Goal: Task Accomplishment & Management: Manage account settings

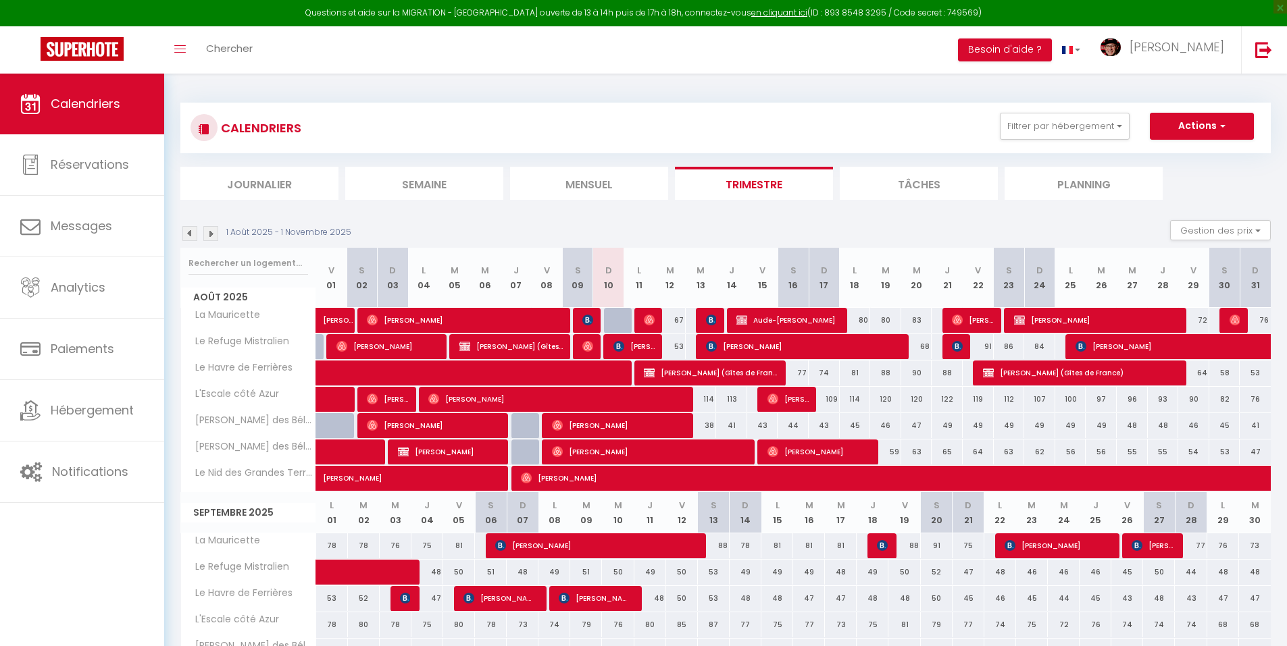
click at [615, 319] on div at bounding box center [619, 321] width 31 height 26
type input "69"
type input "Dim 10 Août 2025"
type input "Lun 11 Août 2025"
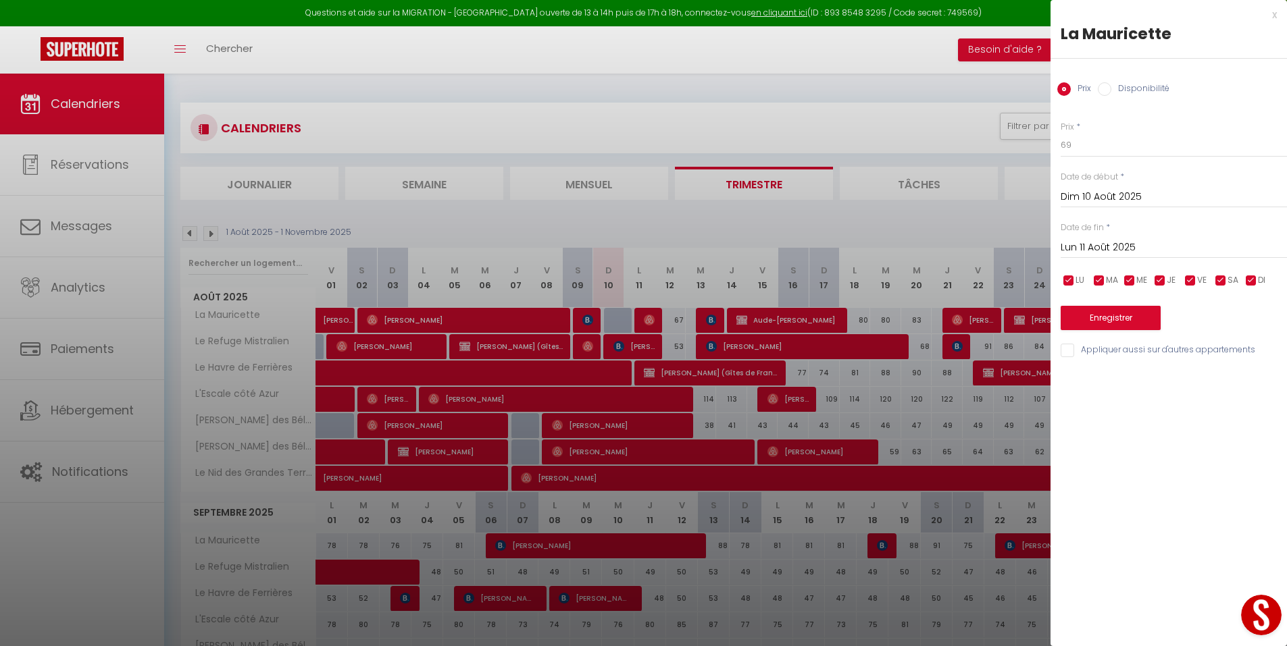
click at [1120, 85] on label "Disponibilité" at bounding box center [1140, 89] width 58 height 15
click at [1111, 85] on input "Disponibilité" at bounding box center [1105, 89] width 14 height 14
radio input "true"
radio input "false"
click at [1093, 319] on button "Enregistrer" at bounding box center [1110, 319] width 100 height 24
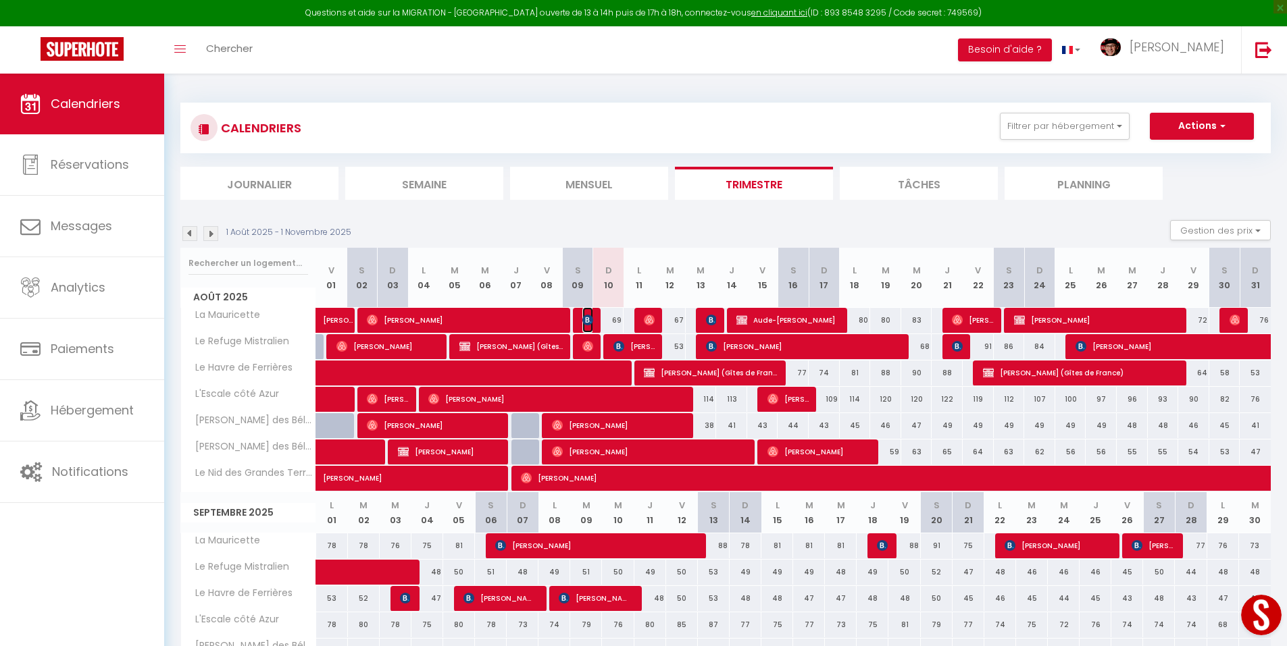
click at [586, 322] on img at bounding box center [587, 320] width 11 height 11
select select "OK"
select select "KO"
select select "0"
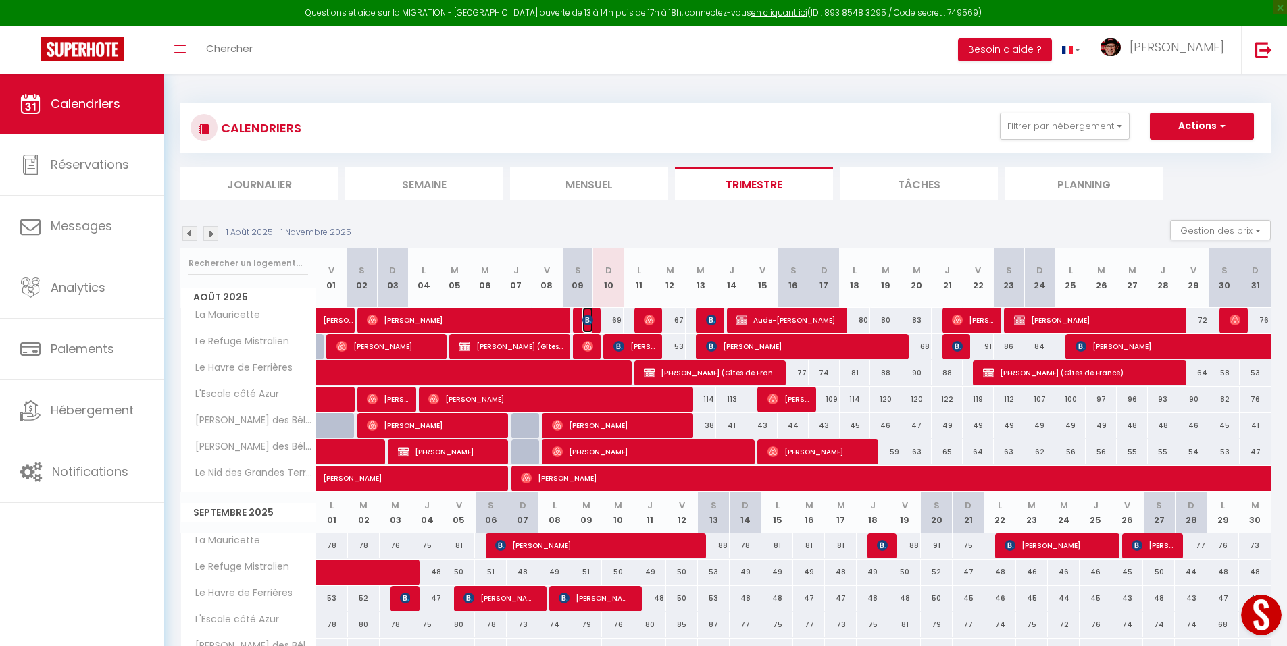
select select "1"
select select
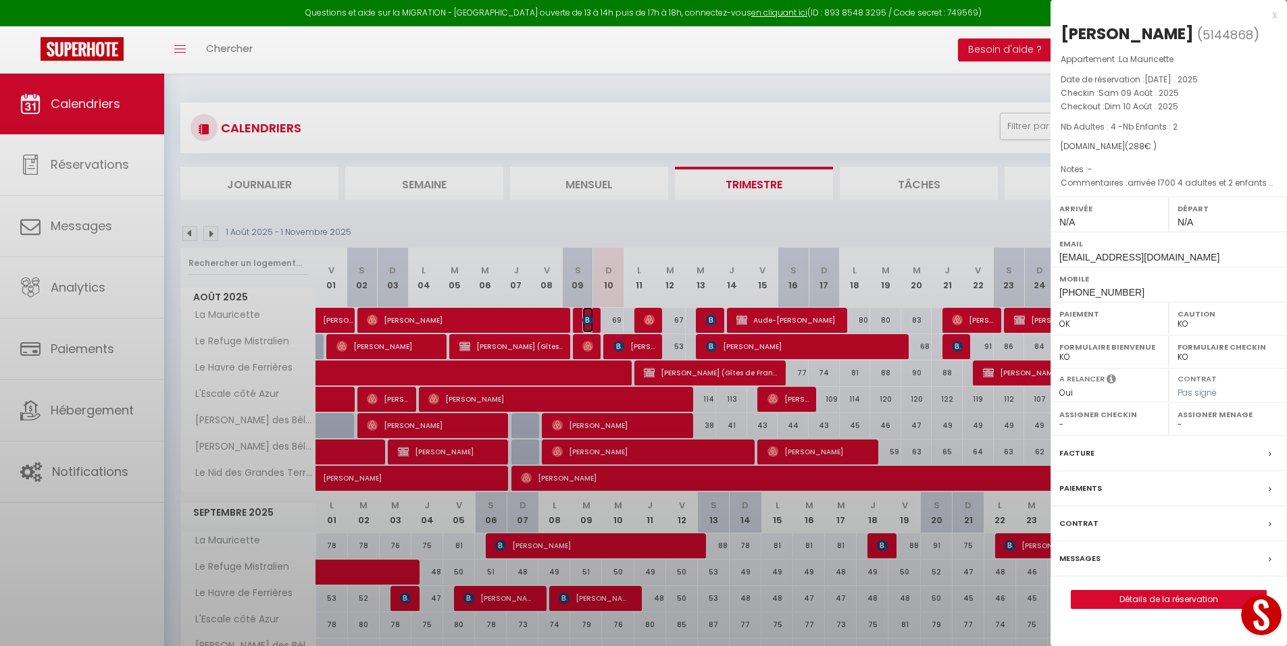
select select "29498"
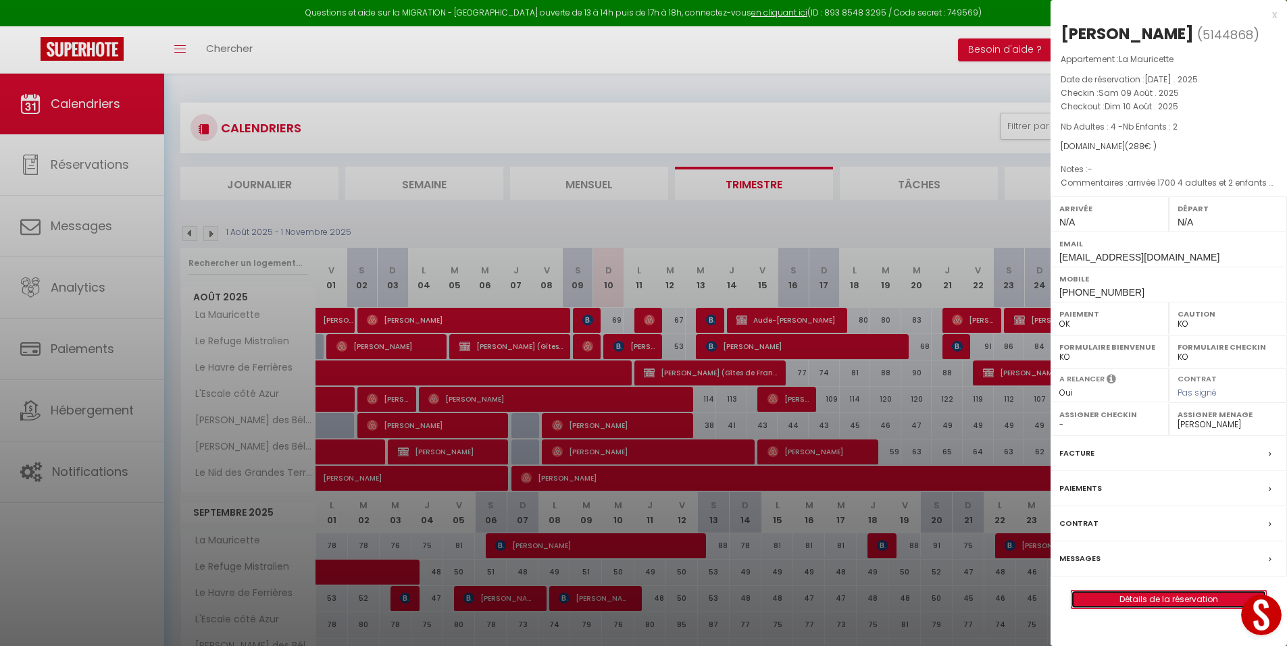
click at [1132, 604] on link "Détails de la réservation" at bounding box center [1168, 600] width 195 height 18
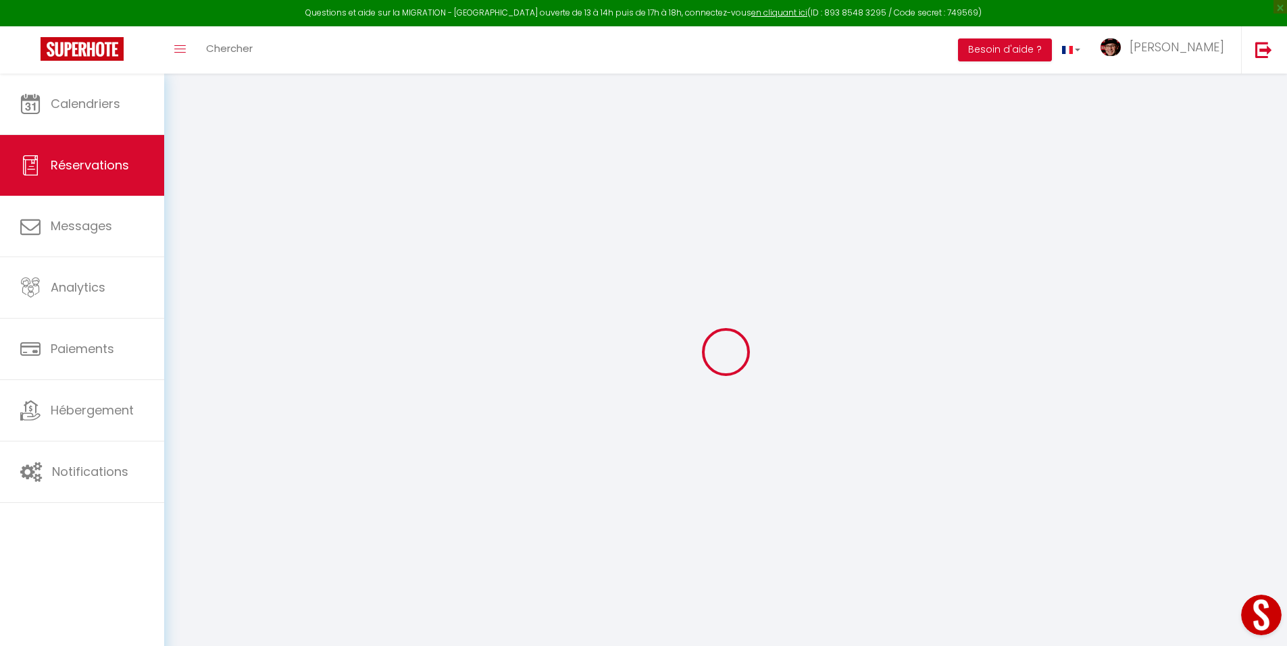
type input "[PERSON_NAME]"
type input "COLLEATTE"
type input "[EMAIL_ADDRESS][DOMAIN_NAME]"
type input "[PHONE_NUMBER]"
select select "FR"
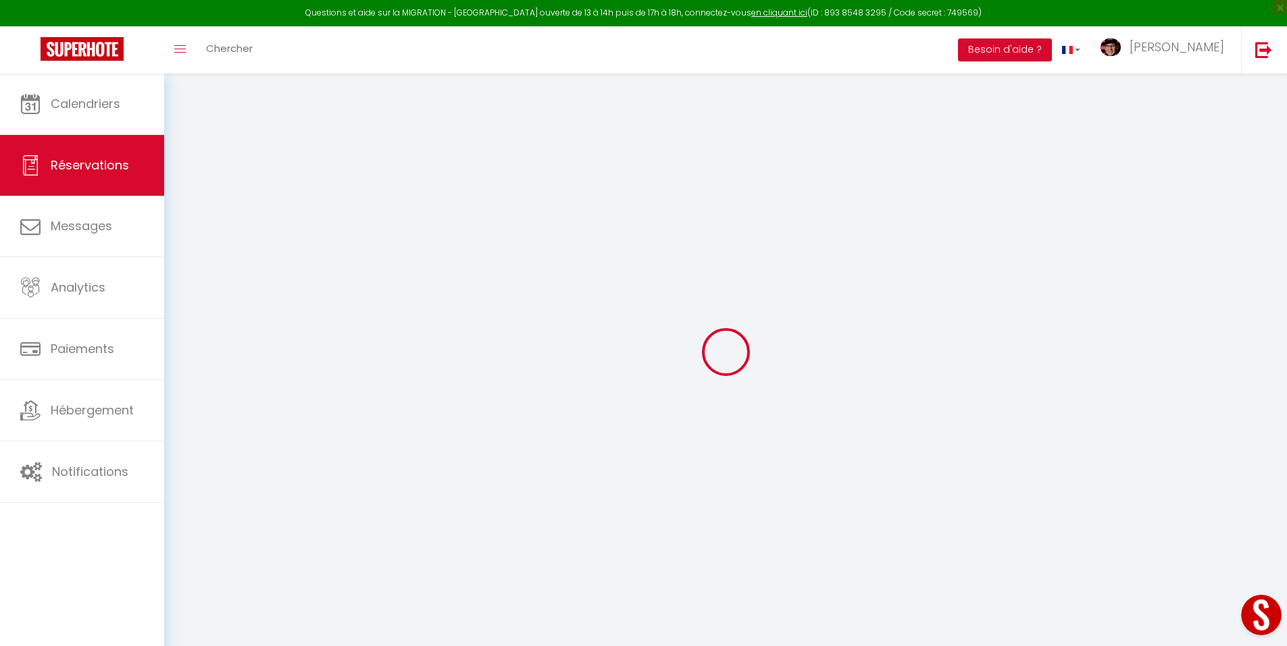
type input "49.09"
select select "29078"
select select "1"
select select
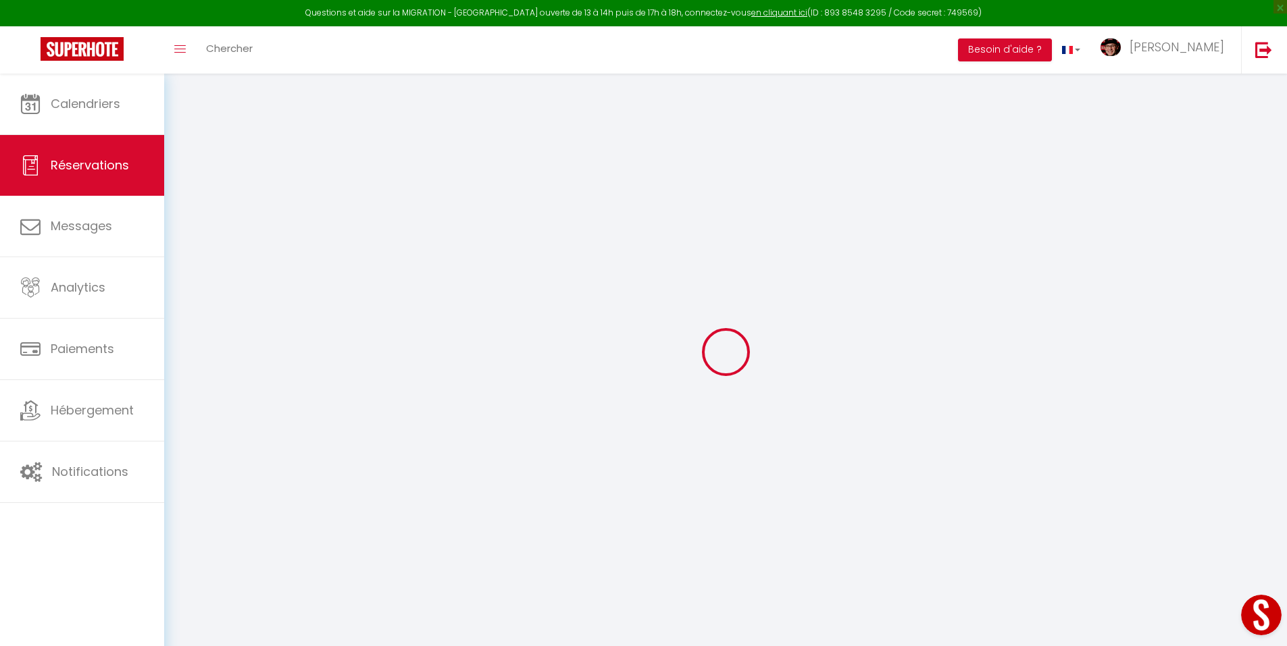
type input "4"
type input "2"
select select "12"
select select "14"
type input "171"
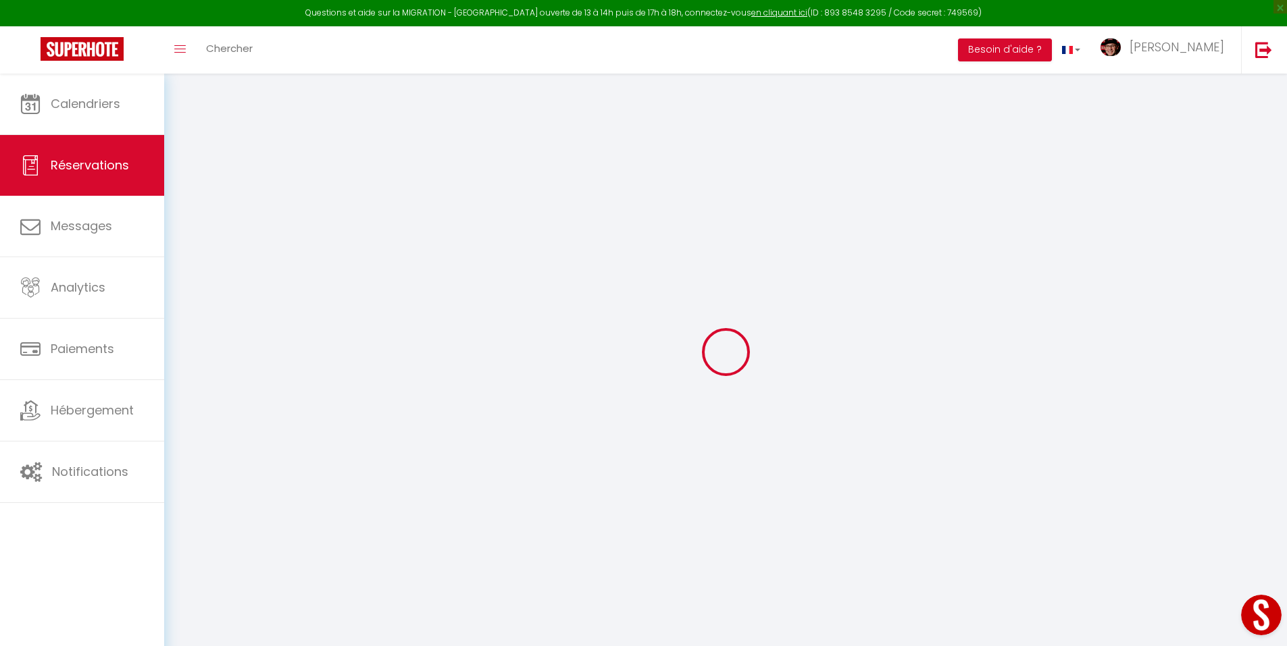
checkbox input "false"
select select "2"
select select
checkbox input "false"
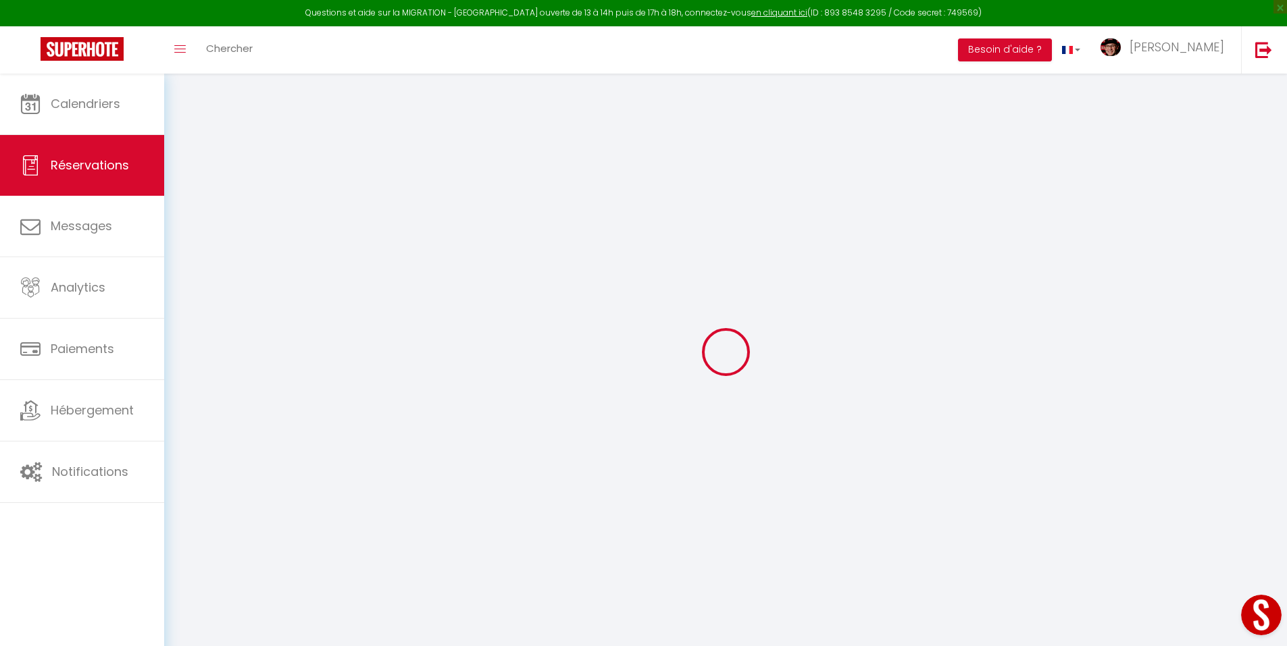
select select
checkbox input "false"
select select
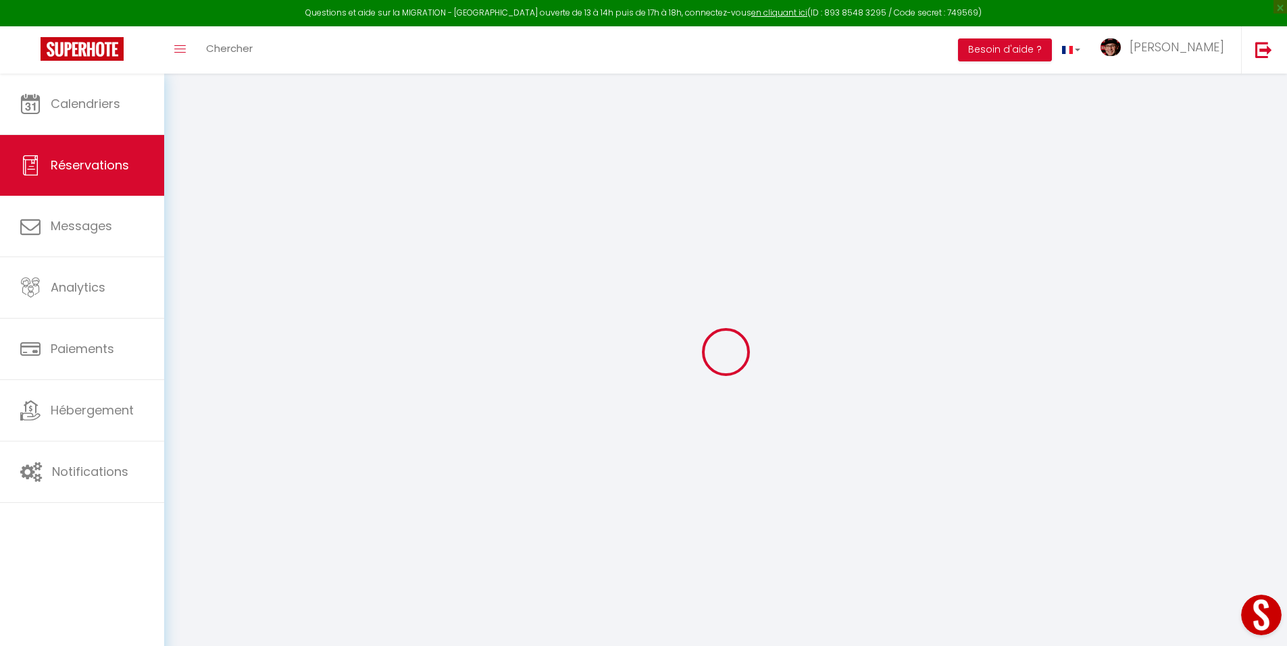
checkbox input "false"
select select
checkbox input "false"
type textarea "arrivée 1700 4 adultes et 2 enfants Dresser les deux lits doubles et les lits j…"
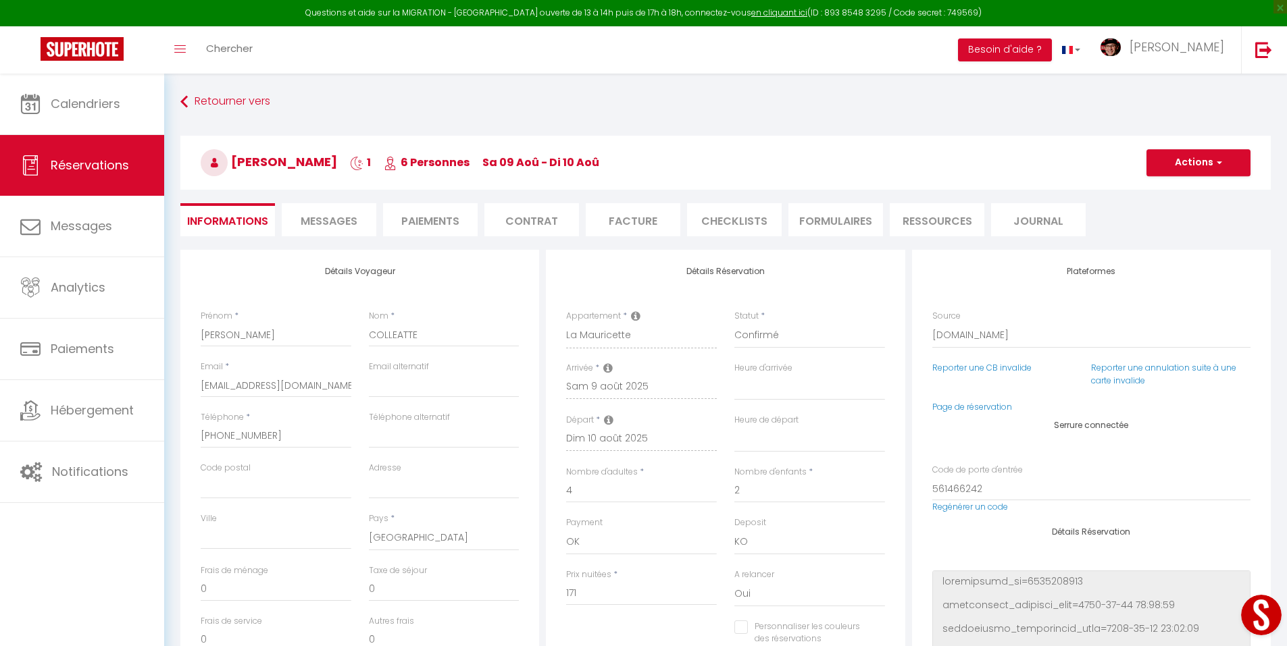
type input "117"
select select
checkbox input "false"
select select
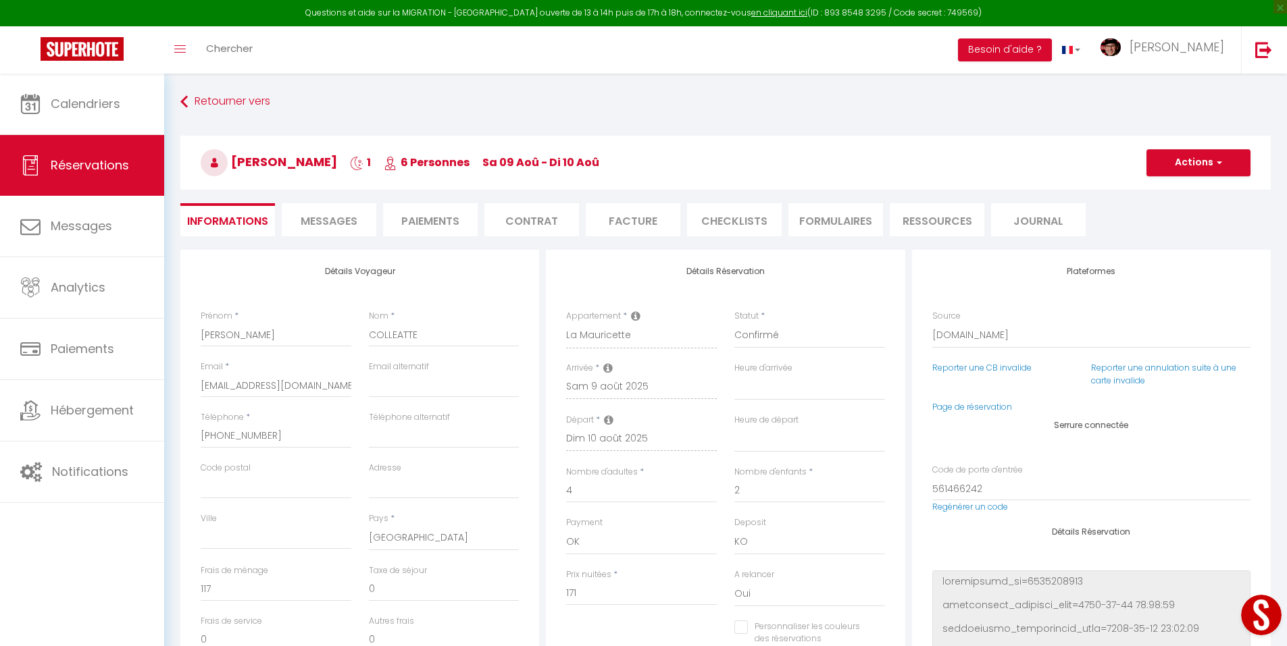
select select
click at [1194, 165] on button "Actions" at bounding box center [1198, 162] width 104 height 27
click at [1166, 210] on link "Dupliquer" at bounding box center [1184, 210] width 107 height 18
select select
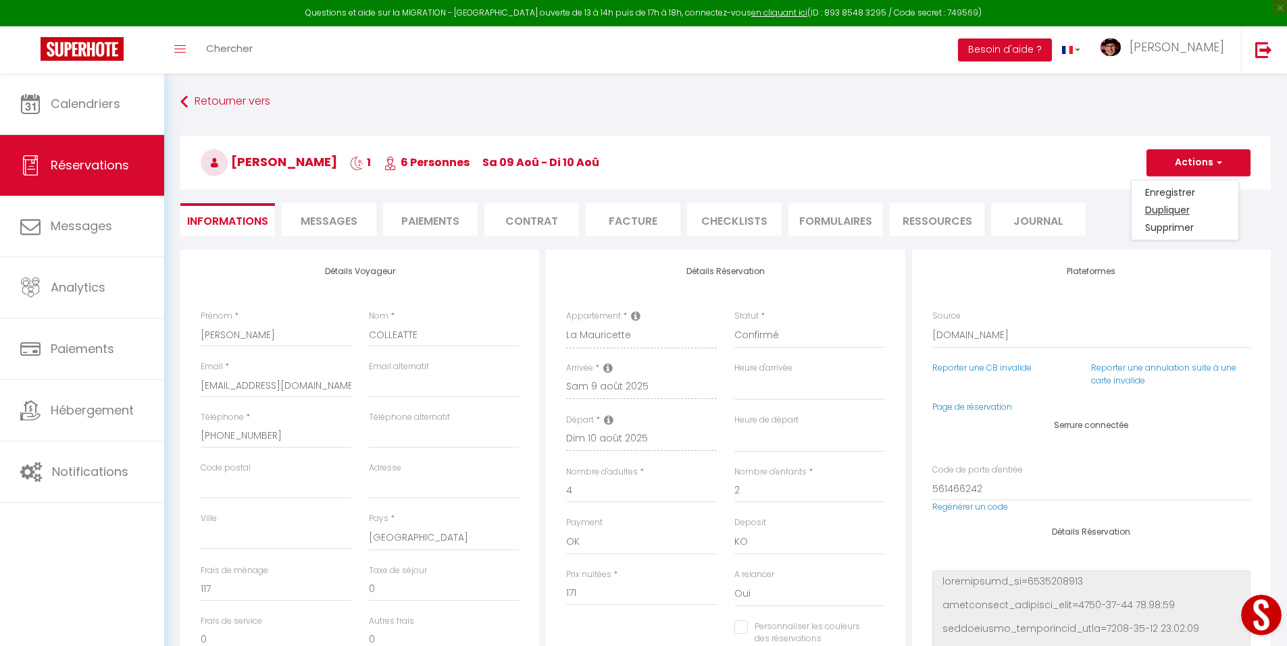
select select
checkbox input "false"
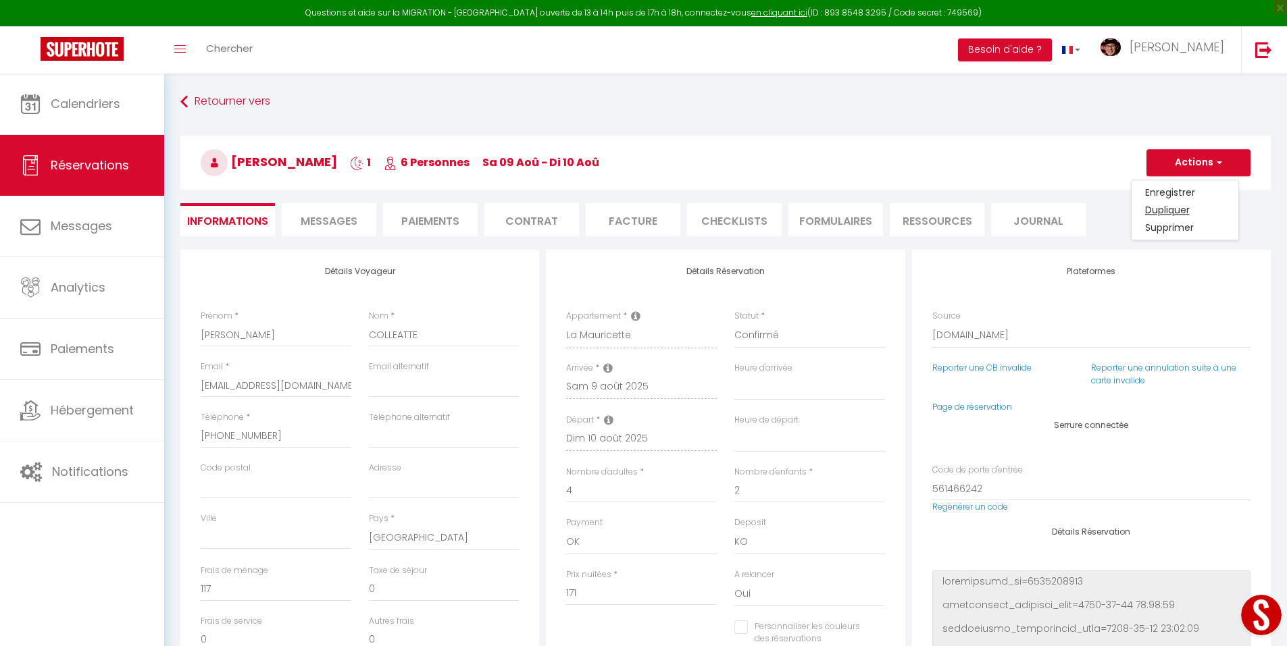
type input "Invalid Dateundefined"
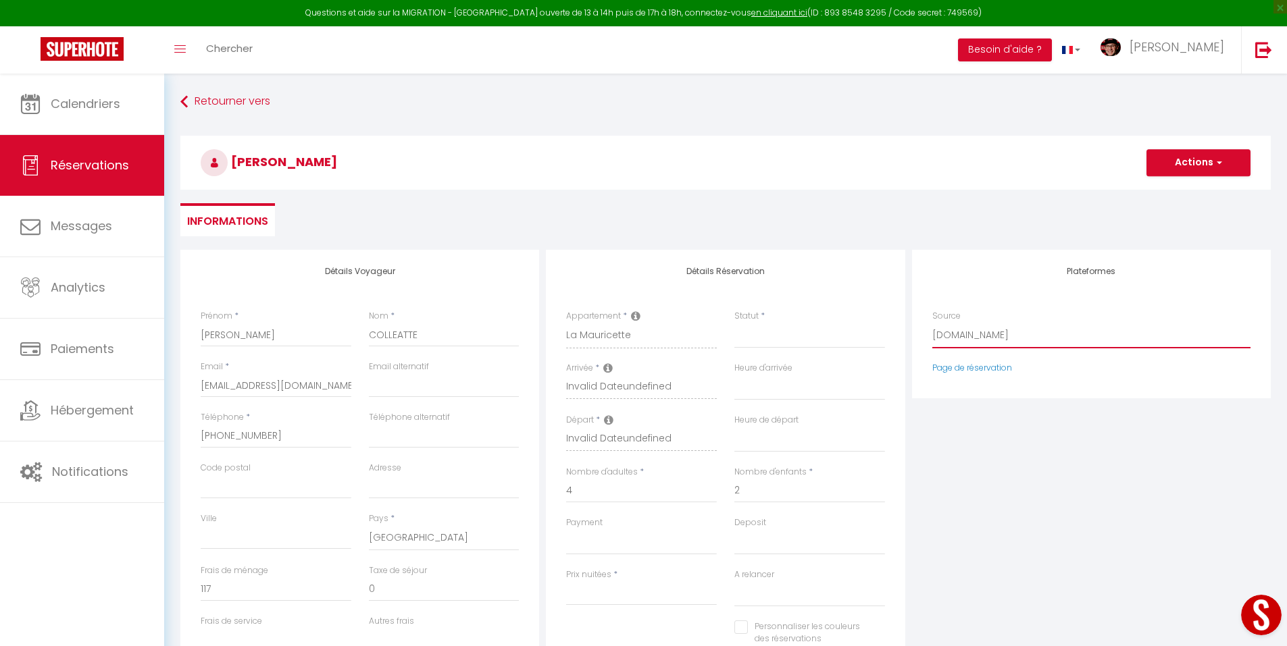
click at [950, 332] on select "Direct [DOMAIN_NAME] [DOMAIN_NAME] Chalet montagne Expedia Gite de [GEOGRAPHIC_…" at bounding box center [1091, 336] width 318 height 26
select select "54"
click at [932, 323] on select "Direct [DOMAIN_NAME] [DOMAIN_NAME] Chalet montagne Expedia Gite de [GEOGRAPHIC_…" at bounding box center [1091, 336] width 318 height 26
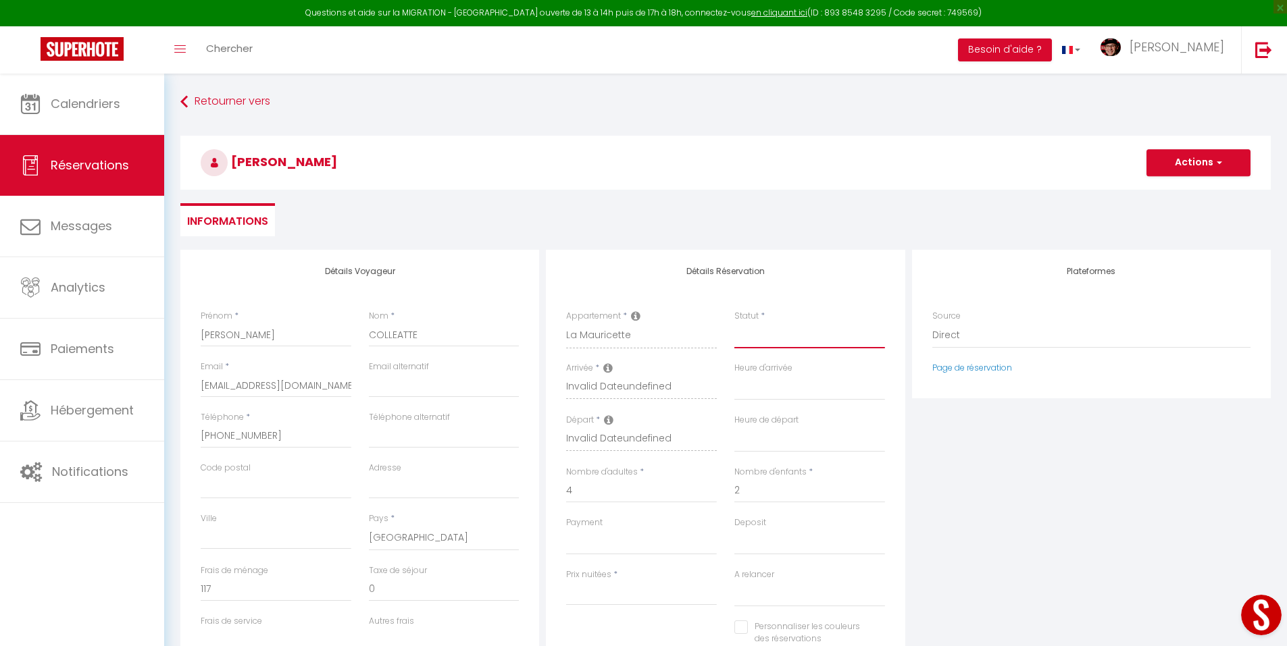
click at [813, 332] on select "Confirmé Non Confirmé [PERSON_NAME] par le voyageur No Show Request" at bounding box center [809, 336] width 151 height 26
select select
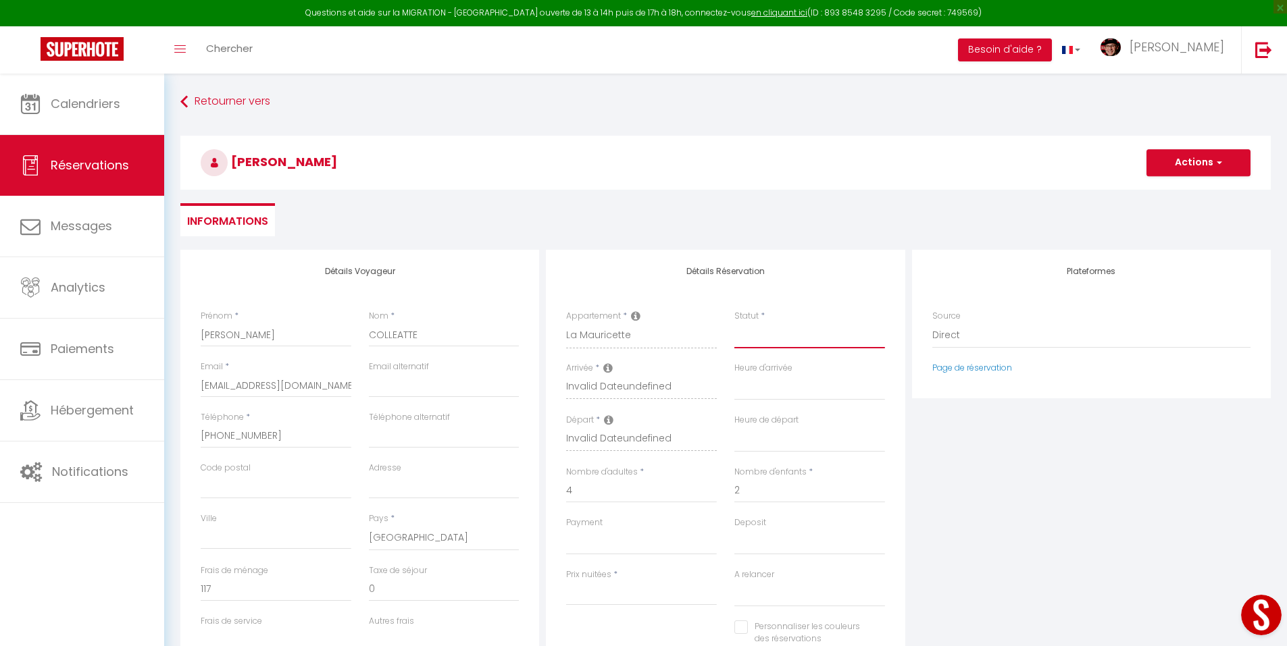
select select
checkbox input "false"
click at [625, 387] on input "Arrivée" at bounding box center [641, 389] width 151 height 18
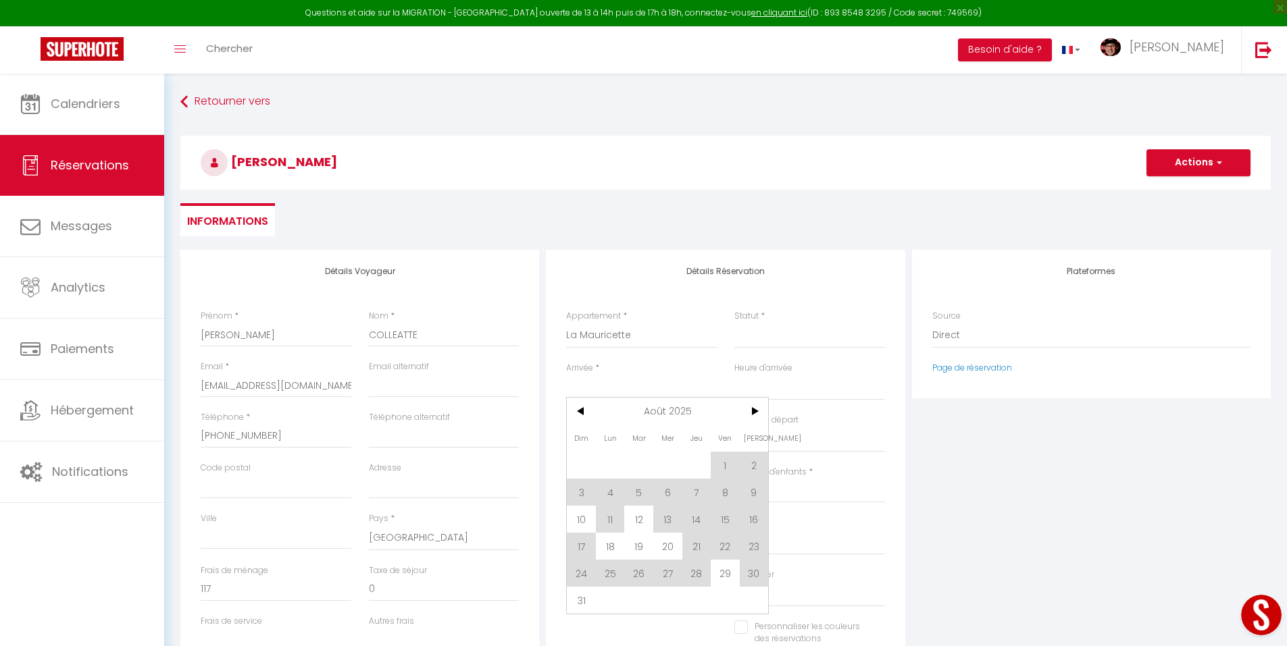
drag, startPoint x: 569, startPoint y: 525, endPoint x: 577, endPoint y: 524, distance: 8.2
click at [568, 527] on span "10" at bounding box center [581, 519] width 29 height 27
click at [577, 525] on label "Payment" at bounding box center [584, 523] width 36 height 13
click at [734, 349] on select "Confirmé Non Confirmé [PERSON_NAME] par le voyageur No Show Request" at bounding box center [809, 336] width 151 height 26
select select
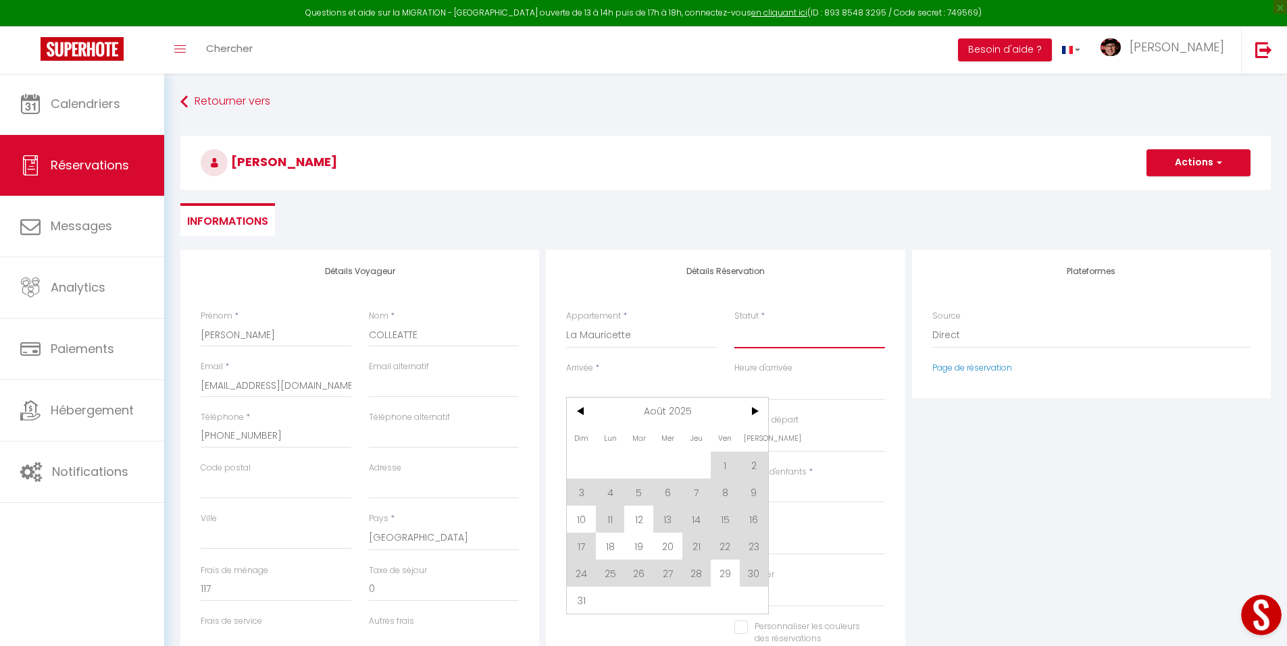
select select
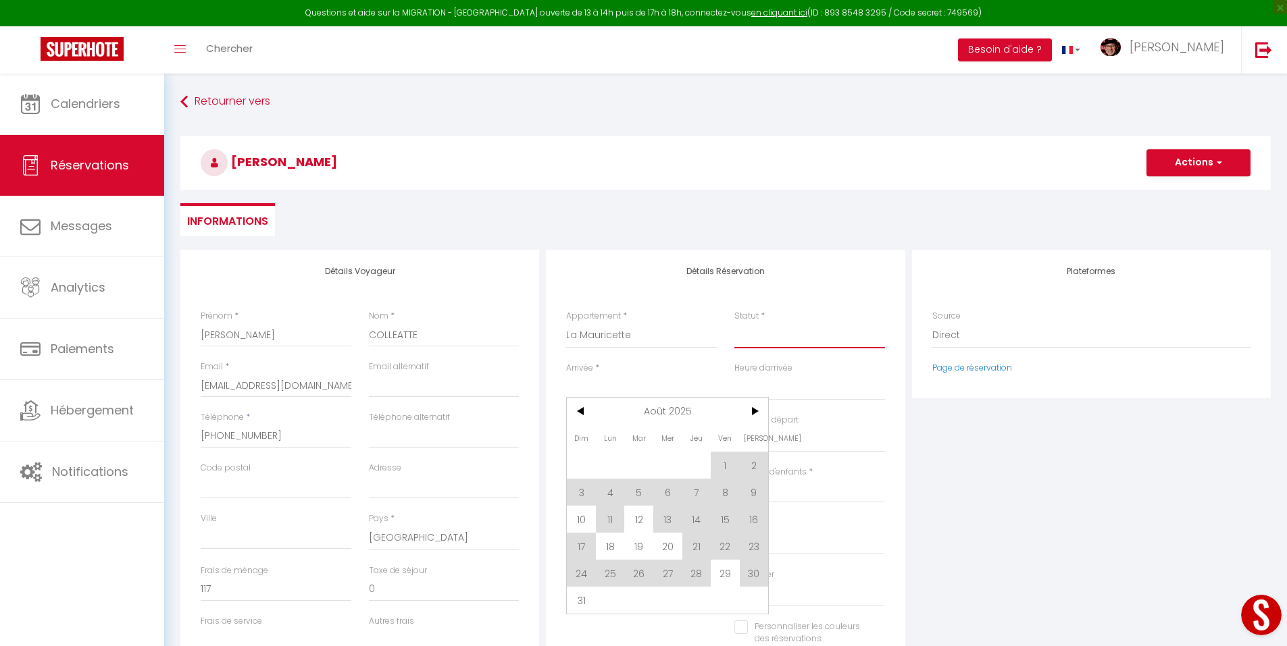
checkbox input "false"
type input "Dim 10 Août 2025"
type input "Lun 11 Août 2025"
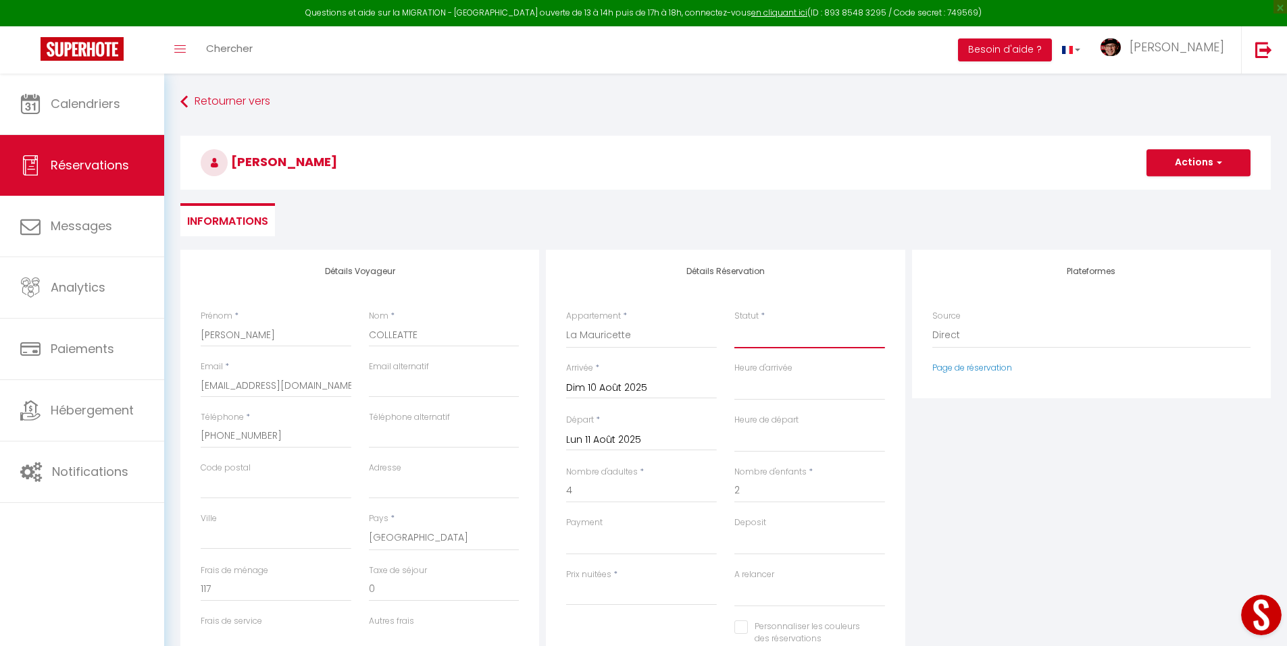
type input "9.2"
select select
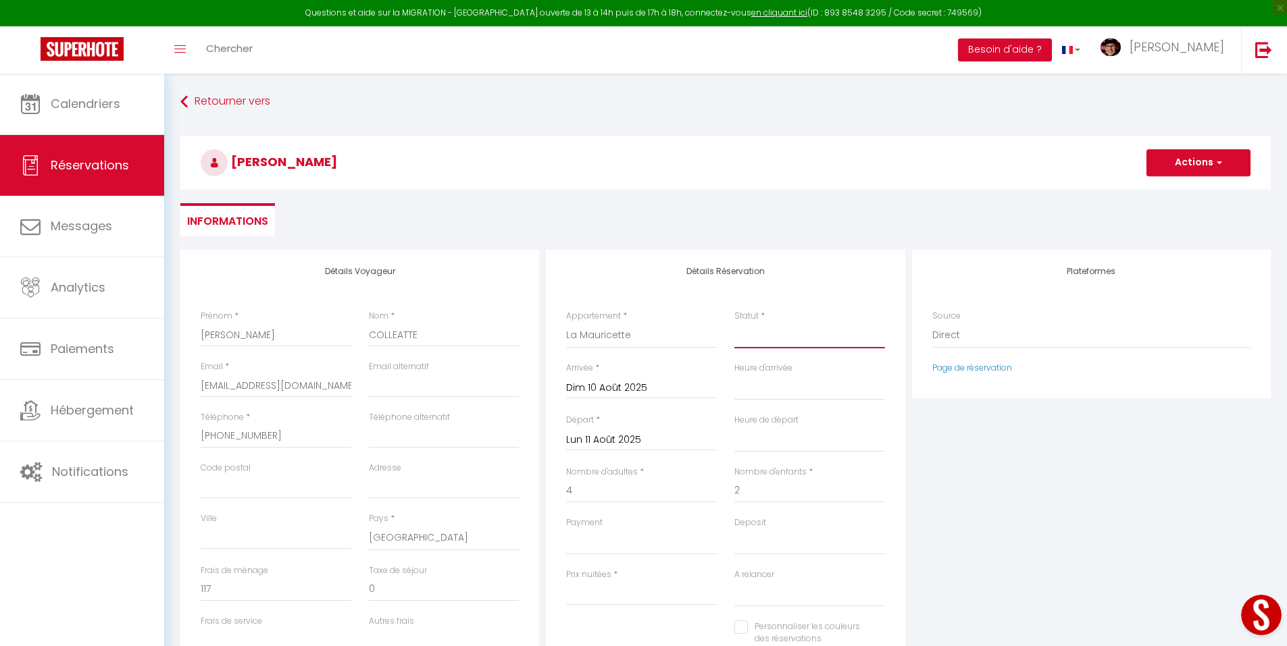
select select
type input "109"
select select
checkbox input "false"
click at [785, 344] on select "Confirmé Non Confirmé [PERSON_NAME] par le voyageur No Show Request" at bounding box center [809, 336] width 151 height 26
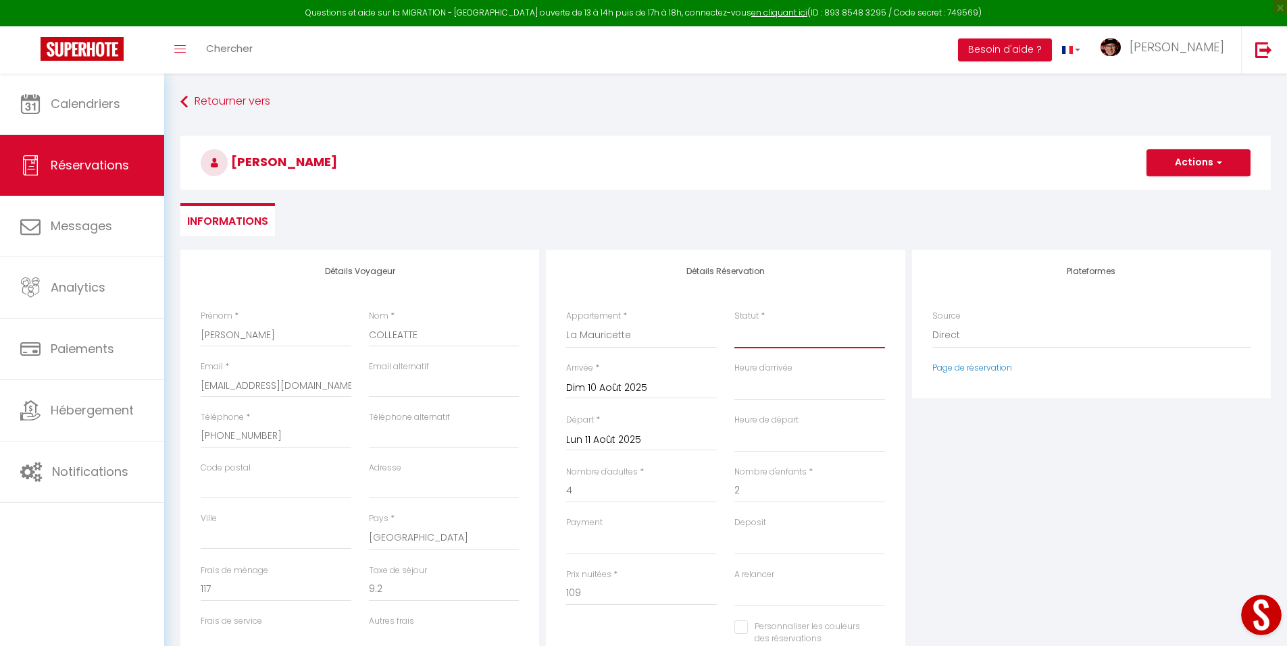
select select "2"
click at [734, 323] on select "Confirmé Non Confirmé [PERSON_NAME] par le voyageur No Show Request" at bounding box center [809, 336] width 151 height 26
select select
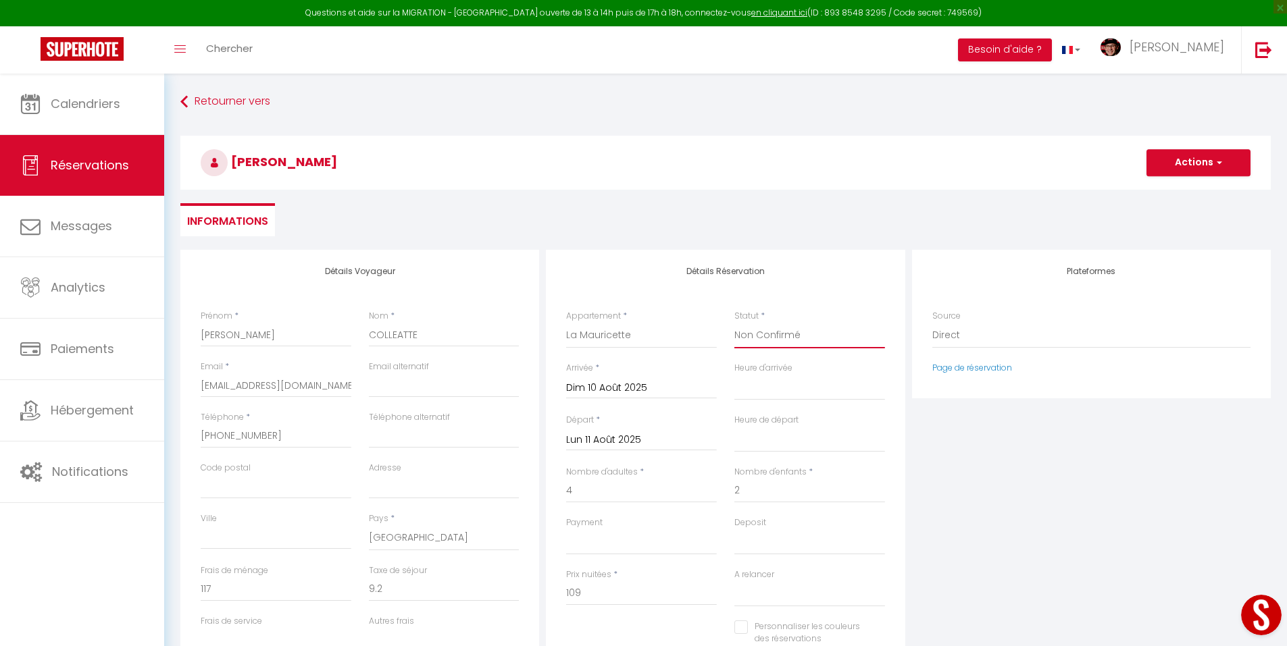
select select
checkbox input "false"
click at [1204, 153] on button "Actions" at bounding box center [1198, 162] width 104 height 27
click at [1173, 190] on link "Enregistrer" at bounding box center [1184, 193] width 107 height 18
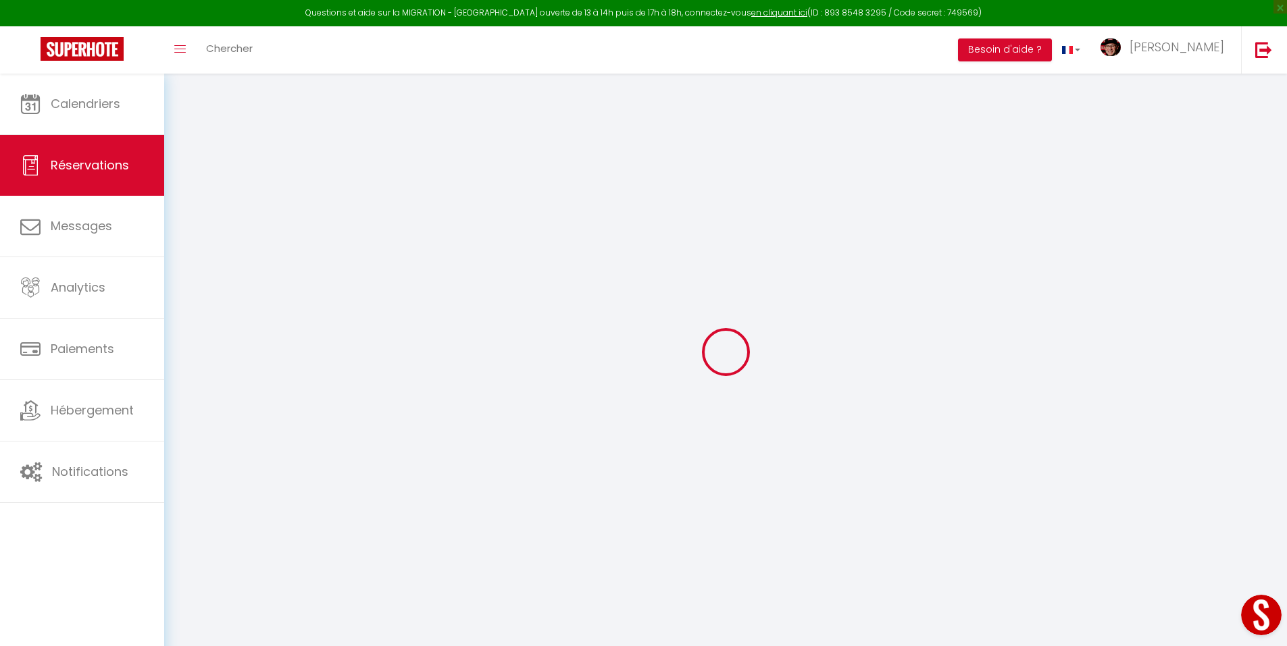
select select "not_cancelled"
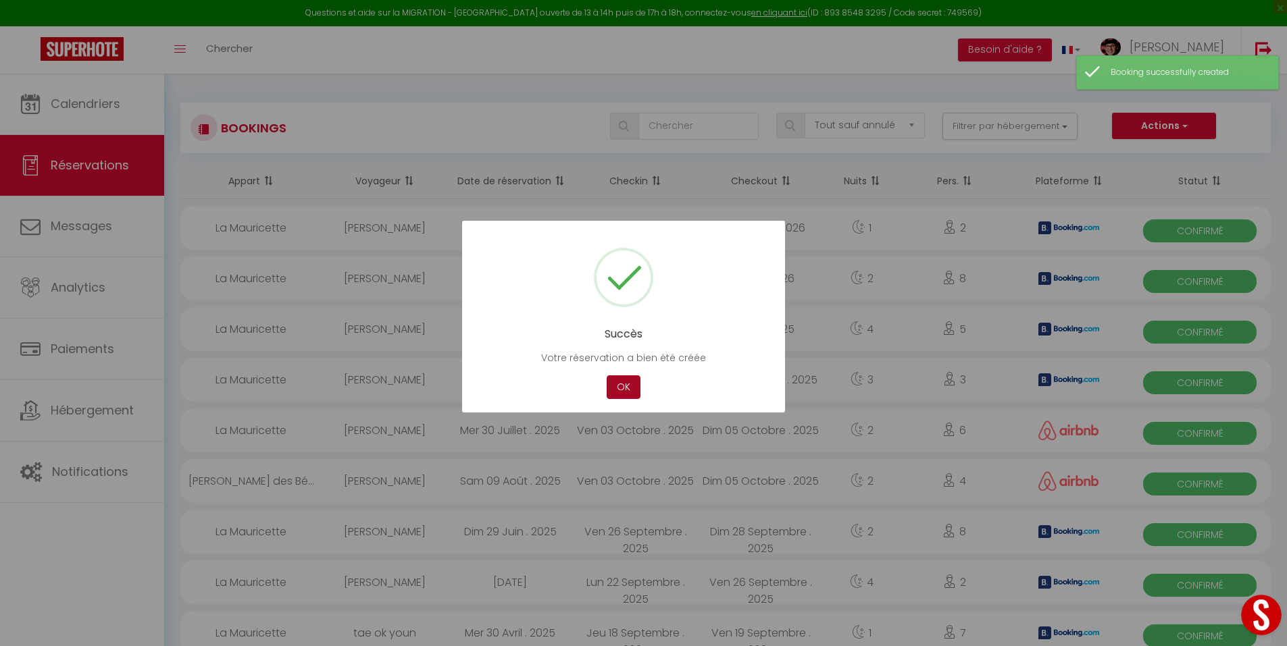
click at [624, 391] on button "OK" at bounding box center [624, 388] width 34 height 24
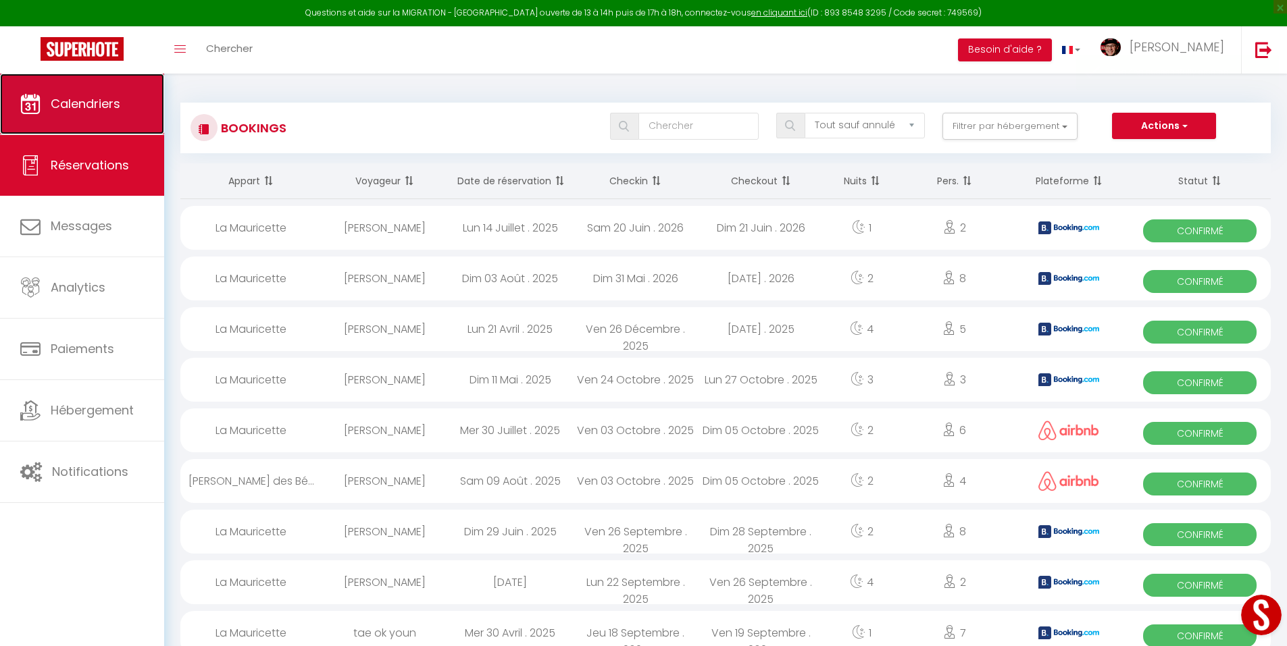
click at [49, 95] on link "Calendriers" at bounding box center [82, 104] width 164 height 61
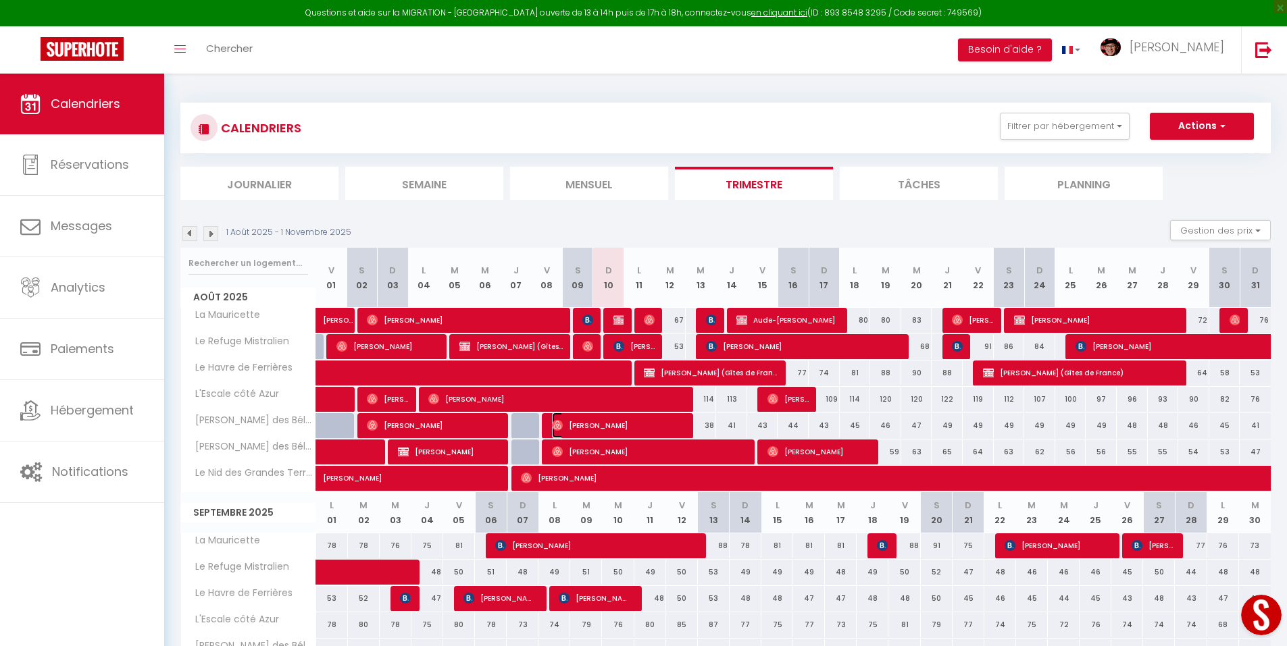
click at [590, 425] on span "[PERSON_NAME]" at bounding box center [619, 426] width 134 height 26
select select "OK"
select select "0"
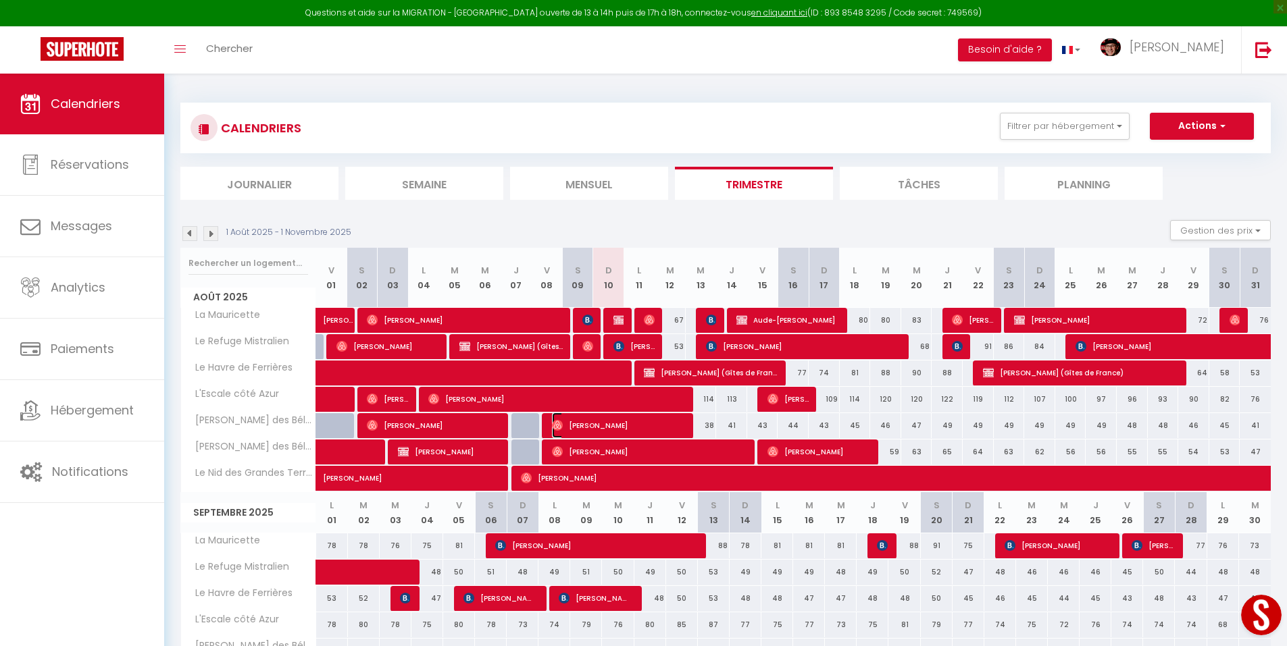
select select "1"
select select
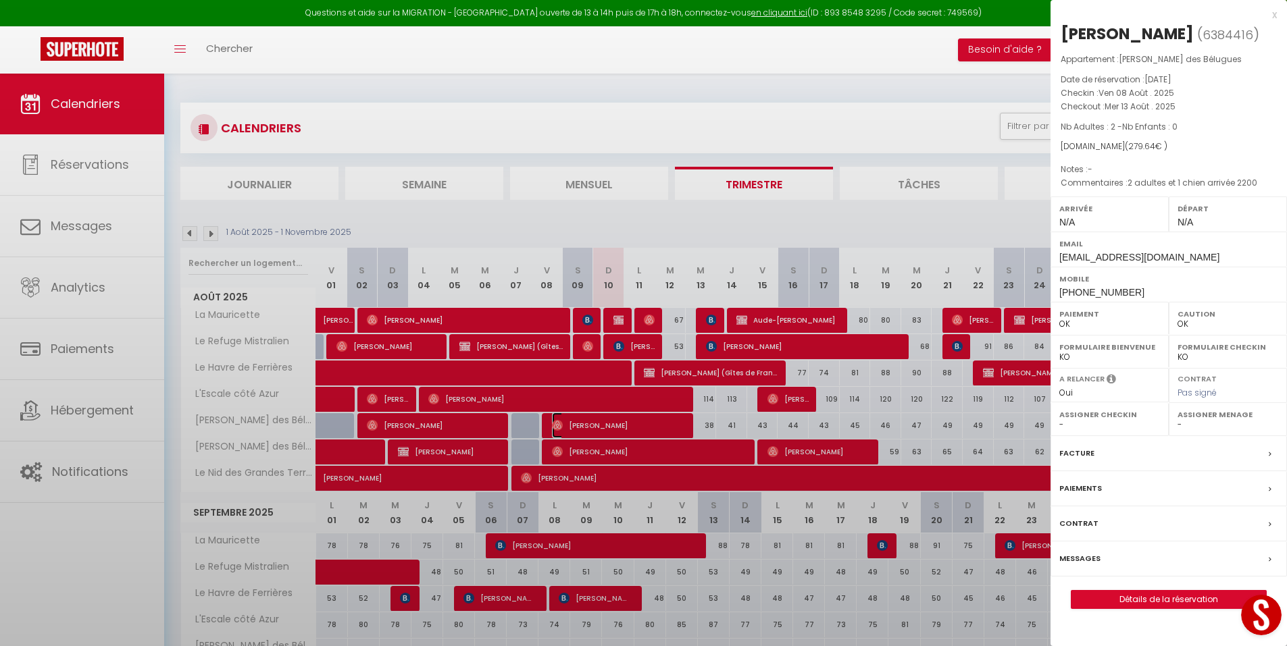
select select "29498"
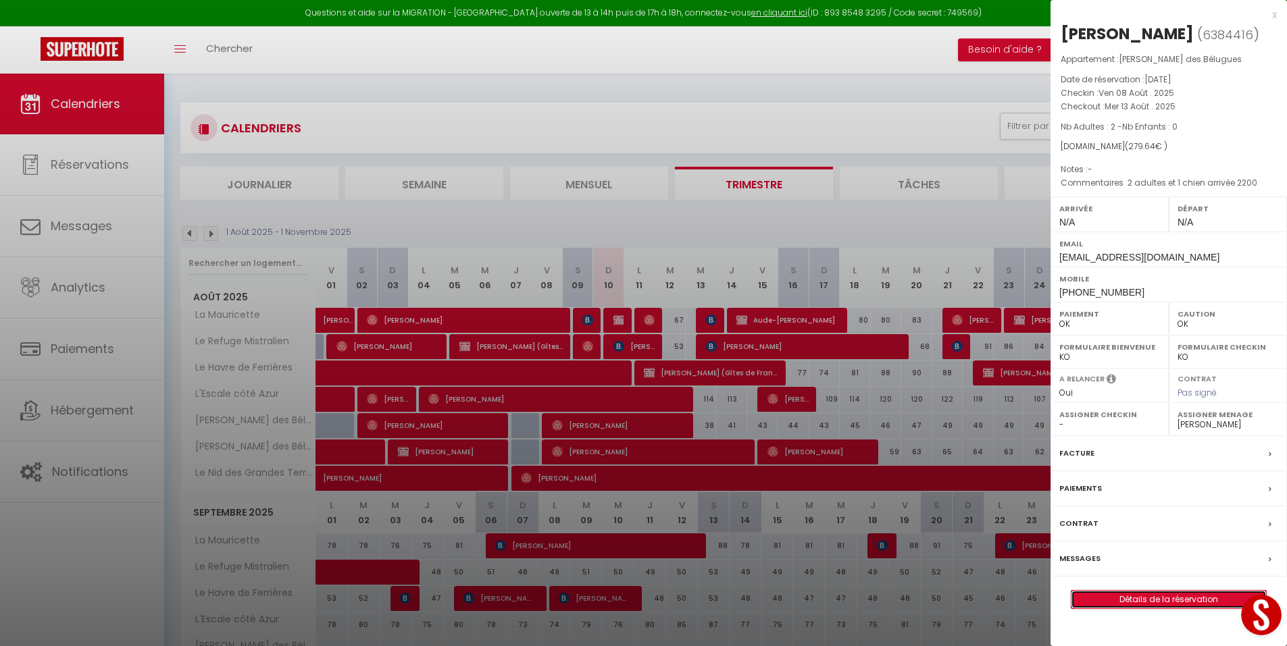
click at [1187, 605] on link "Détails de la réservation" at bounding box center [1168, 600] width 195 height 18
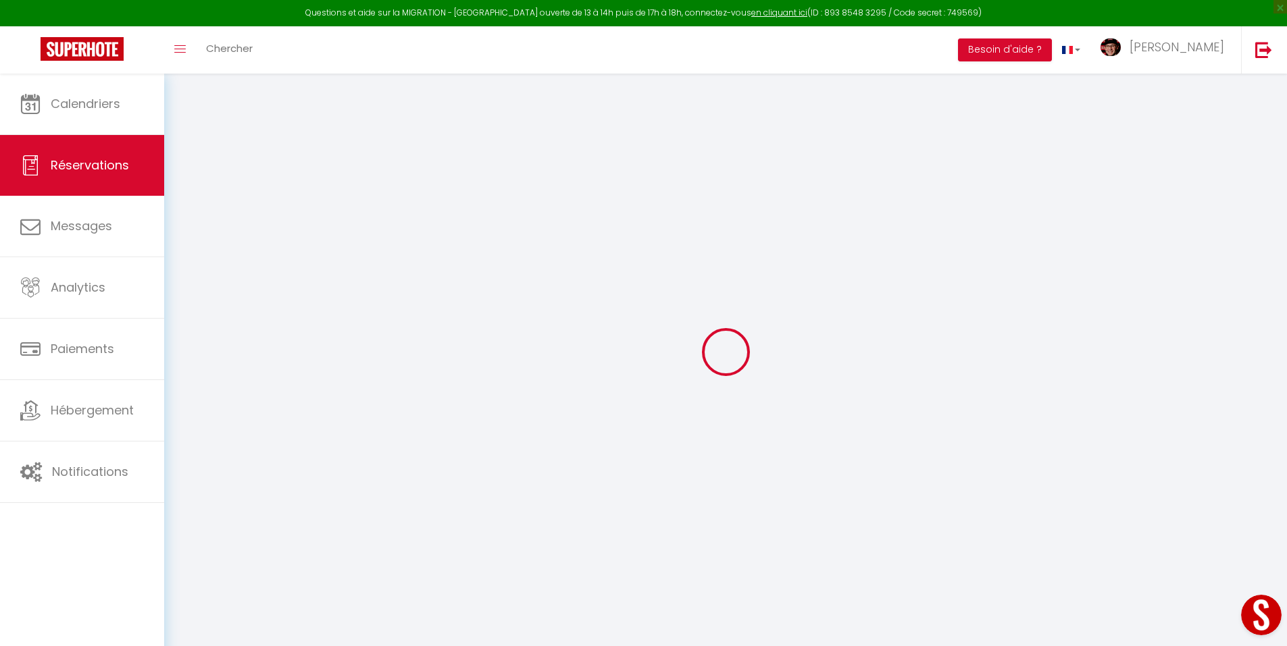
select select
checkbox input "false"
type textarea "2 adultes et 1 chien arrivée 2200"
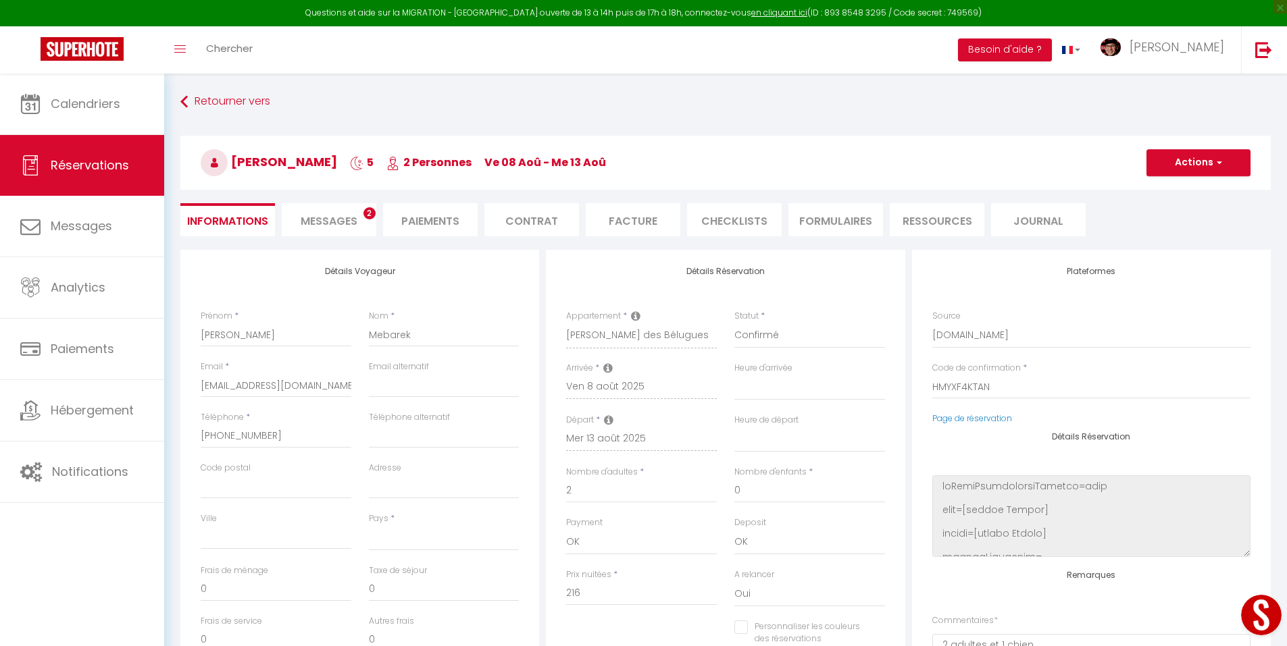
select select
type input "47"
type input "16.64"
select select
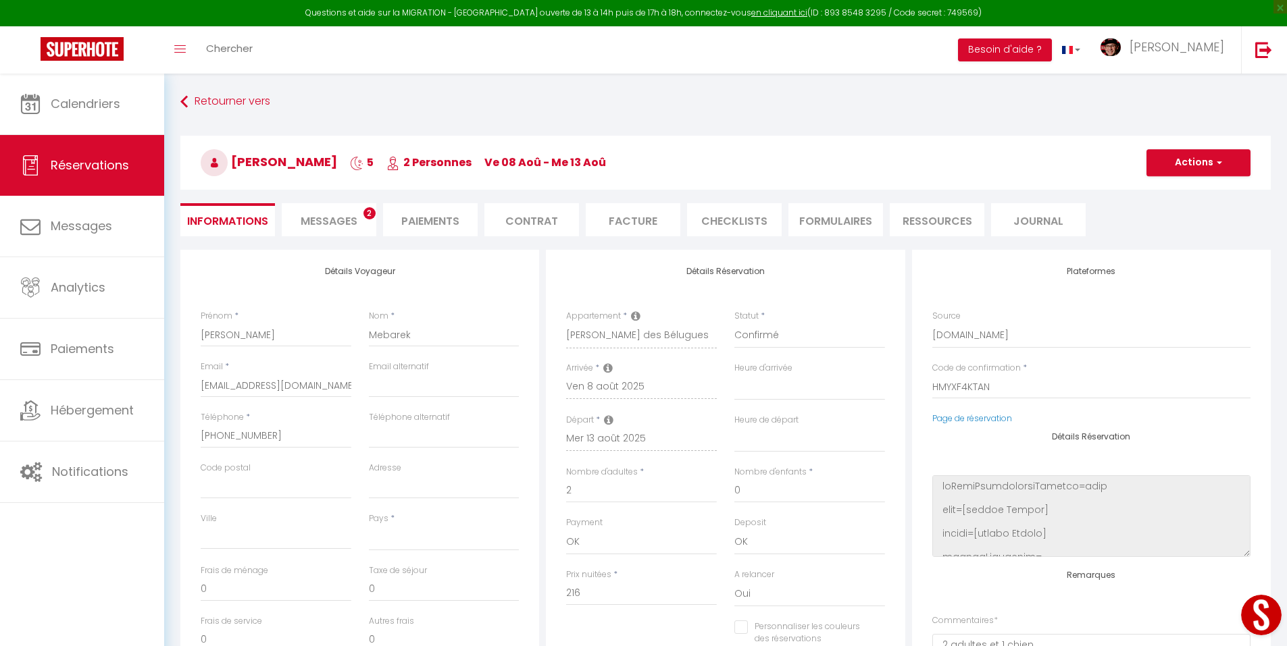
checkbox input "false"
select select
checkbox input "false"
select select
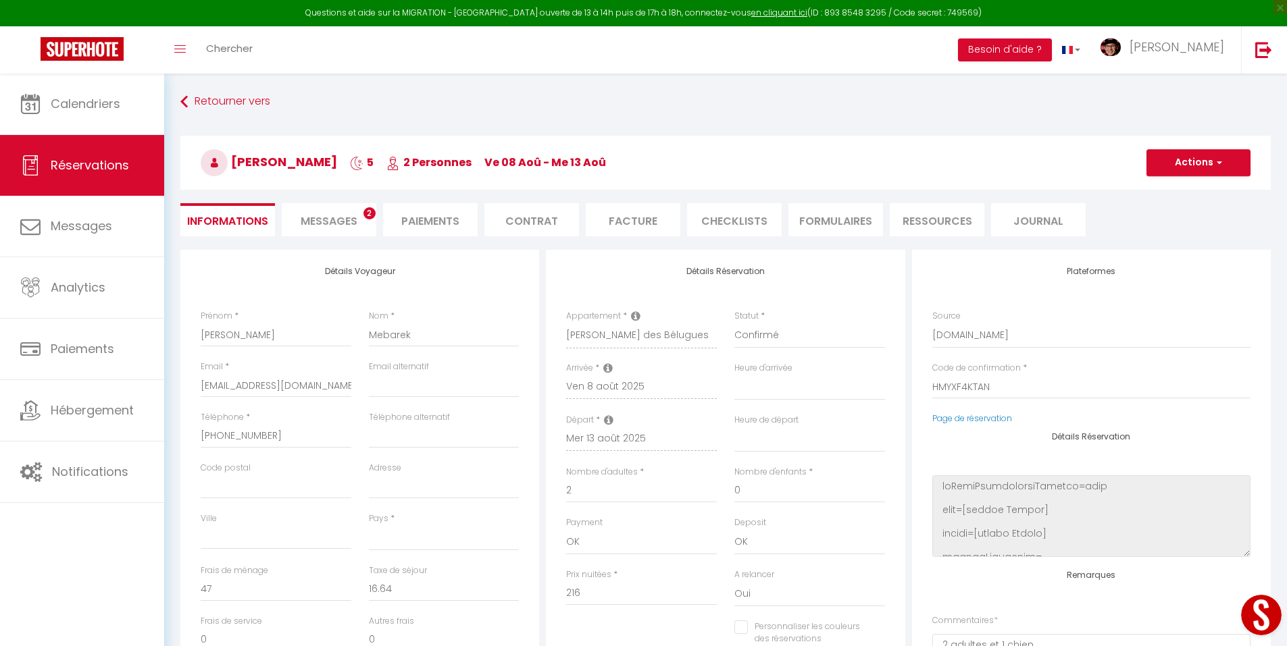
click at [348, 217] on span "Messages" at bounding box center [329, 221] width 57 height 16
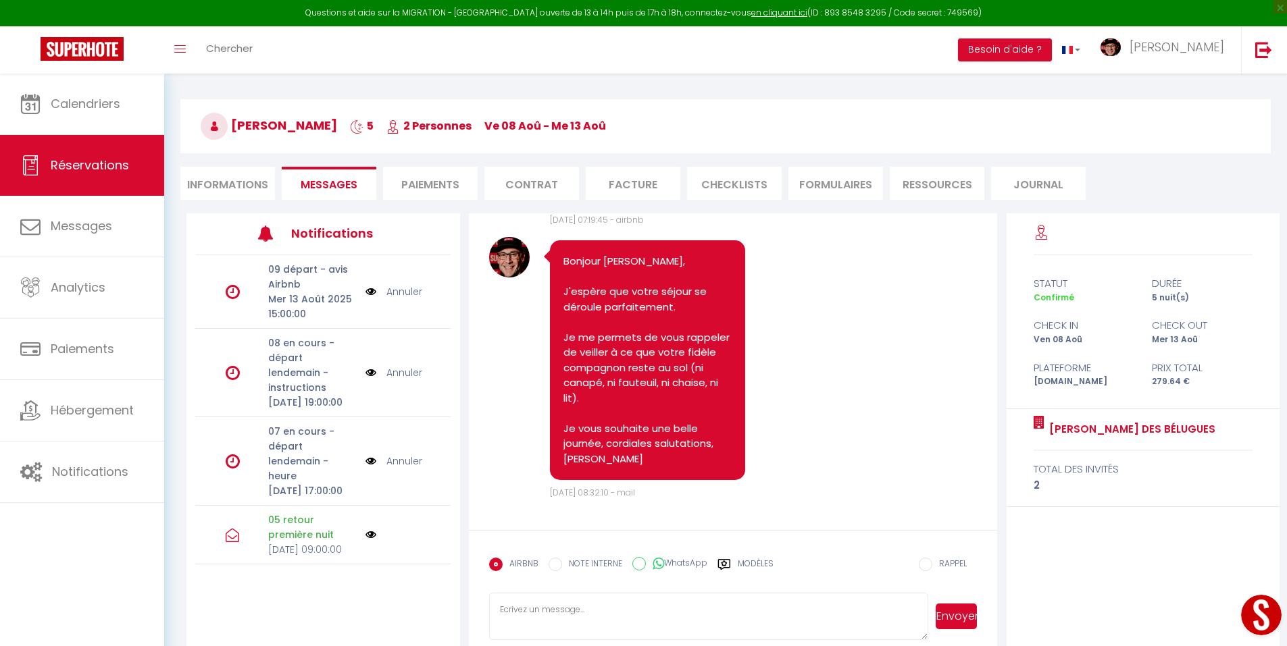
scroll to position [68, 0]
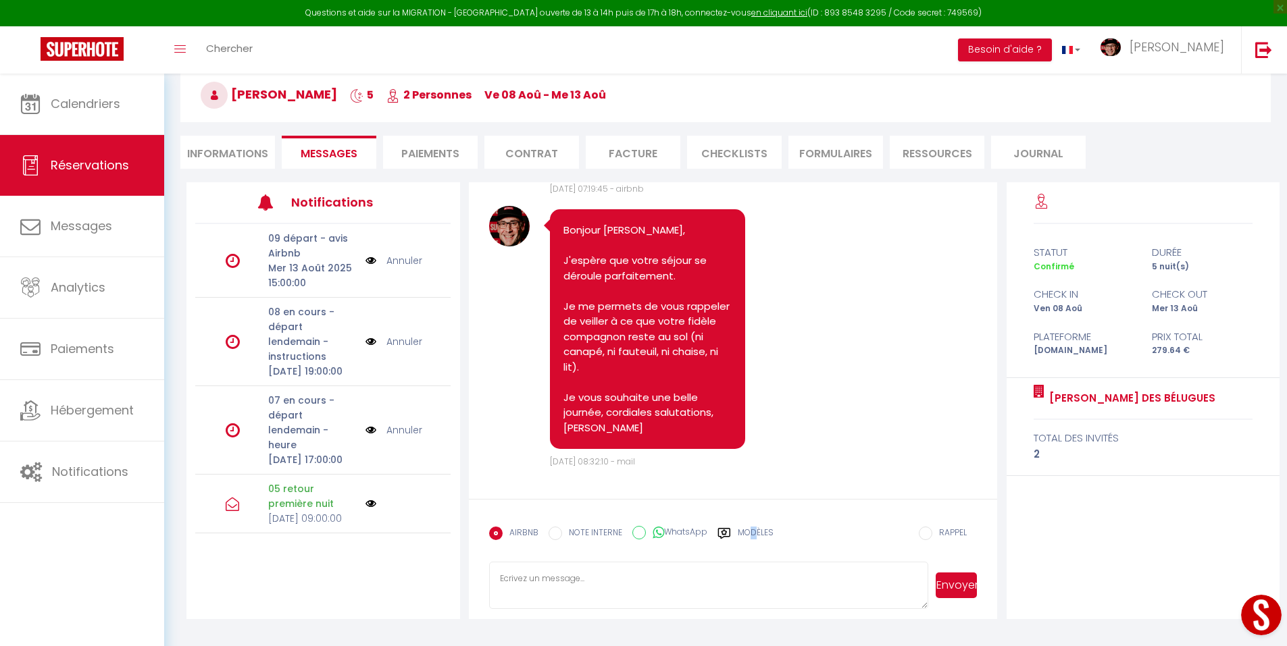
click at [754, 527] on label "Modèles" at bounding box center [756, 539] width 36 height 24
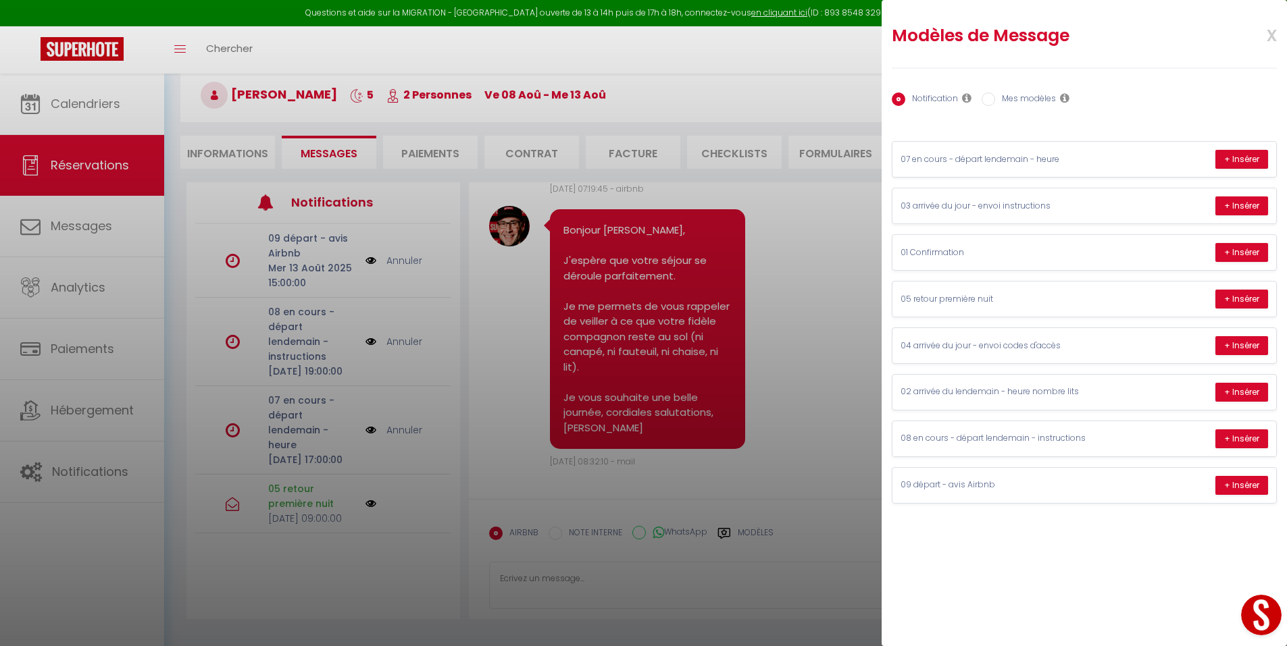
click at [1027, 102] on label "Mes modèles" at bounding box center [1025, 100] width 61 height 15
click at [995, 102] on input "Mes modèles" at bounding box center [988, 100] width 14 height 14
radio input "true"
radio input "false"
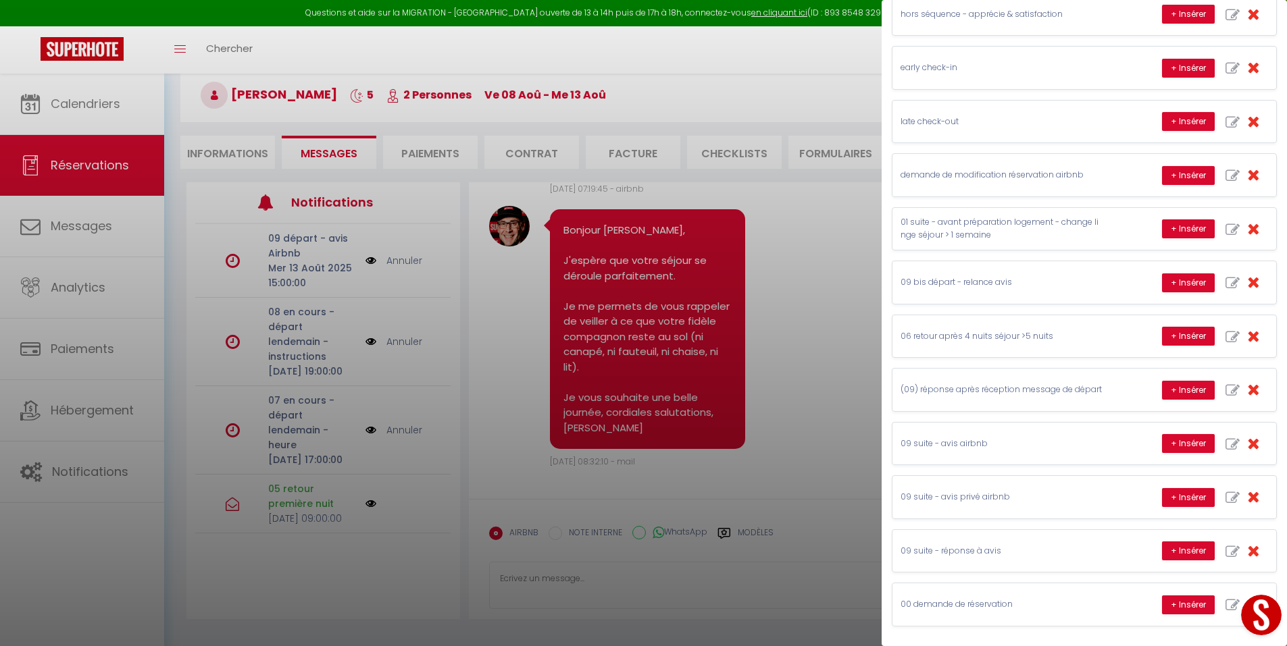
scroll to position [276, 0]
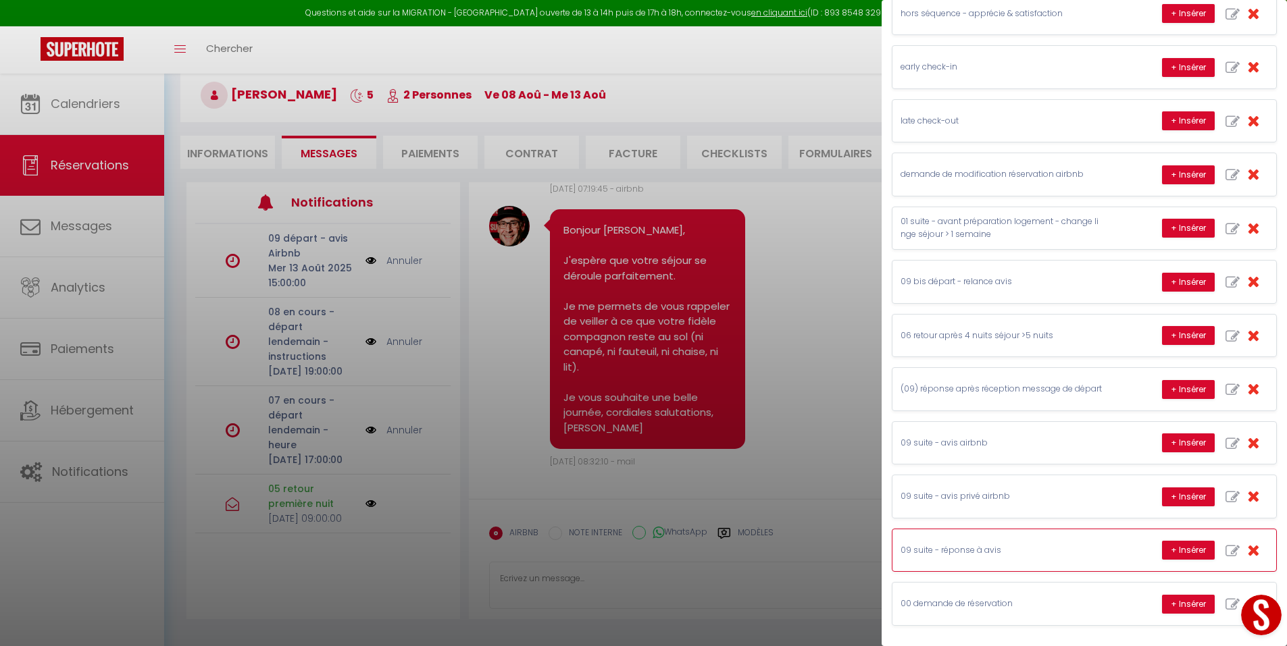
click at [1225, 605] on icon "button" at bounding box center [1232, 605] width 14 height 14
type input "00 demande de réservation"
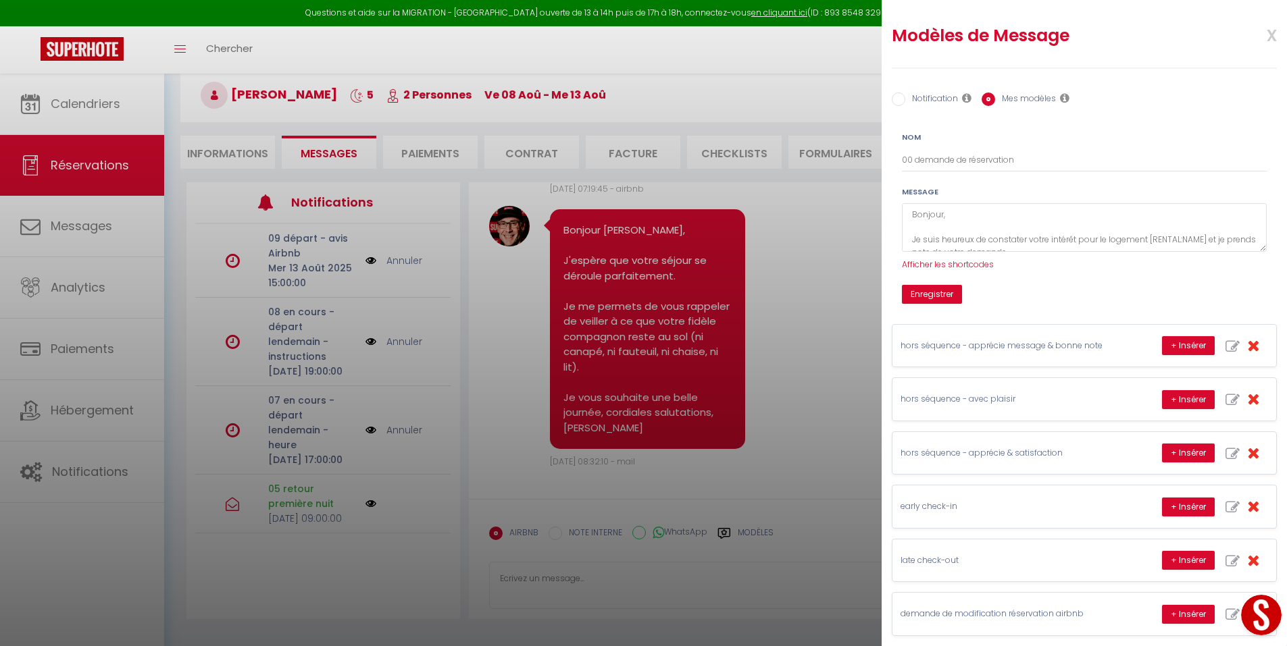
scroll to position [0, 0]
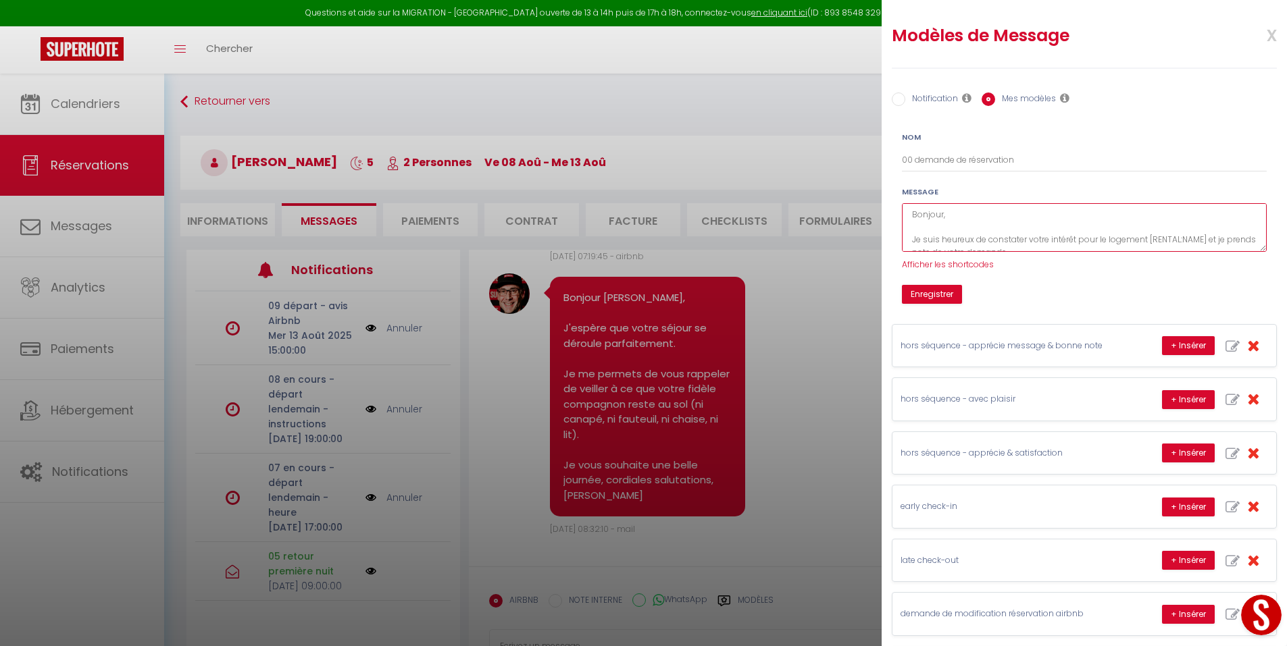
click at [938, 215] on textarea "Bonjour, Je suis heureux de constater votre intérêt pour le logement [RENTAL:NA…" at bounding box center [1084, 227] width 365 height 49
paste textarea "20250810 détaom simulation Booking.jpg"
click at [1016, 227] on textarea "Bonjour, Je suis heureux de constater votre intérêt pour le logement [RENTAL:NA…" at bounding box center [1084, 227] width 365 height 49
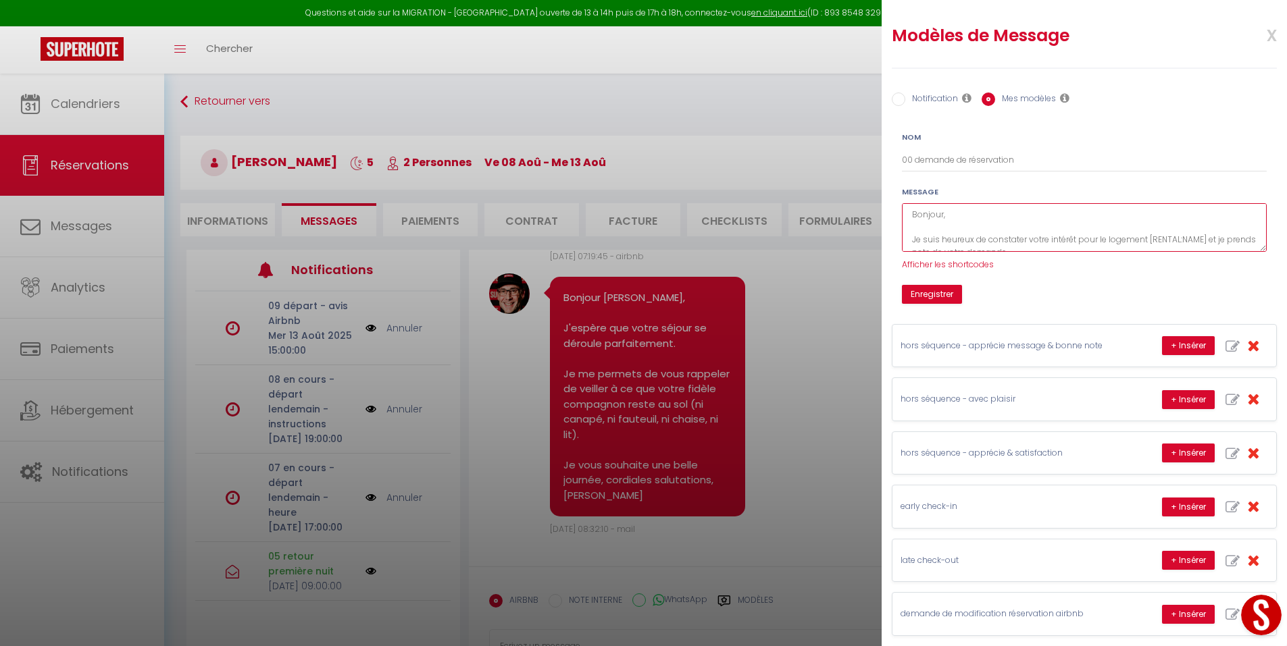
click at [1020, 220] on textarea "Bonjour, Je suis heureux de constater votre intérêt pour le logement [RENTAL:NA…" at bounding box center [1084, 227] width 365 height 49
paste textarea "j’attire votre attention sur le fait que n’importe quel voyageur peut réserver …"
paste textarea "la pré-approbation ne vous en protège pas"
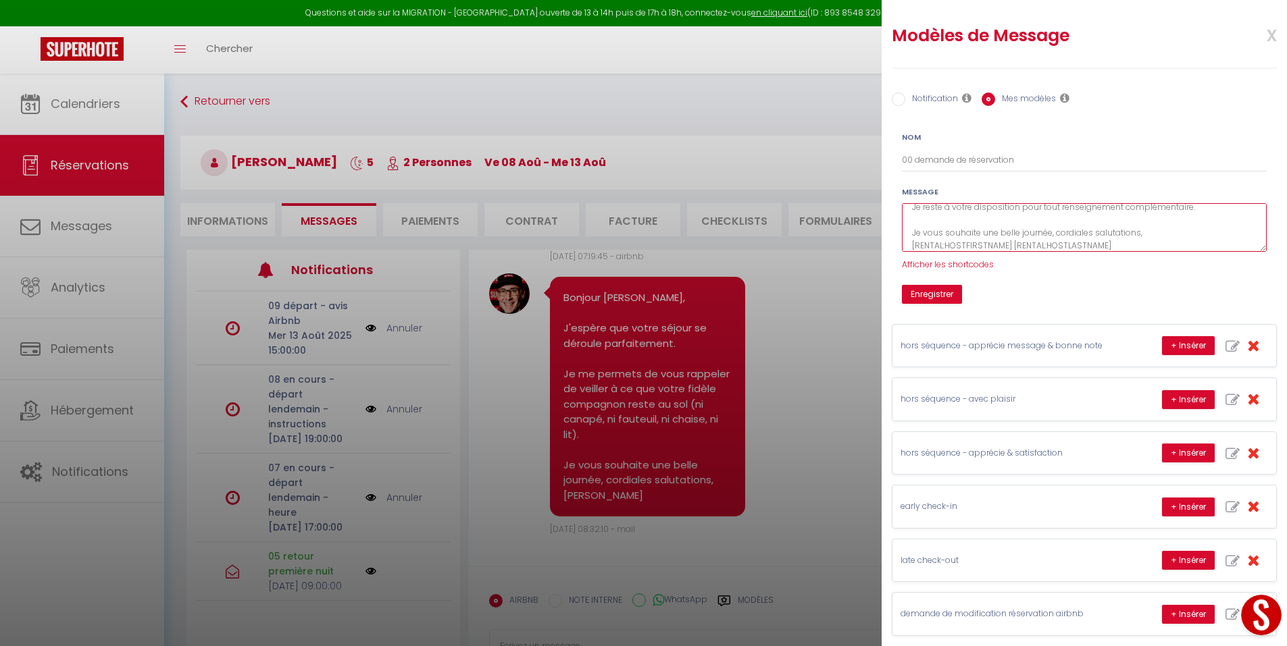
scroll to position [198, 0]
type textarea "Bonjour, Je suis heureux de constater votre intérêt pour le logement [RENTAL:NA…"
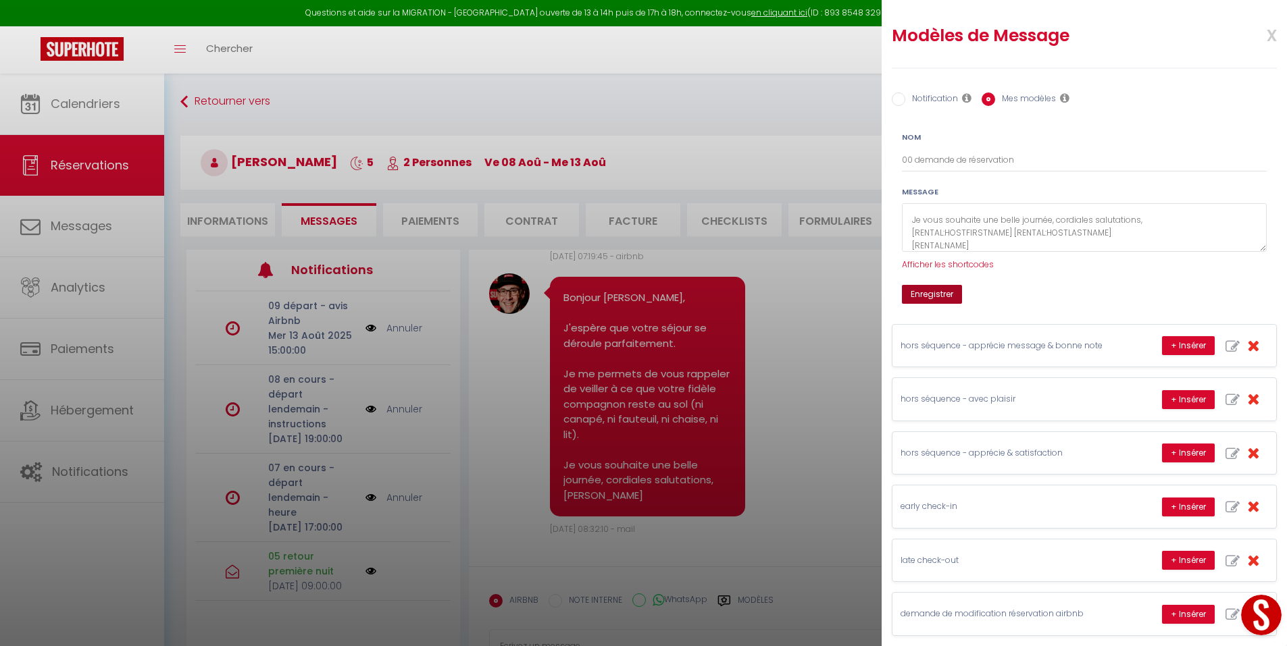
click at [933, 298] on button "Enregistrer" at bounding box center [932, 294] width 60 height 19
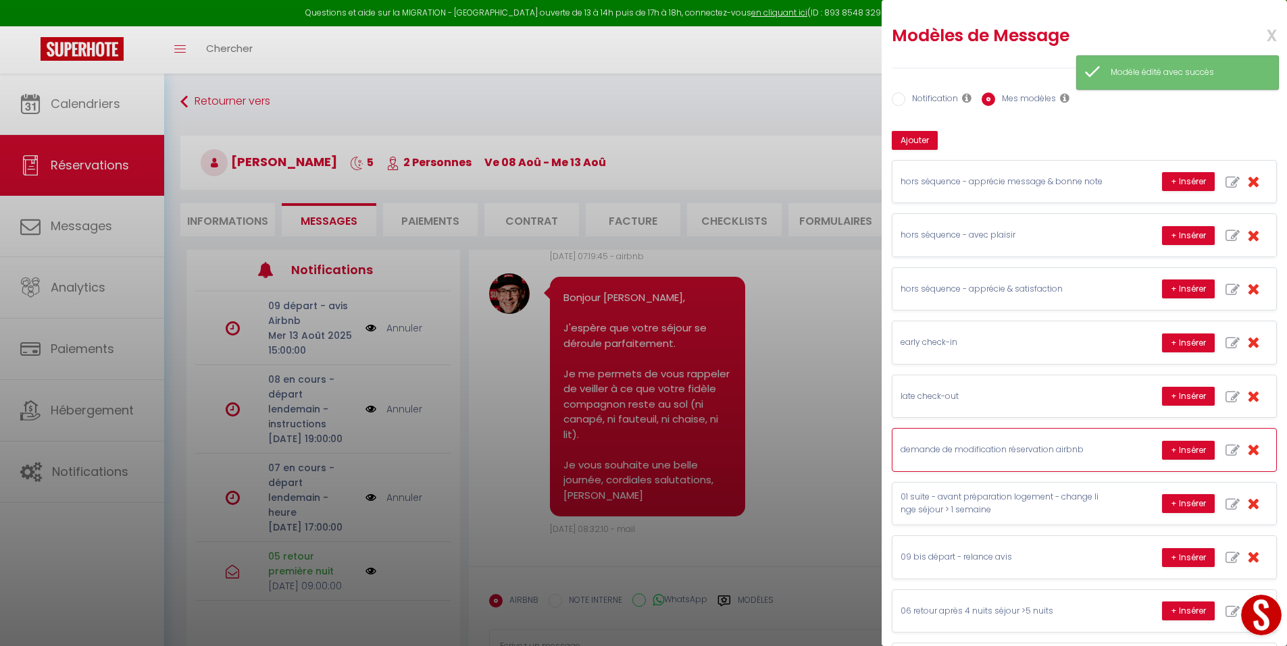
scroll to position [276, 0]
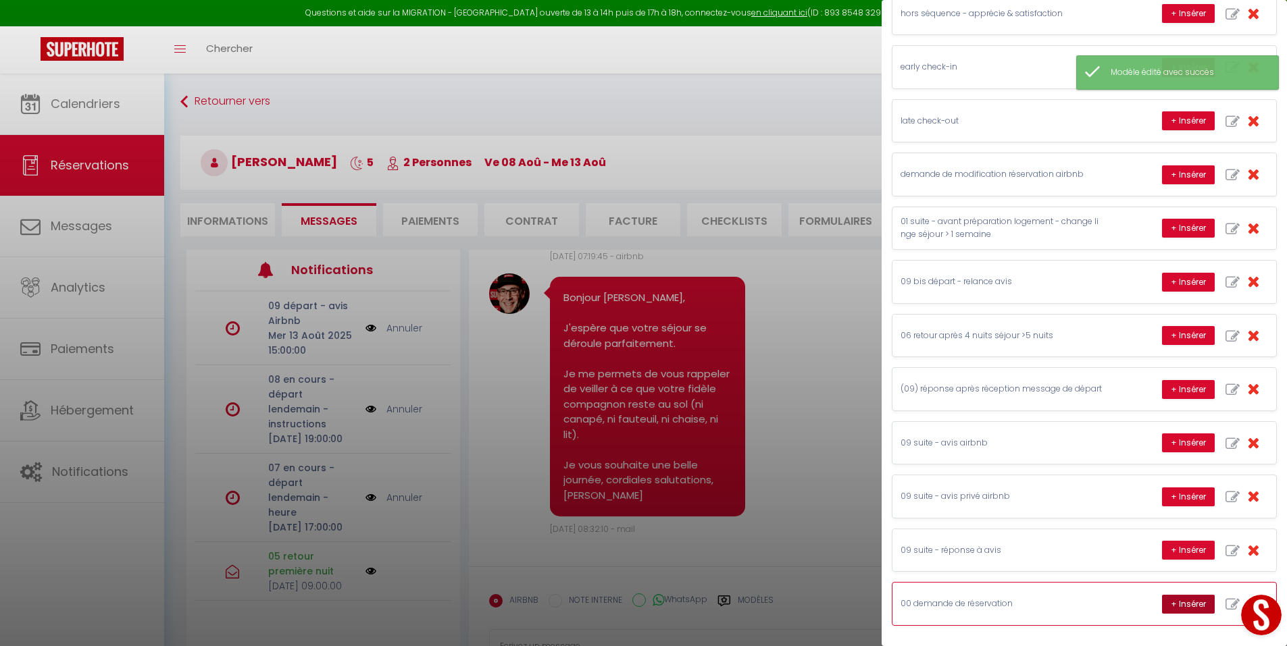
click at [1172, 605] on button "+ Insérer" at bounding box center [1188, 604] width 53 height 19
type textarea "Bonjour, Je suis heureux de constater votre intérêt pour le logement [PERSON_NA…"
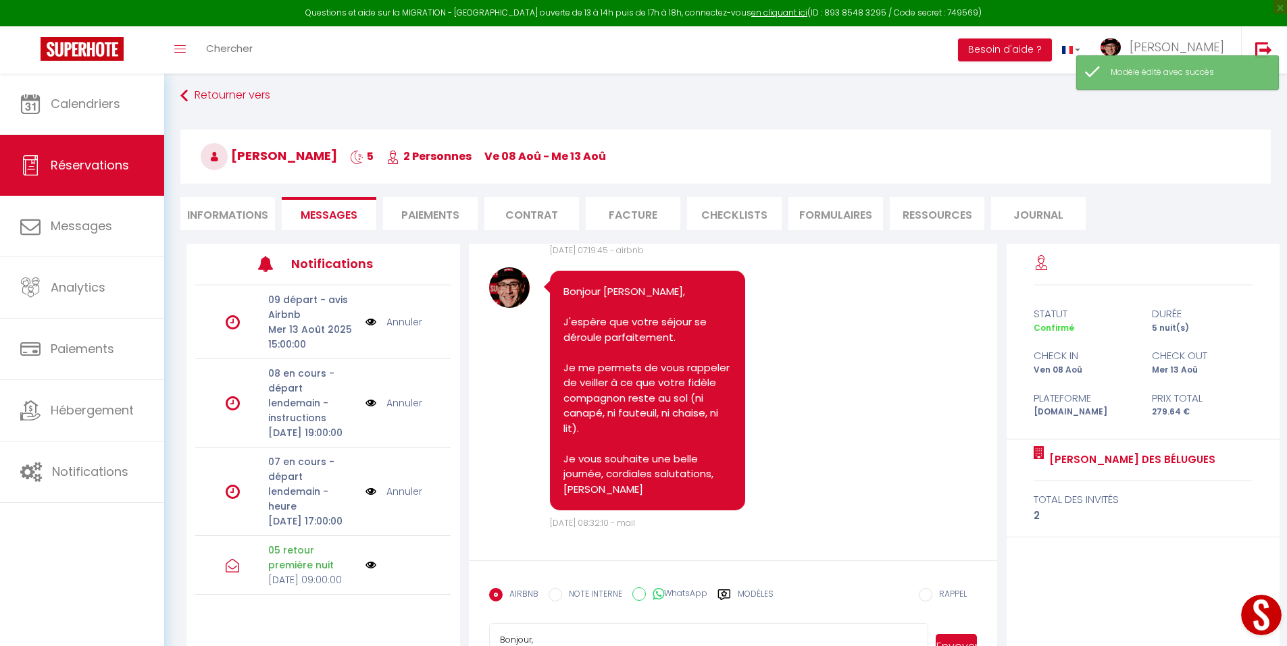
click at [790, 625] on textarea "Bonjour, Je suis heureux de constater votre intérêt pour le logement [PERSON_NA…" at bounding box center [709, 646] width 440 height 47
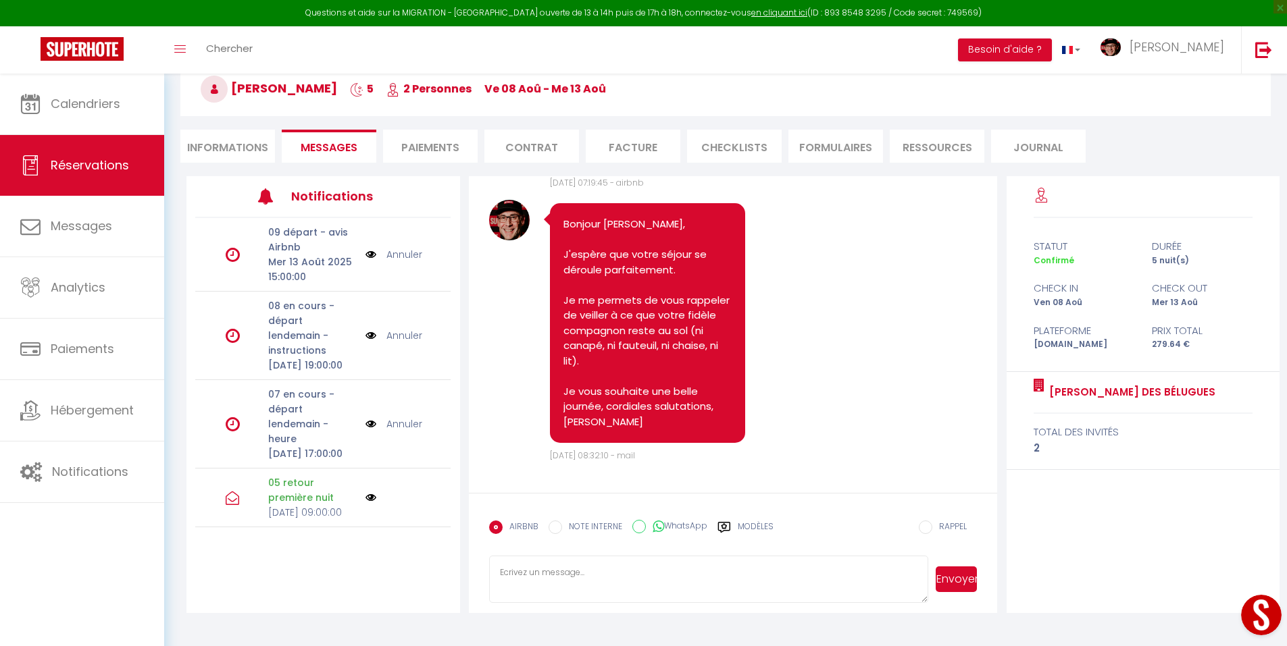
scroll to position [0, 0]
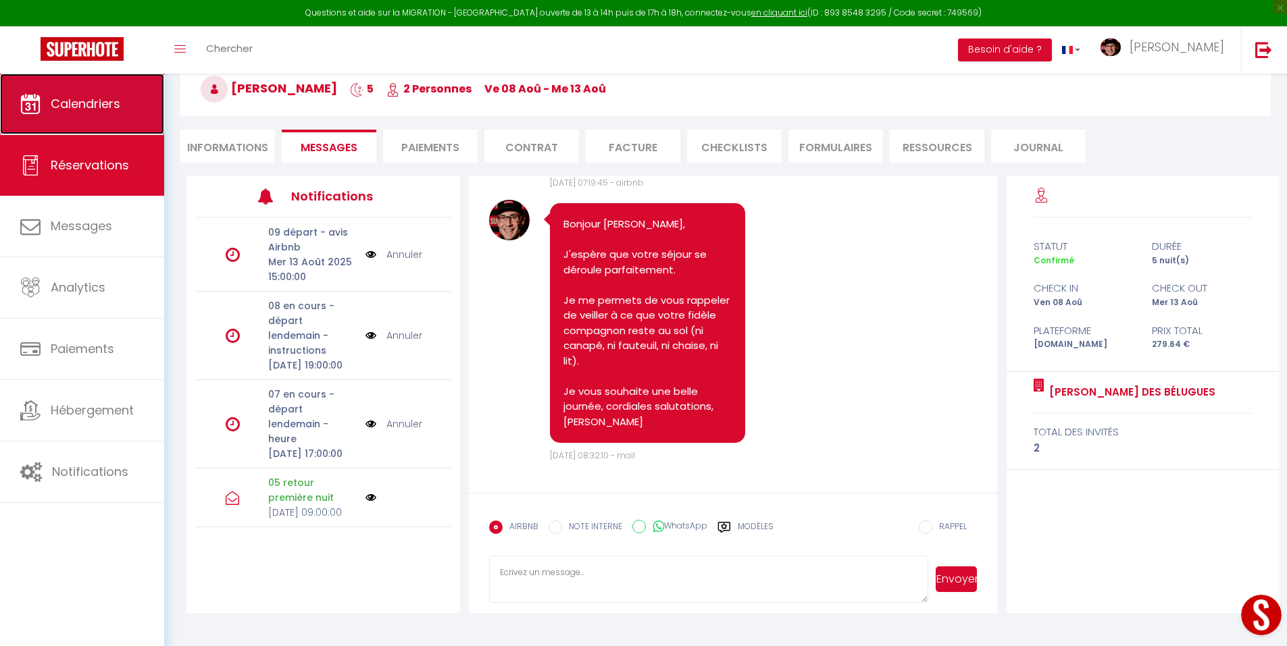
click at [86, 97] on span "Calendriers" at bounding box center [86, 103] width 70 height 17
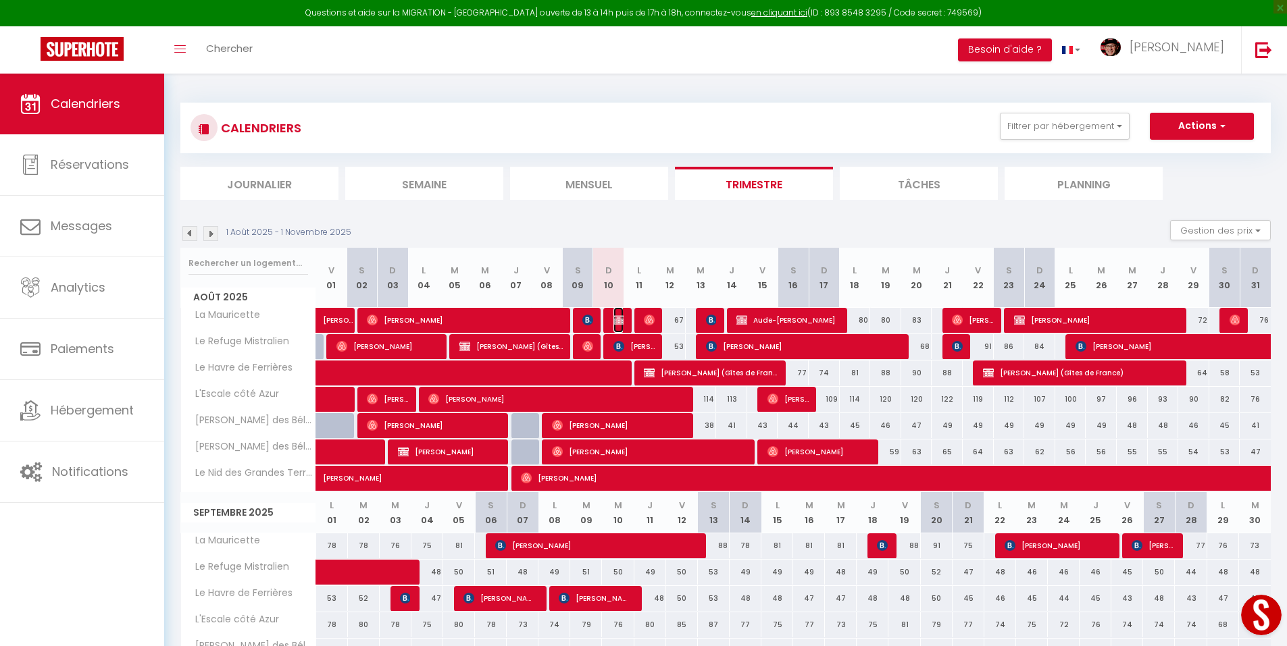
click at [616, 322] on img at bounding box center [618, 320] width 11 height 11
select select "KO"
select select "0"
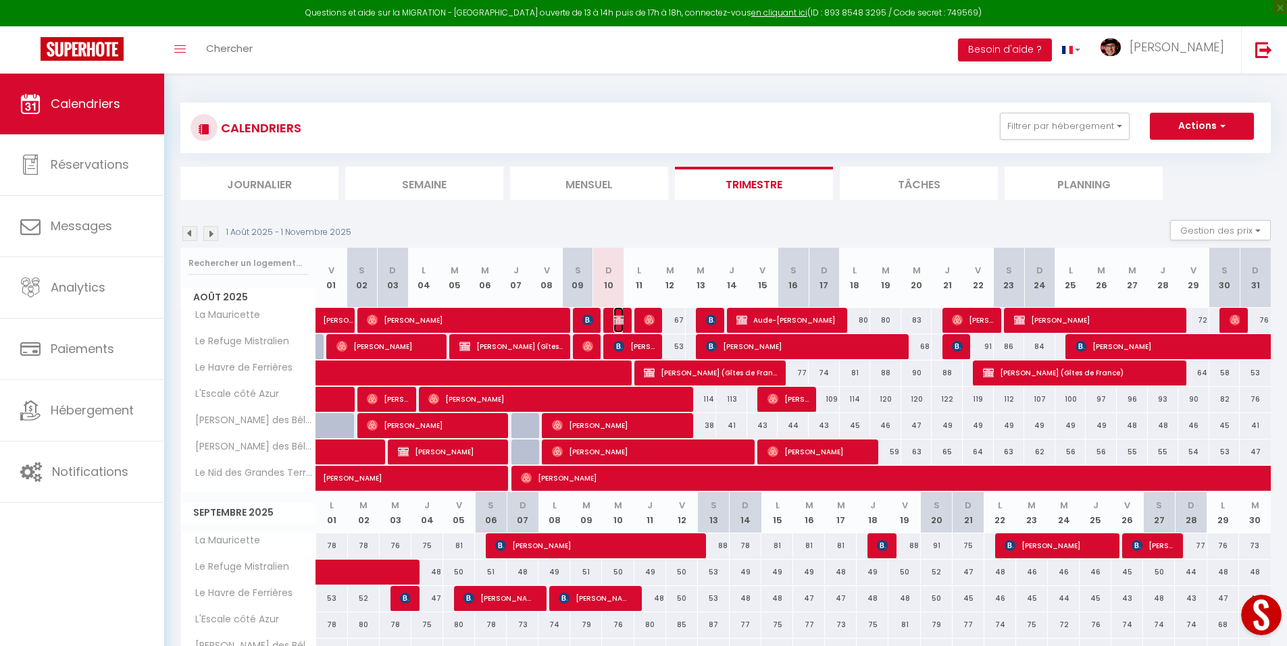
select select "1"
select select
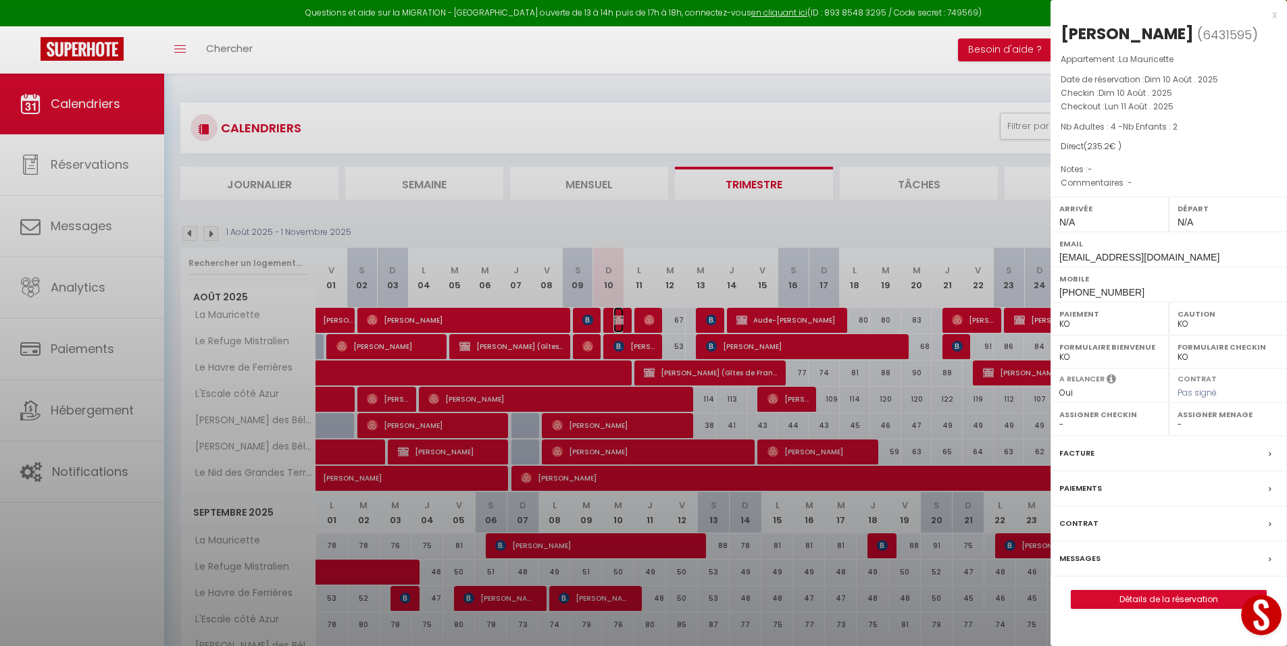
select select "29498"
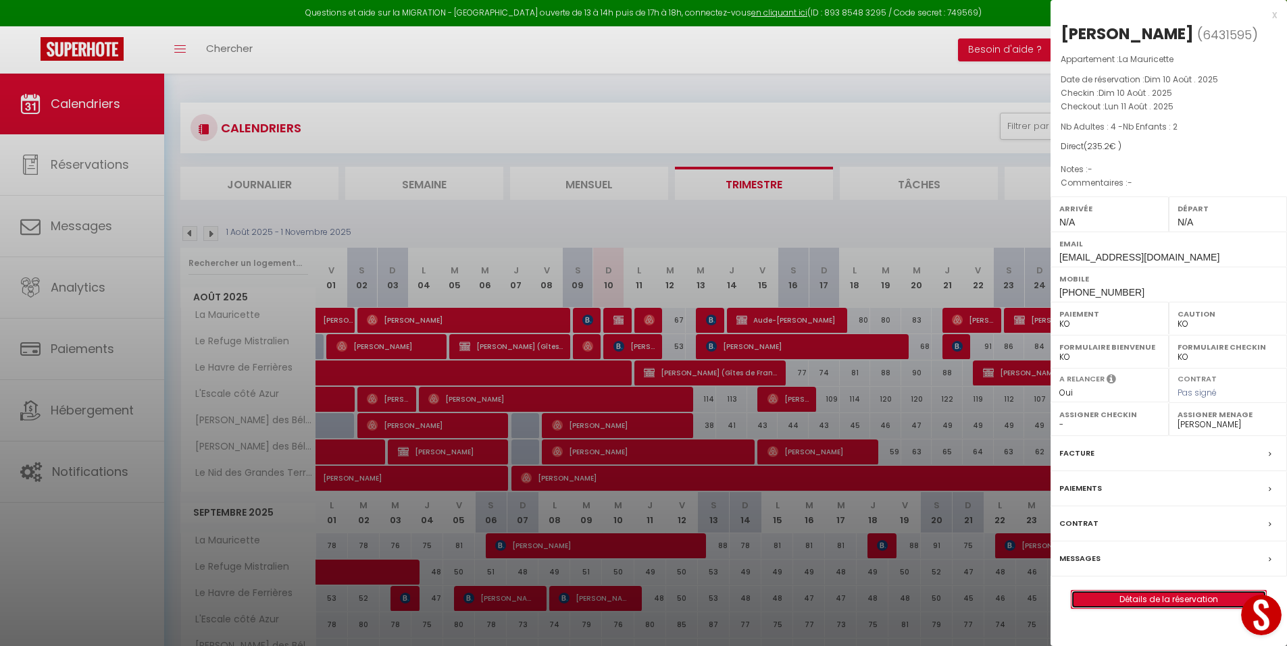
click at [1175, 604] on link "Détails de la réservation" at bounding box center [1168, 600] width 195 height 18
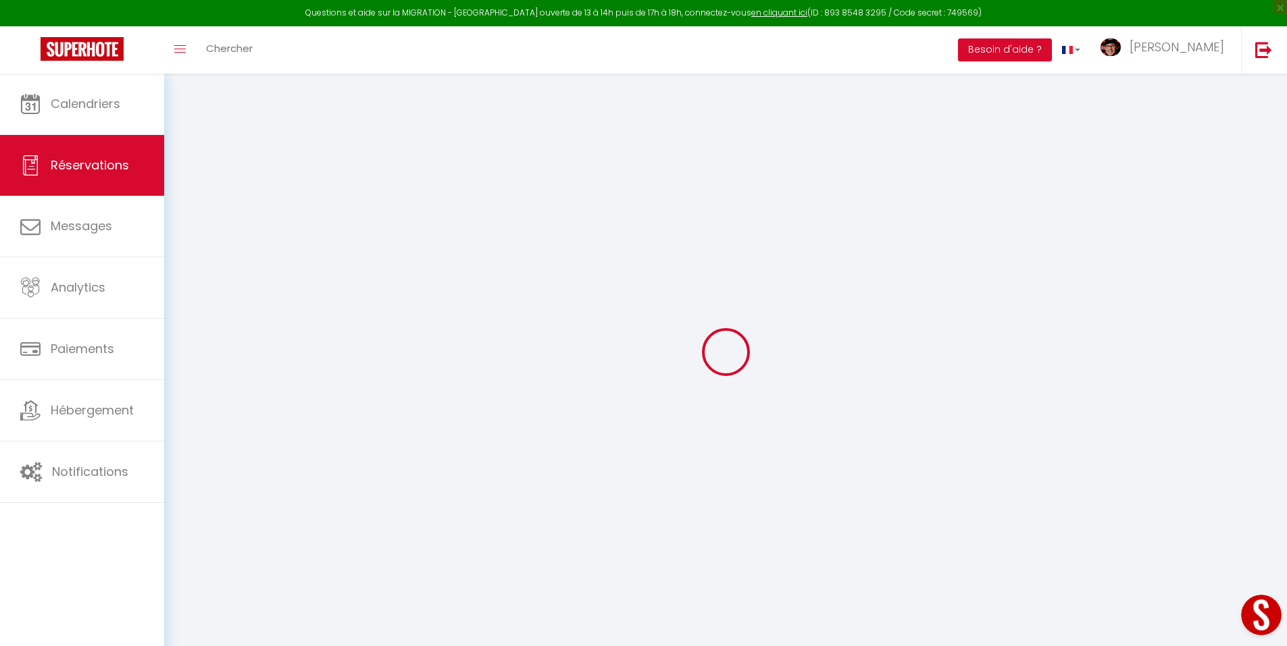
type input "[PERSON_NAME]"
type input "COLLEATTE"
type input "[EMAIL_ADDRESS][DOMAIN_NAME]"
type input "[PHONE_NUMBER]"
select select "FR"
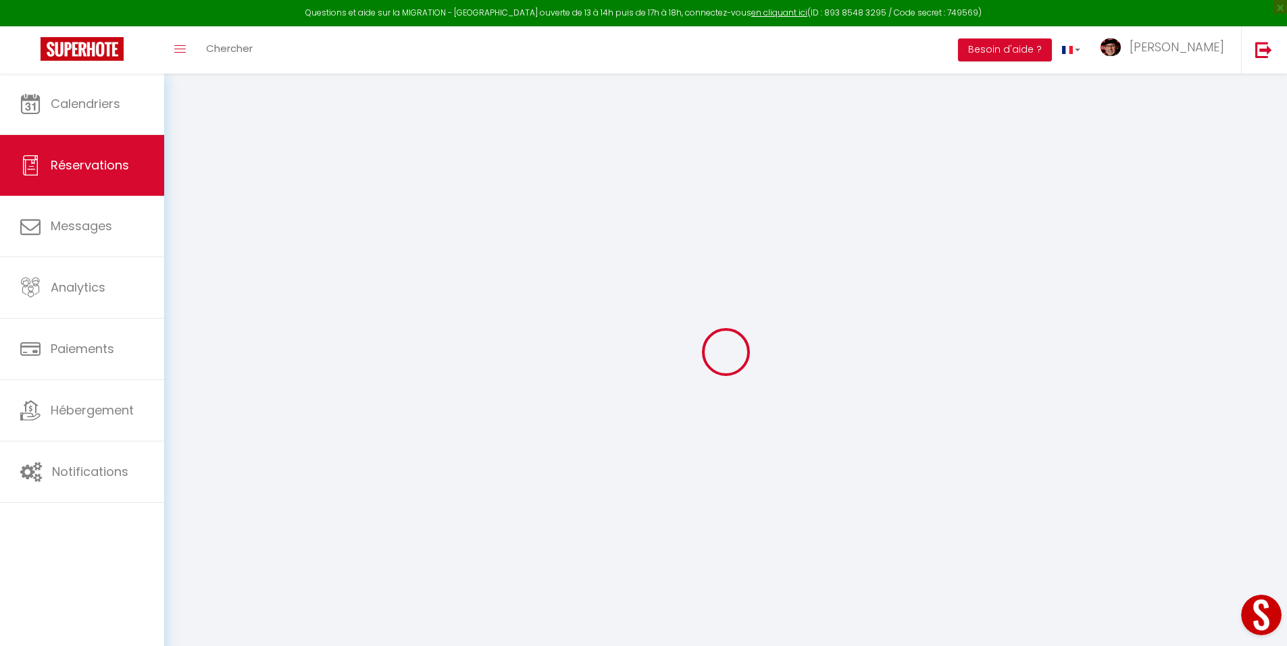
select select "29078"
select select "2"
type input "Dim 10 Août 2025"
select select
type input "Lun 11 Août 2025"
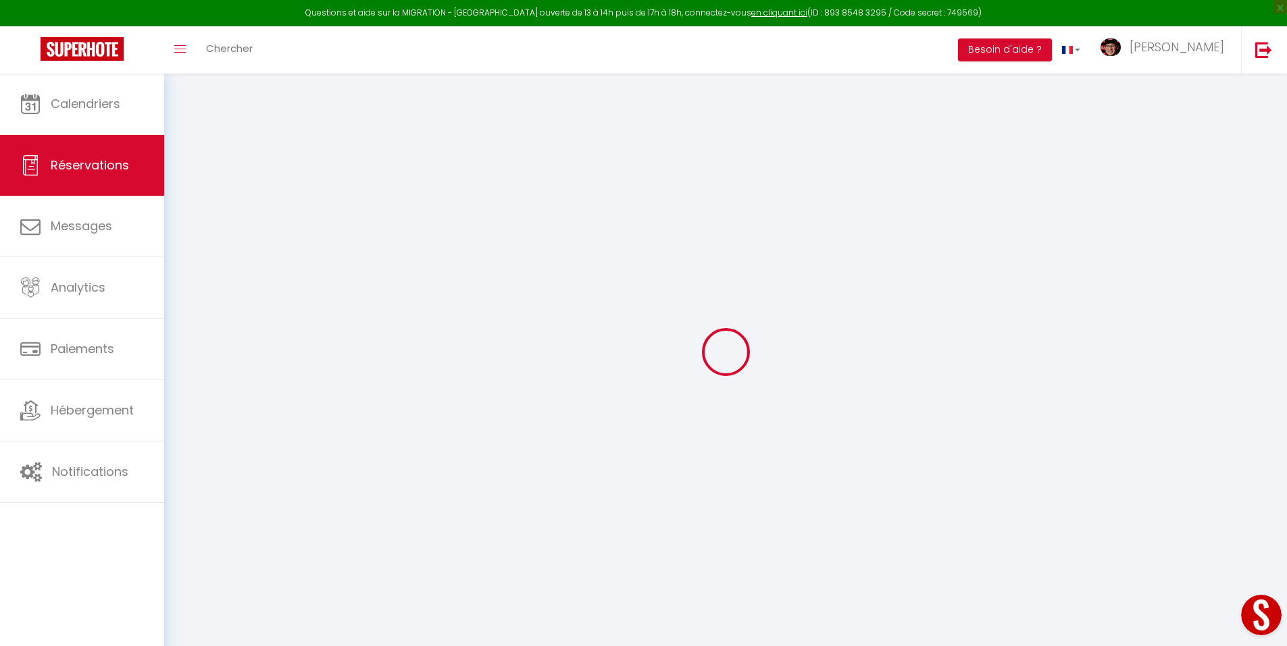
select select
type input "4"
type input "2"
select select "10"
select select
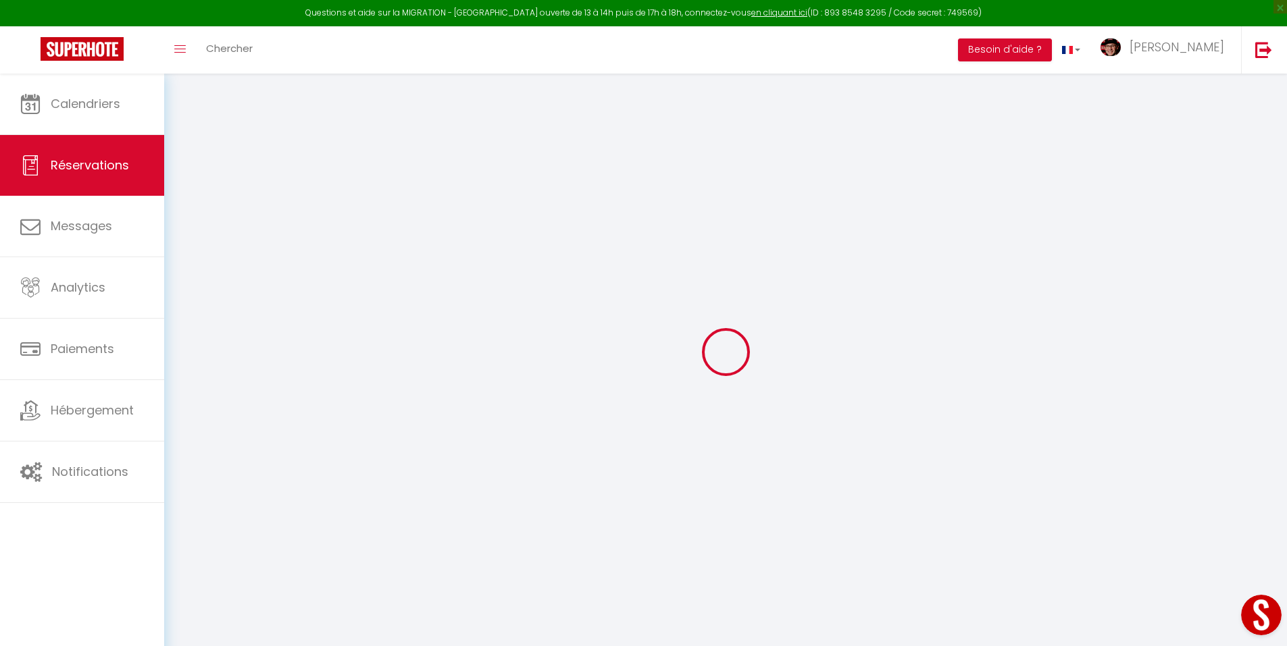
type input "109"
checkbox input "false"
type input "235.2"
type input "0"
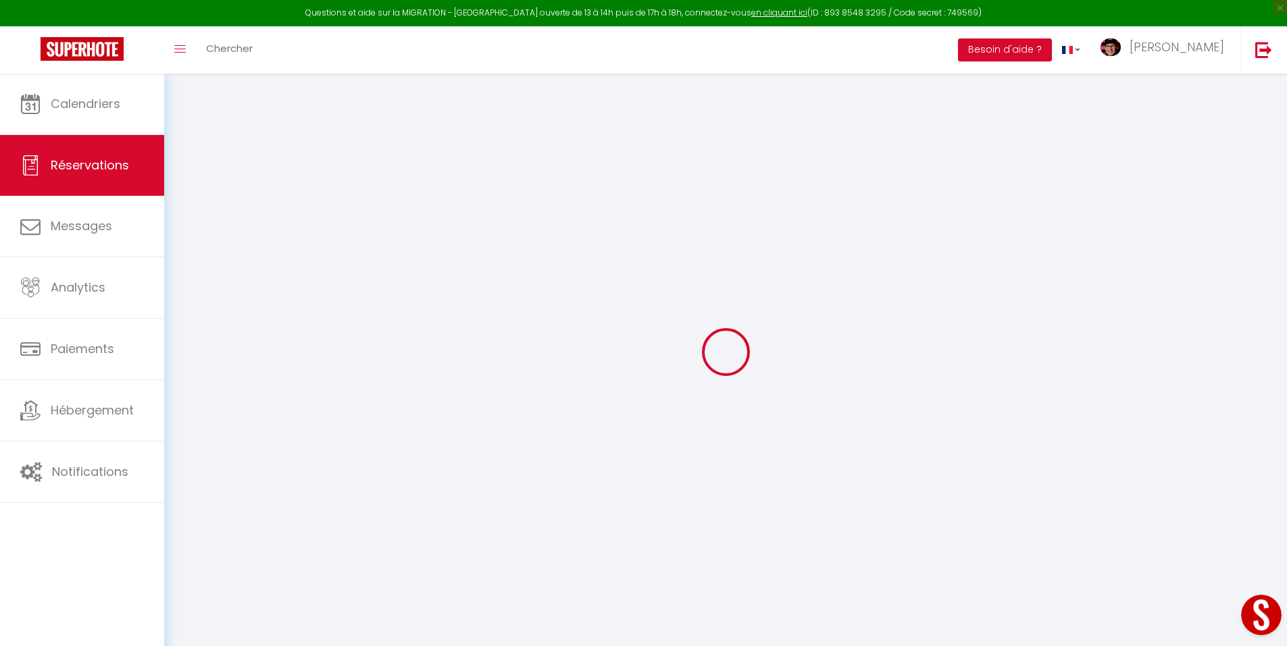
type input "0"
select select
select select "14"
checkbox input "false"
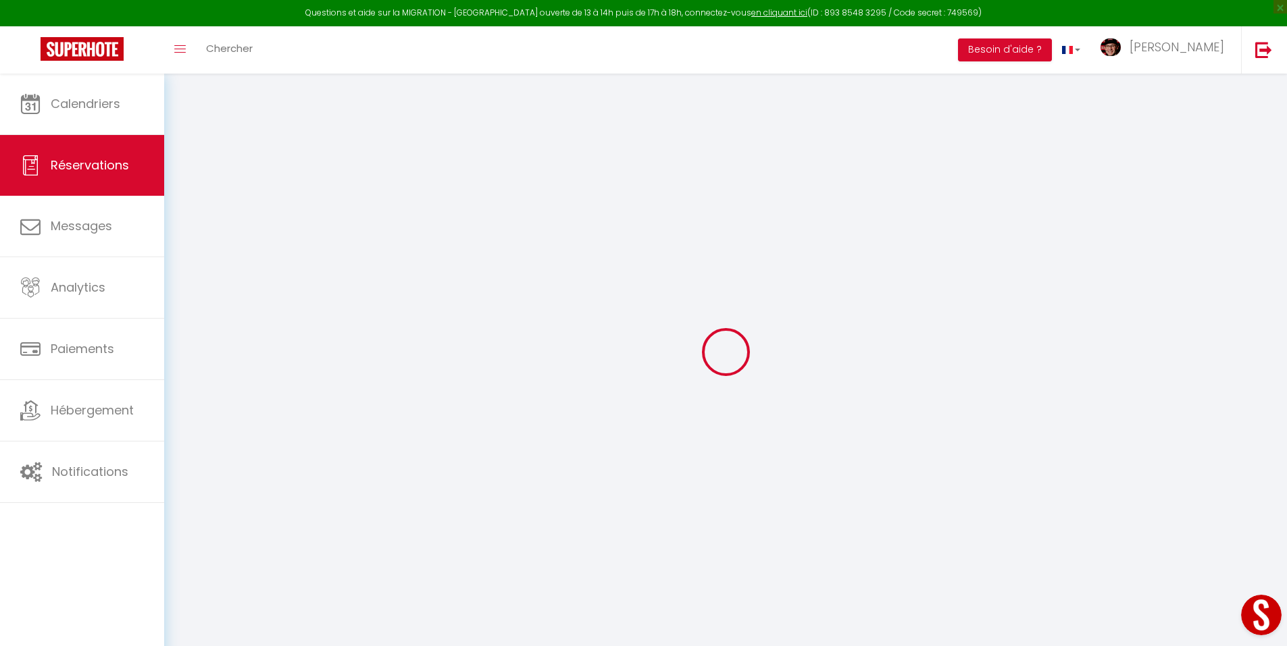
select select
checkbox input "false"
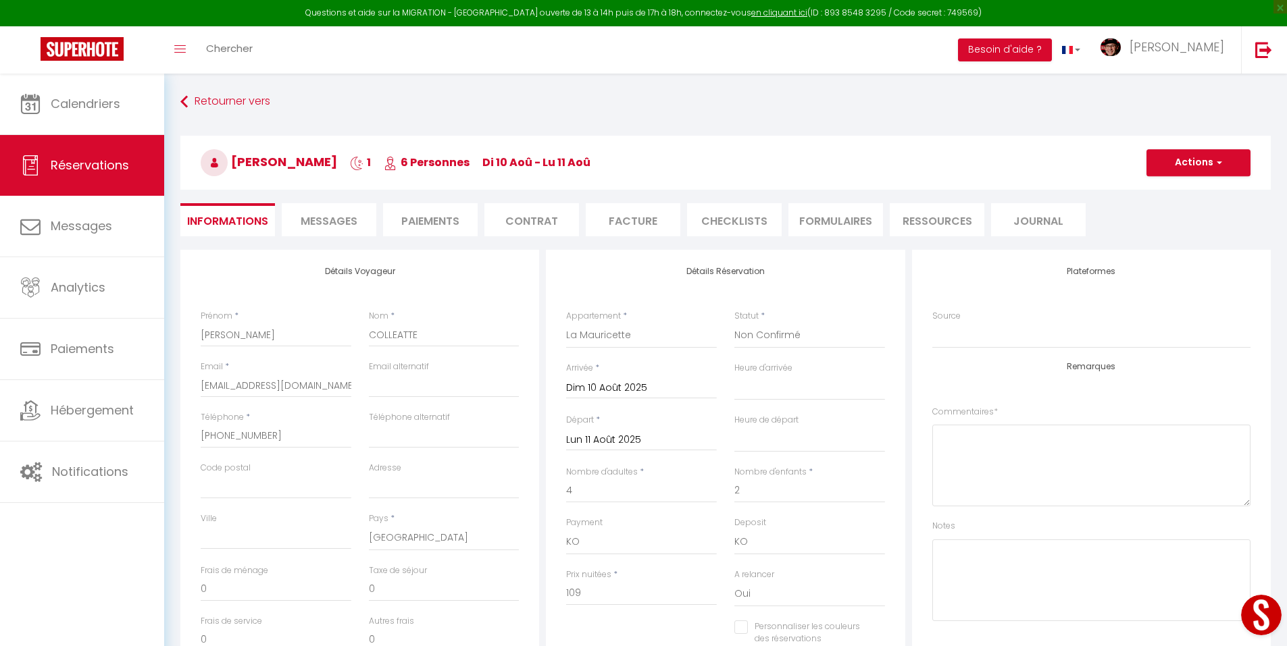
select select
checkbox input "false"
type input "117"
type input "9.2"
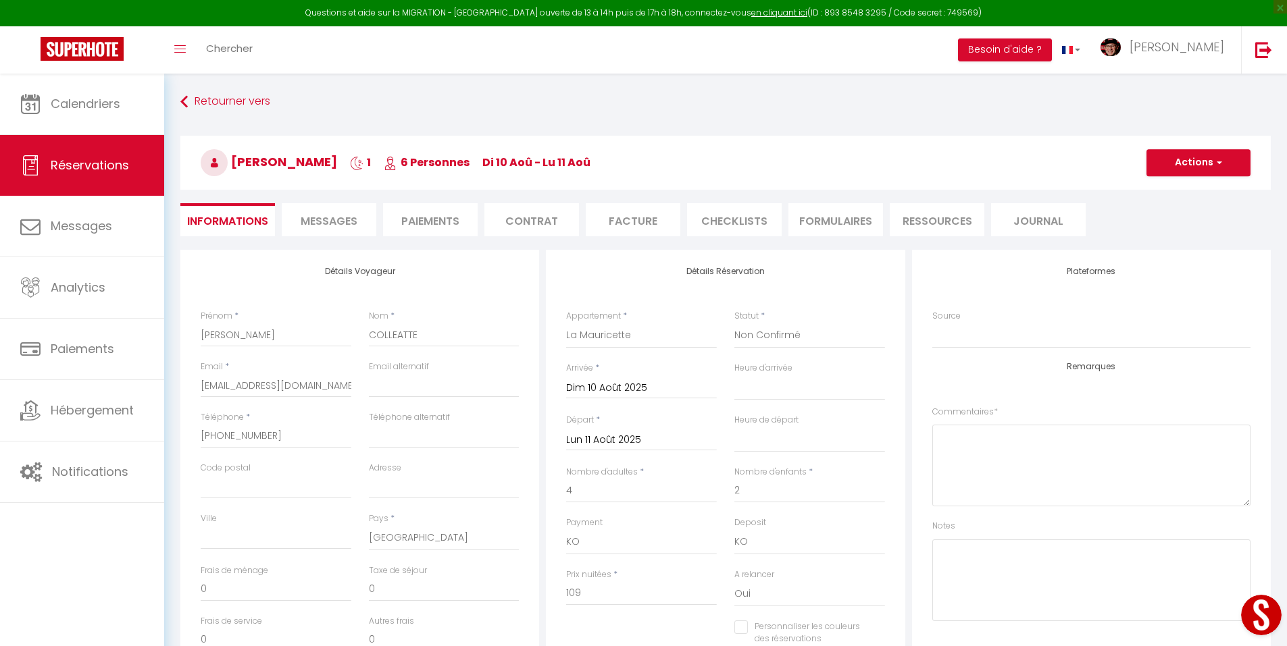
select select
checkbox input "false"
select select
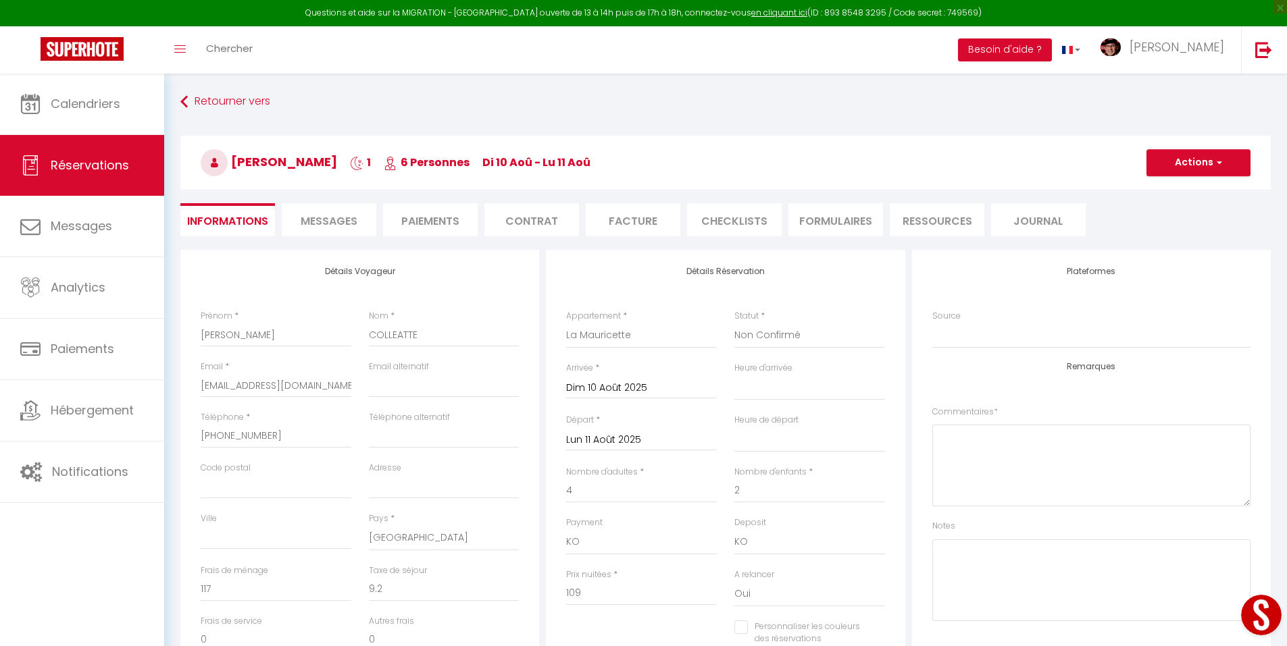
click at [310, 217] on span "Messages" at bounding box center [329, 221] width 57 height 16
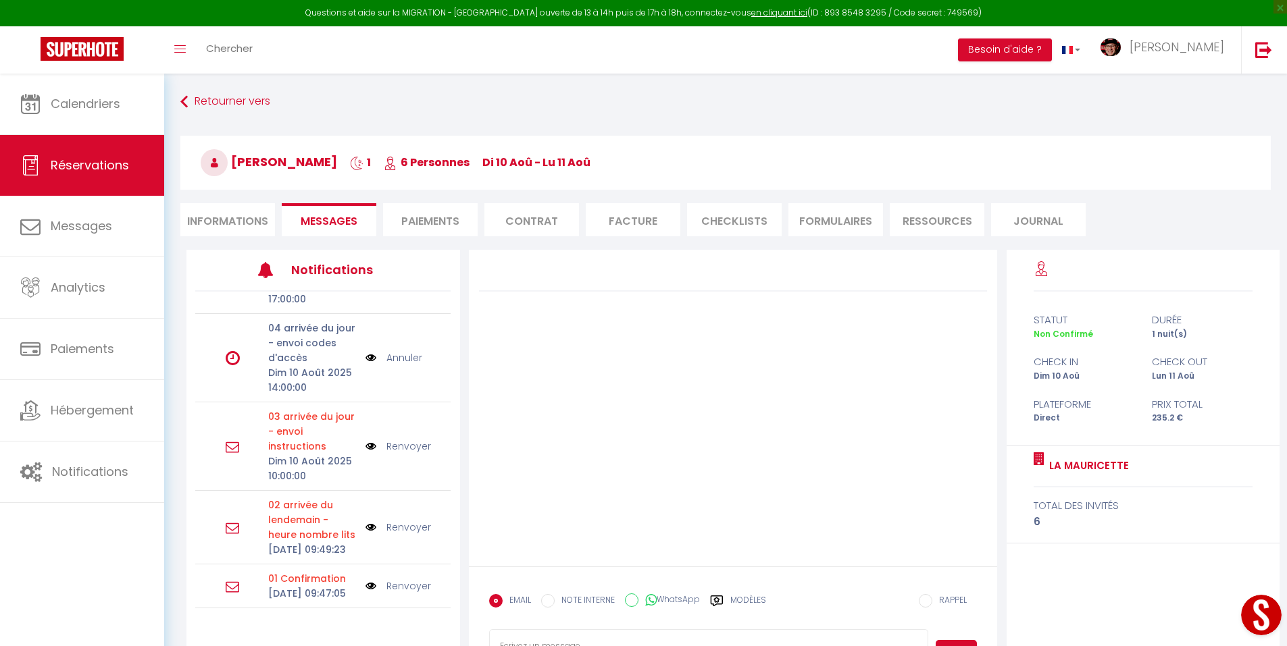
click at [403, 351] on link "Annuler" at bounding box center [404, 358] width 36 height 15
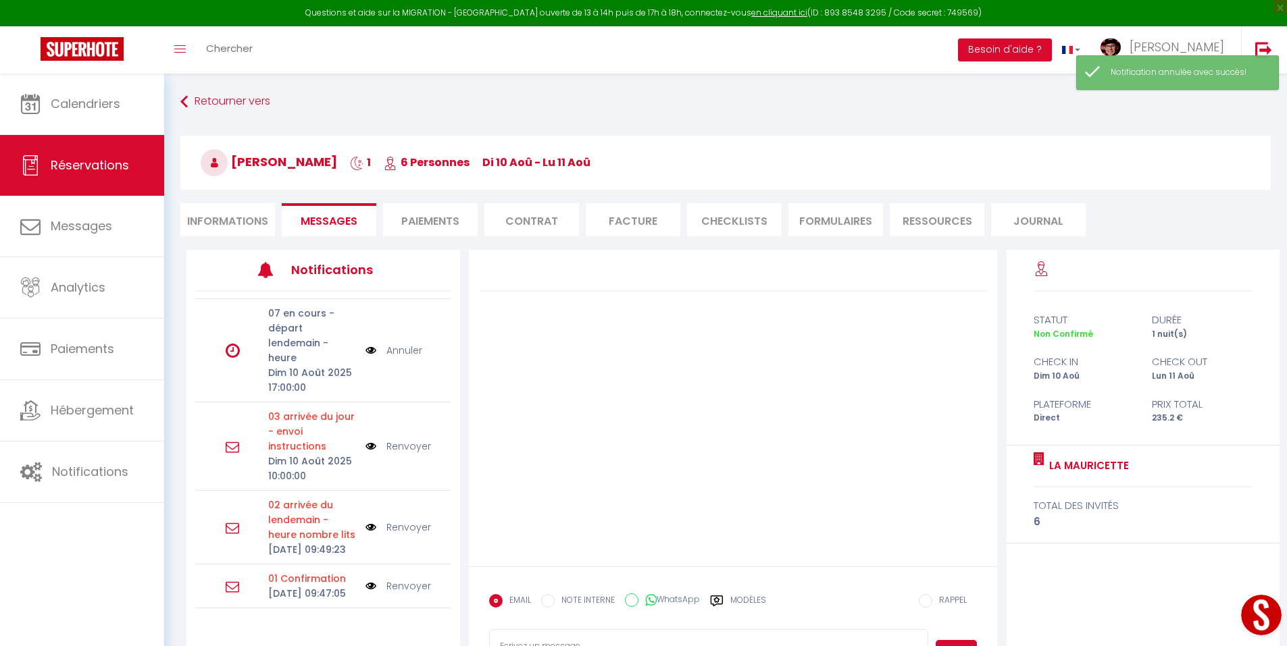
scroll to position [220, 0]
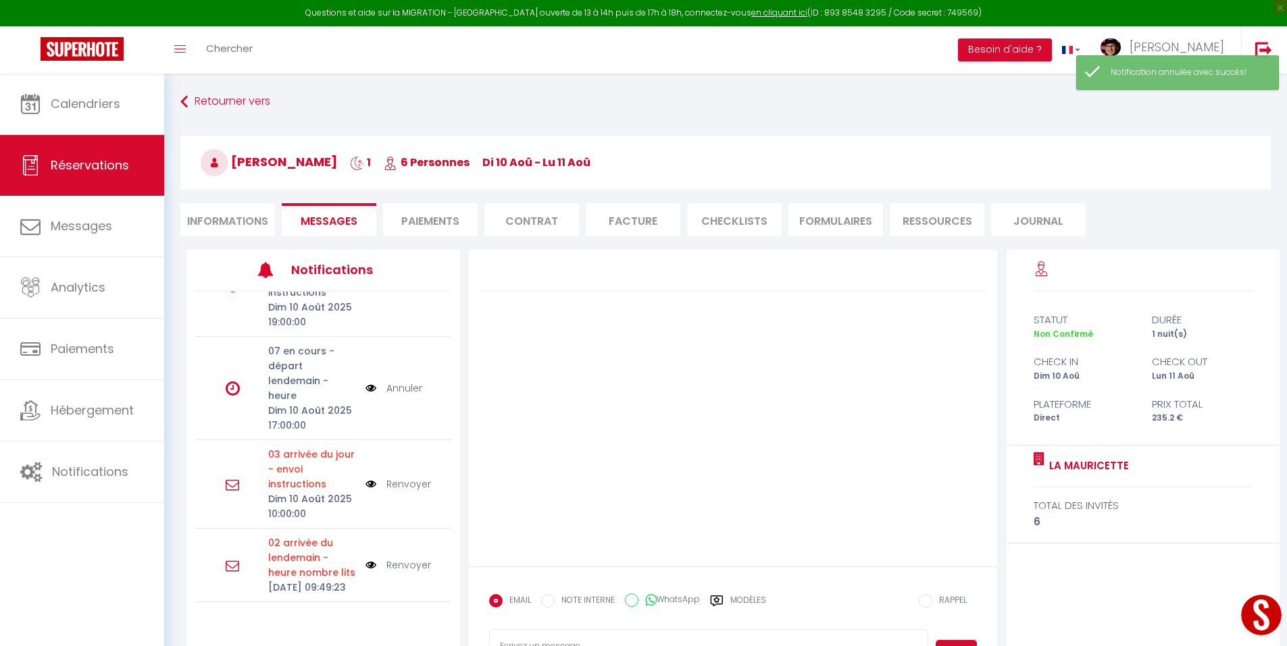
click at [392, 390] on link "Annuler" at bounding box center [404, 388] width 36 height 15
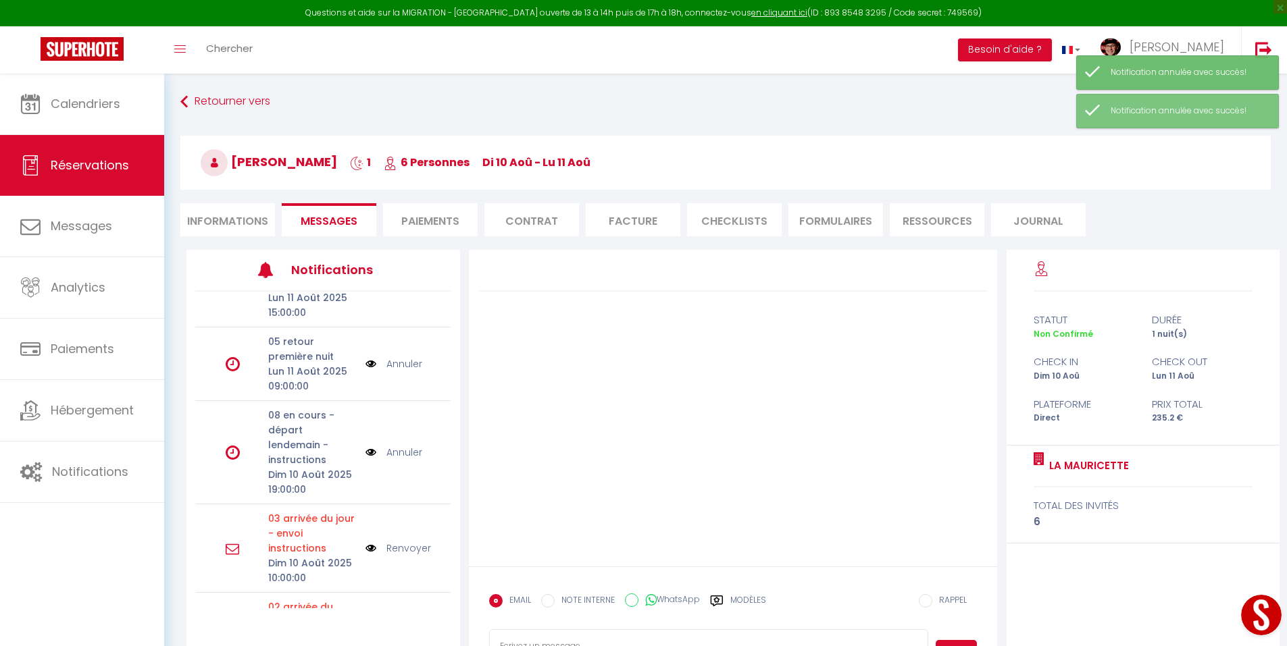
scroll to position [49, 0]
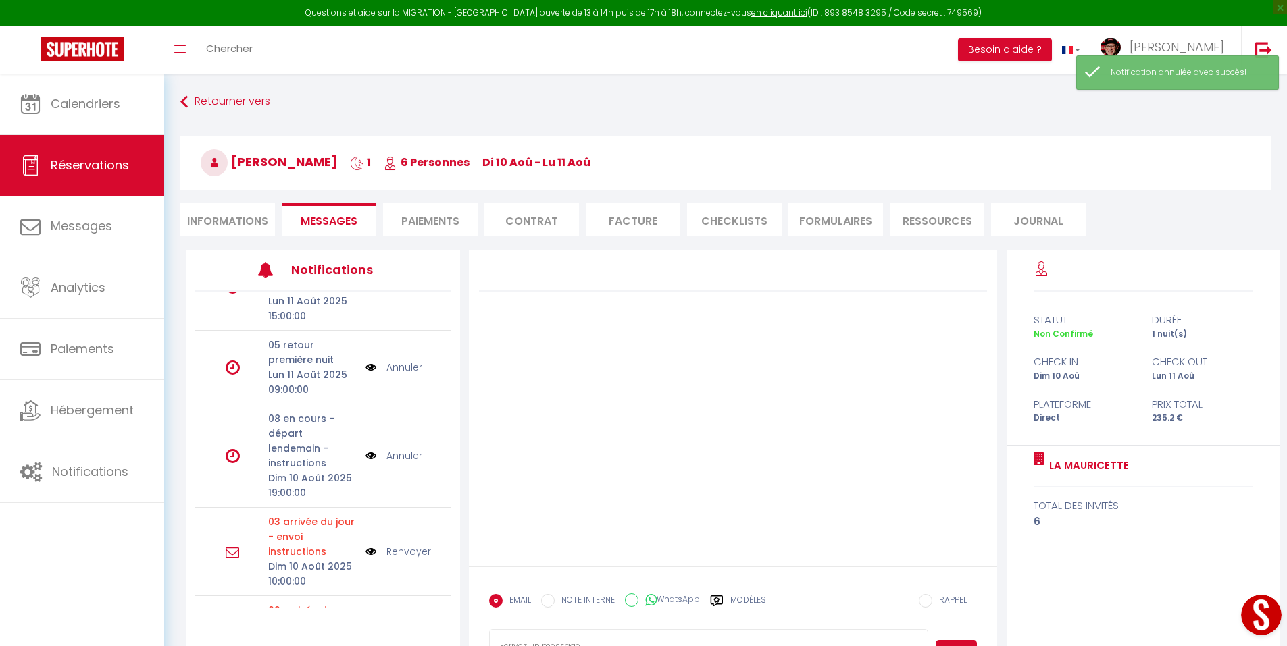
click at [395, 455] on link "Annuler" at bounding box center [404, 455] width 36 height 15
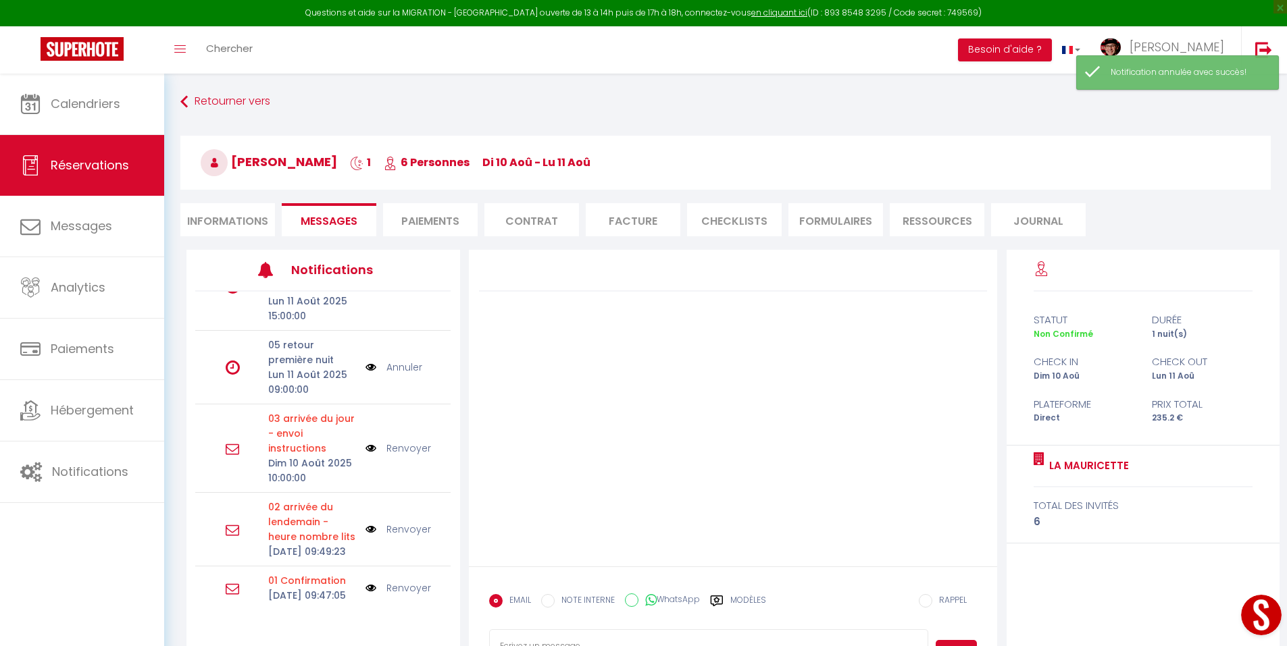
click at [395, 365] on link "Annuler" at bounding box center [404, 367] width 36 height 15
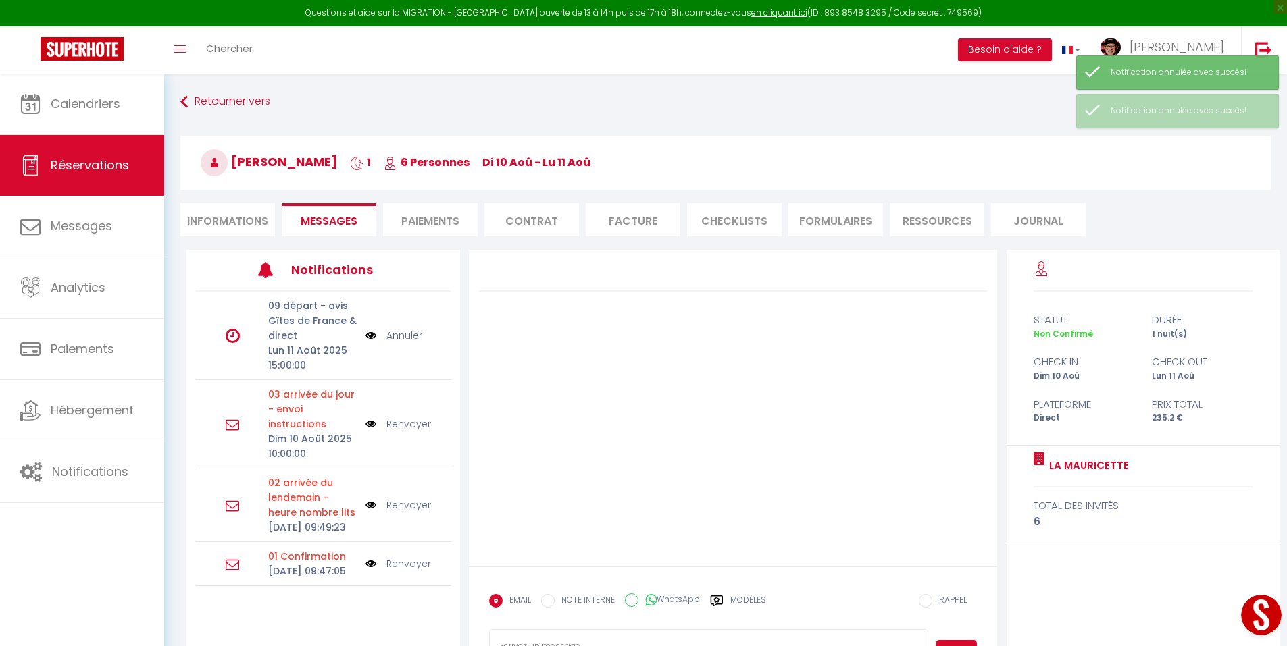
scroll to position [0, 0]
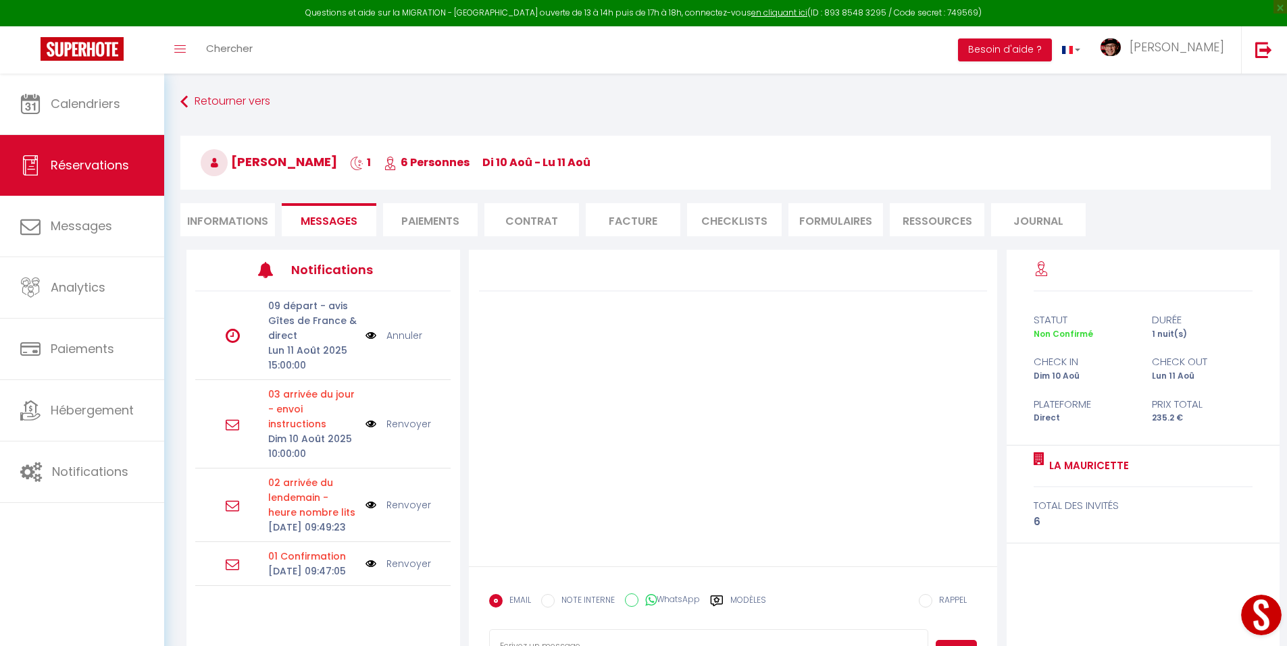
click at [405, 338] on link "Annuler" at bounding box center [404, 335] width 36 height 15
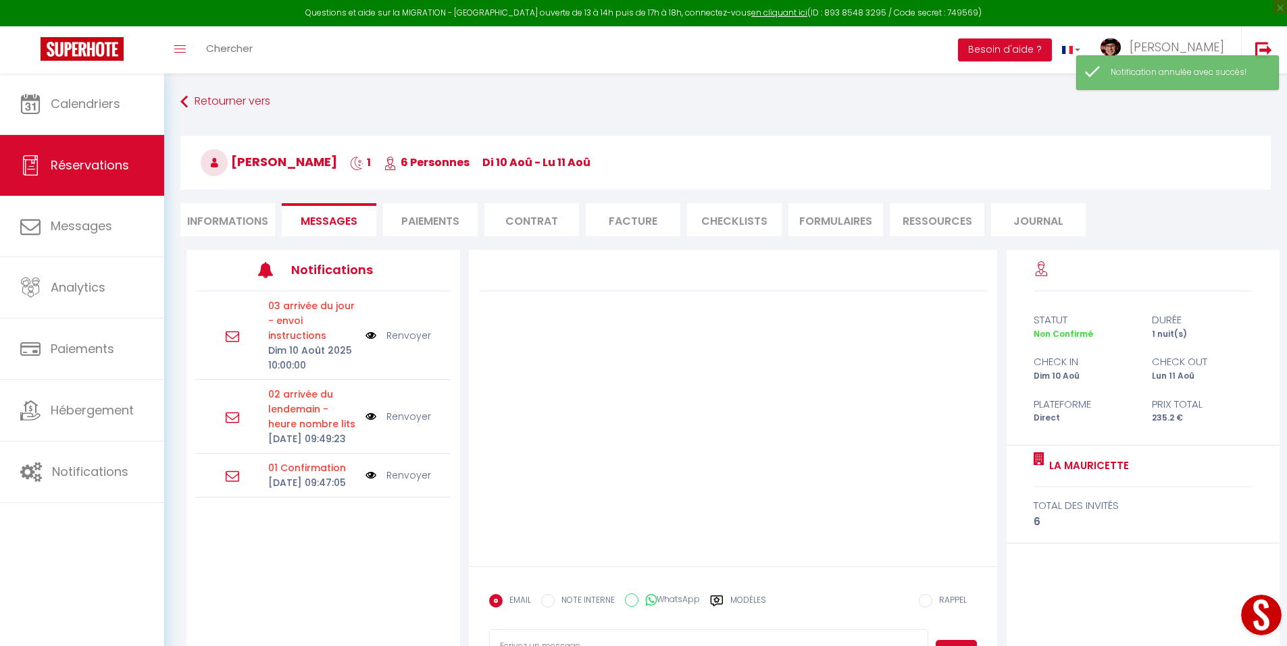
click at [235, 224] on li "Informations" at bounding box center [227, 219] width 95 height 33
select select
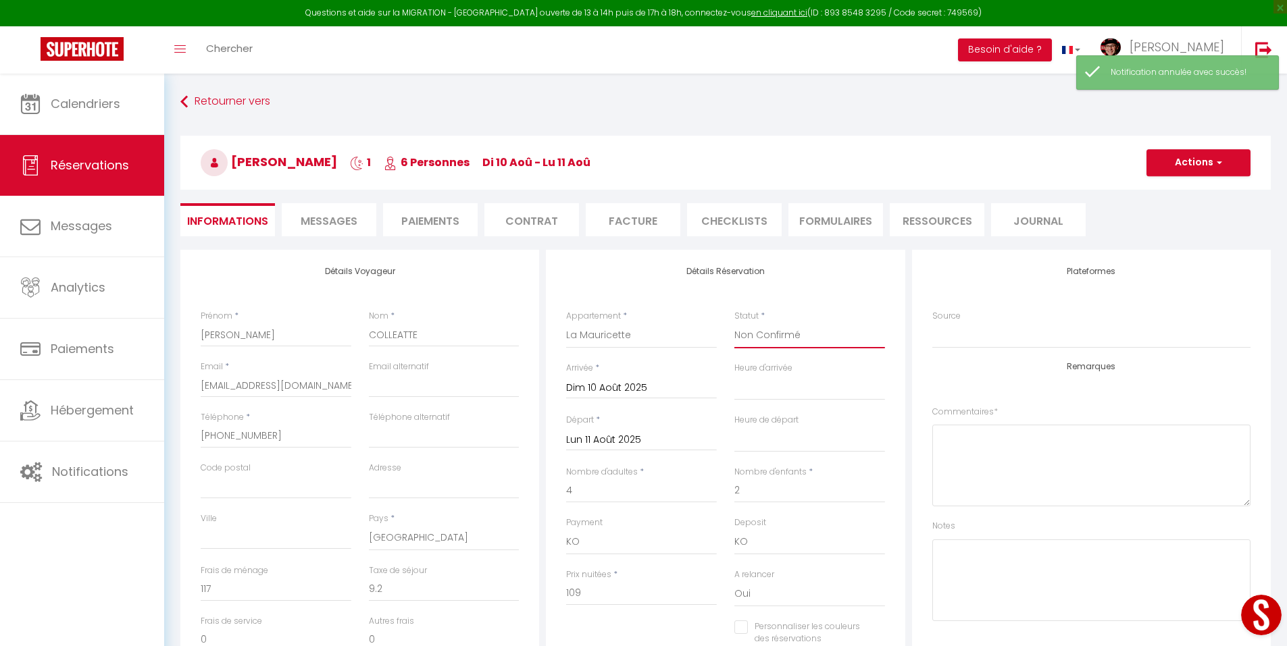
click at [794, 330] on select "Confirmé Non Confirmé [PERSON_NAME] par le voyageur No Show Request" at bounding box center [809, 336] width 151 height 26
select select "1"
click at [734, 323] on select "Confirmé Non Confirmé [PERSON_NAME] par le voyageur No Show Request" at bounding box center [809, 336] width 151 height 26
select select
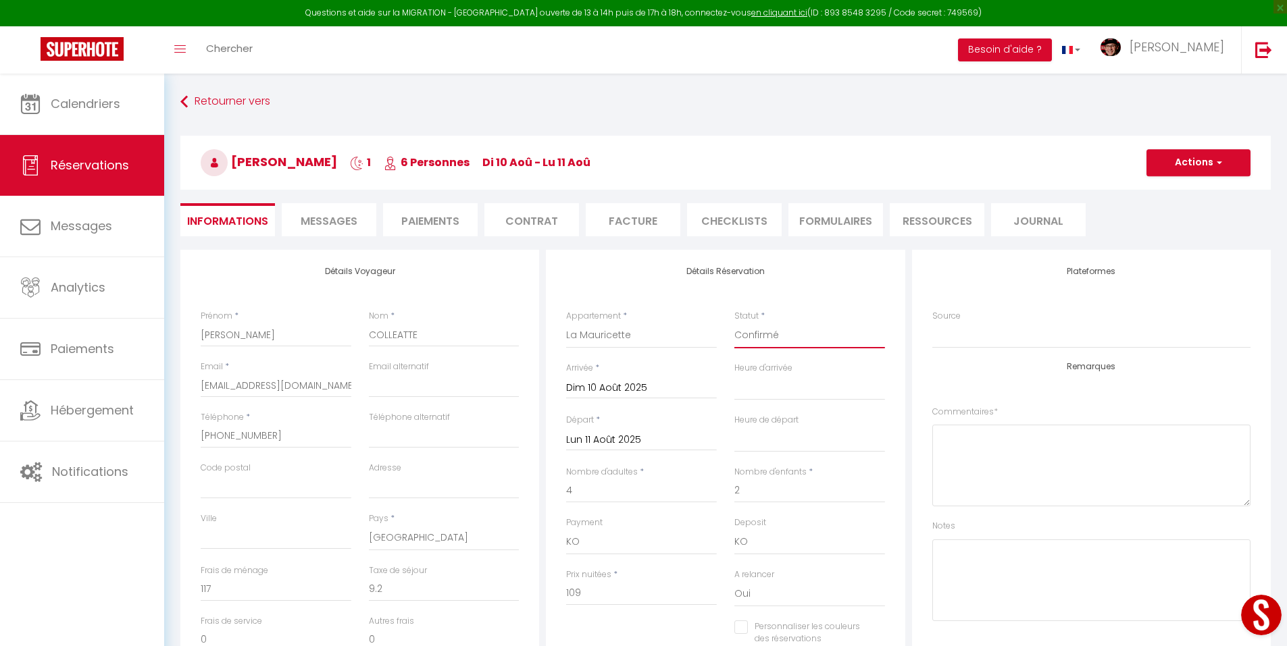
checkbox input "false"
click at [1176, 159] on button "Actions" at bounding box center [1198, 162] width 104 height 27
click at [1163, 193] on link "Enregistrer" at bounding box center [1184, 193] width 107 height 18
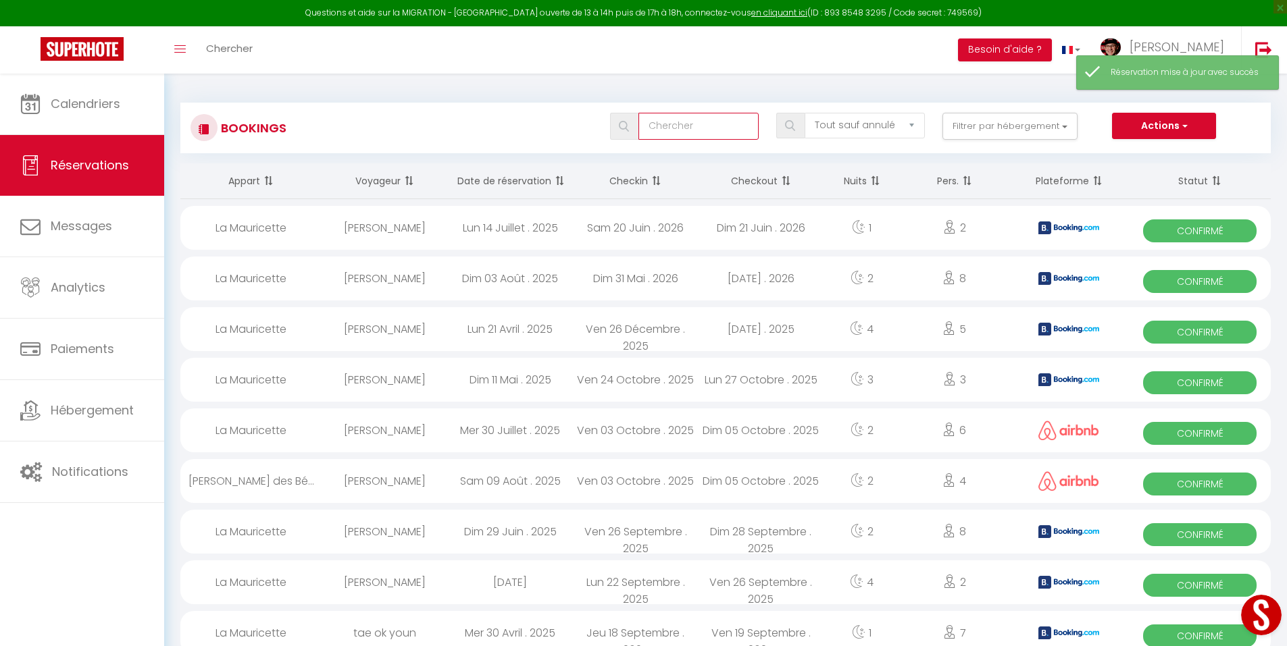
click at [663, 122] on input "text" at bounding box center [698, 126] width 120 height 27
type input "[PERSON_NAME]"
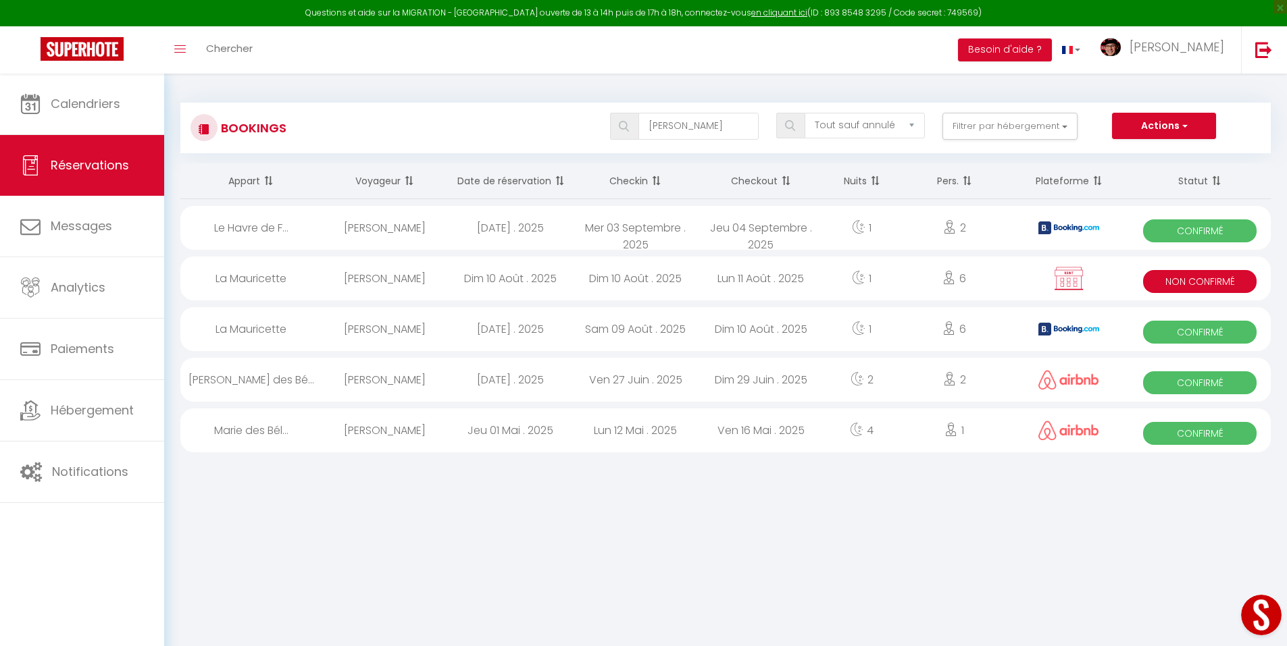
click at [736, 282] on div "Lun 11 Août . 2025" at bounding box center [761, 279] width 126 height 44
select select "KO"
select select "0"
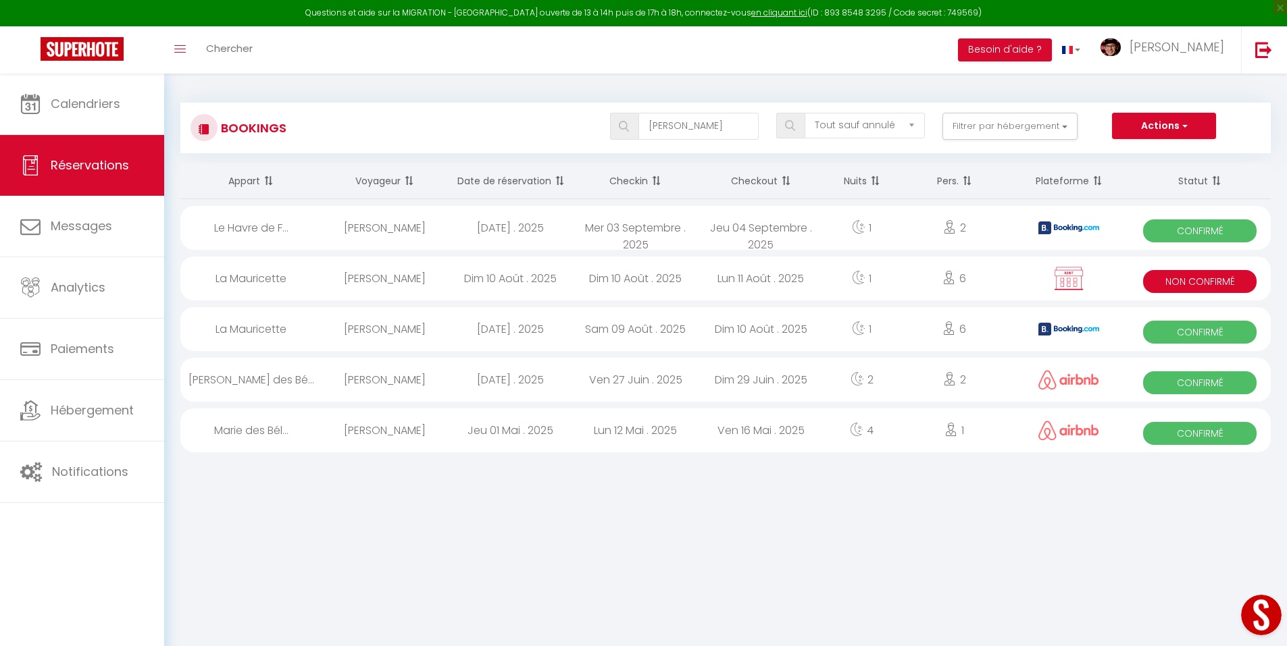
select select "1"
select select
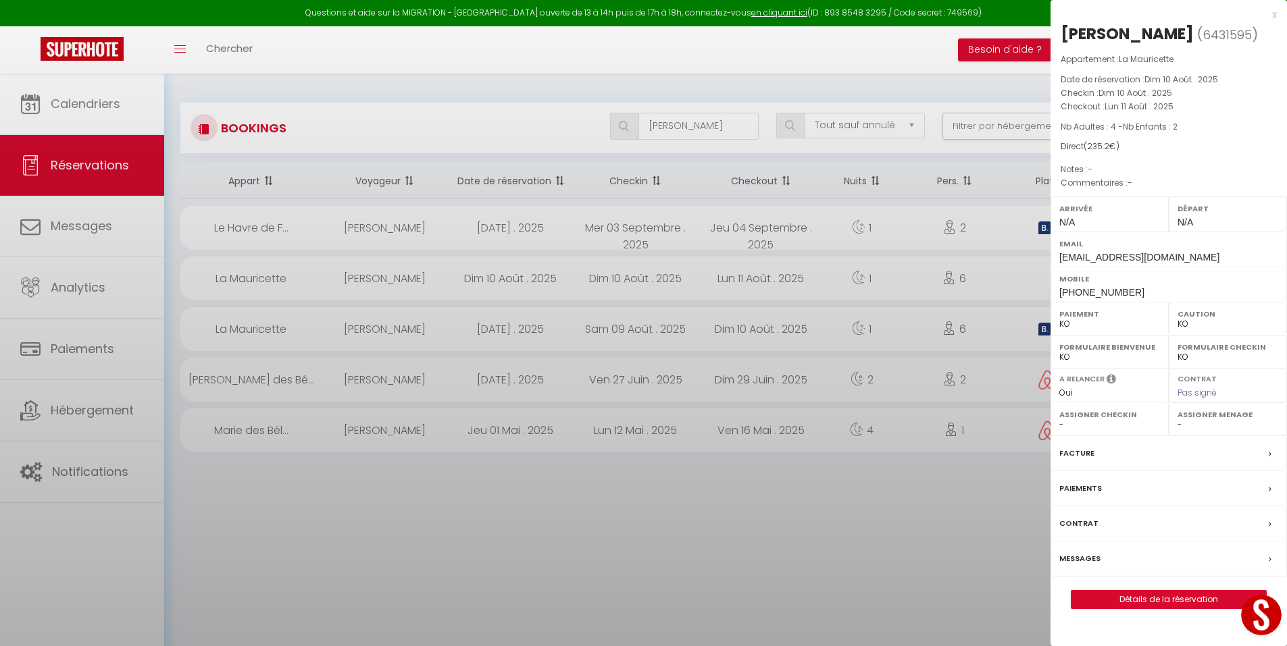
select select "29498"
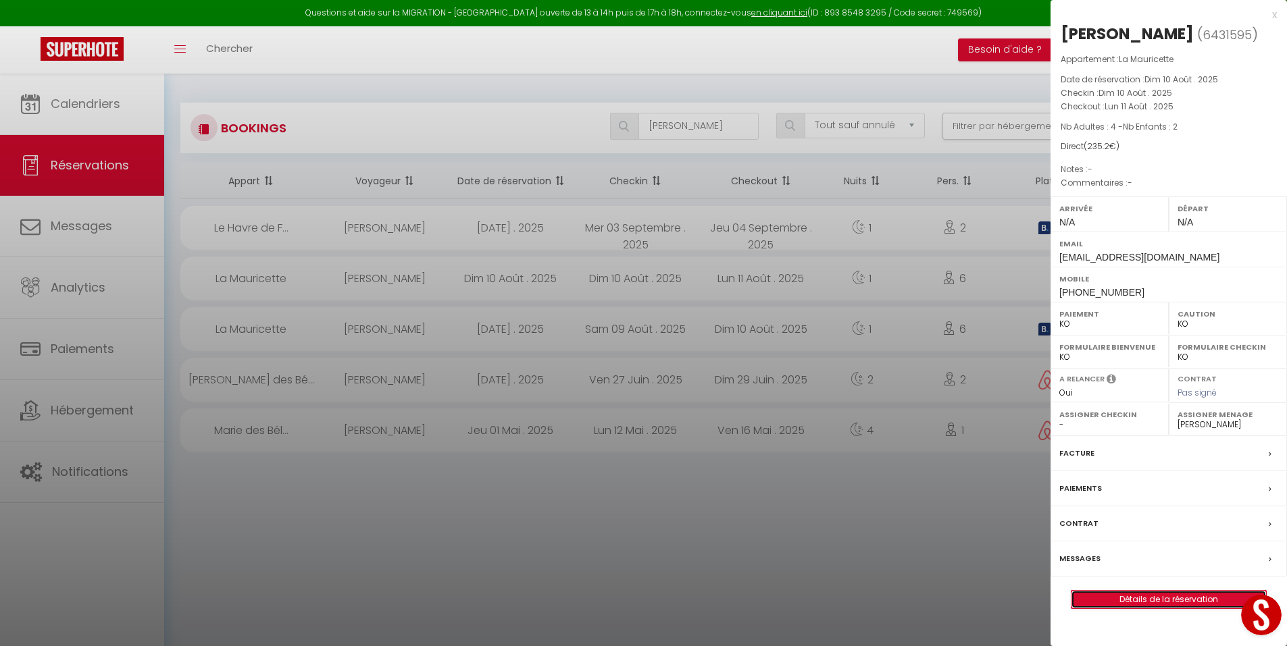
click at [1151, 603] on link "Détails de la réservation" at bounding box center [1168, 600] width 195 height 18
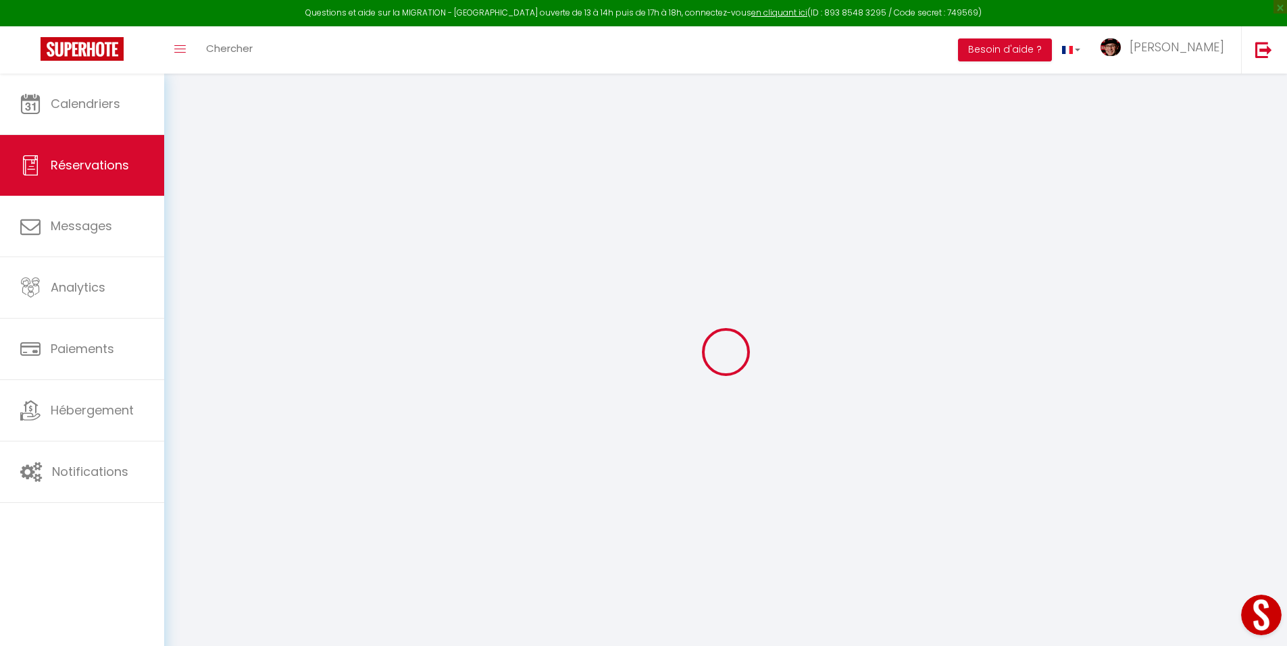
type input "[PERSON_NAME]"
type input "COLLEATTE"
type input "[EMAIL_ADDRESS][DOMAIN_NAME]"
type input "[PHONE_NUMBER]"
select select "FR"
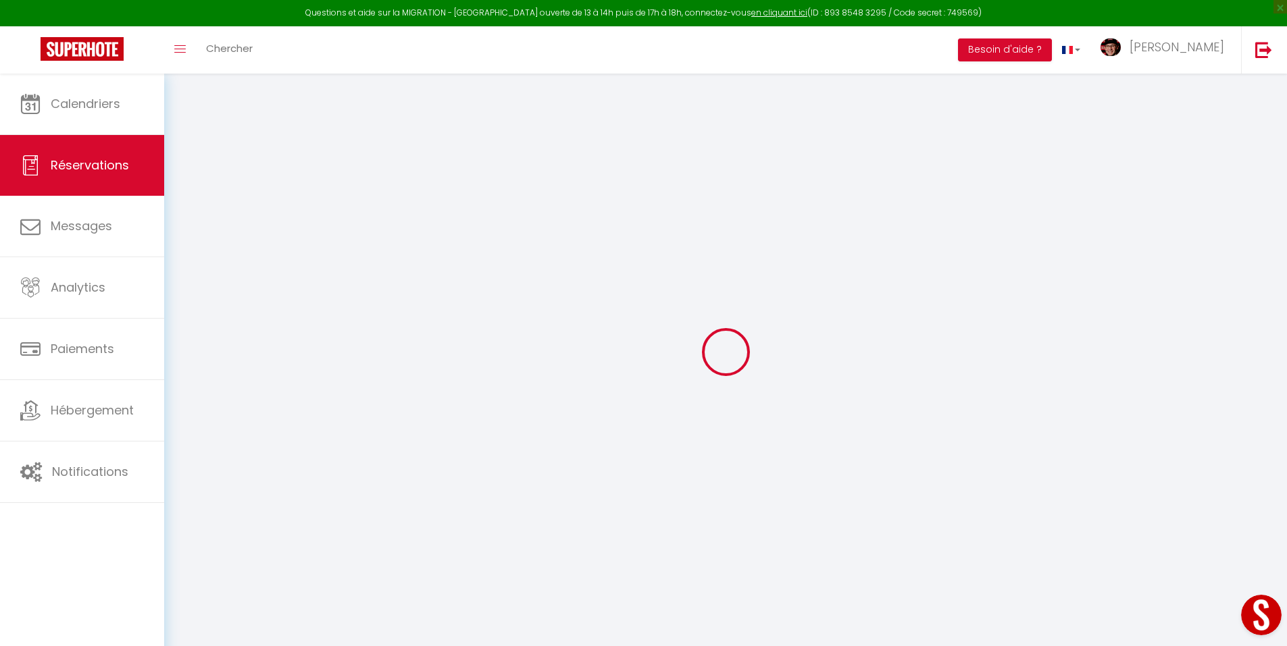
select select "29078"
select select "1"
type input "Dim 10 Août 2025"
select select
type input "Lun 11 Août 2025"
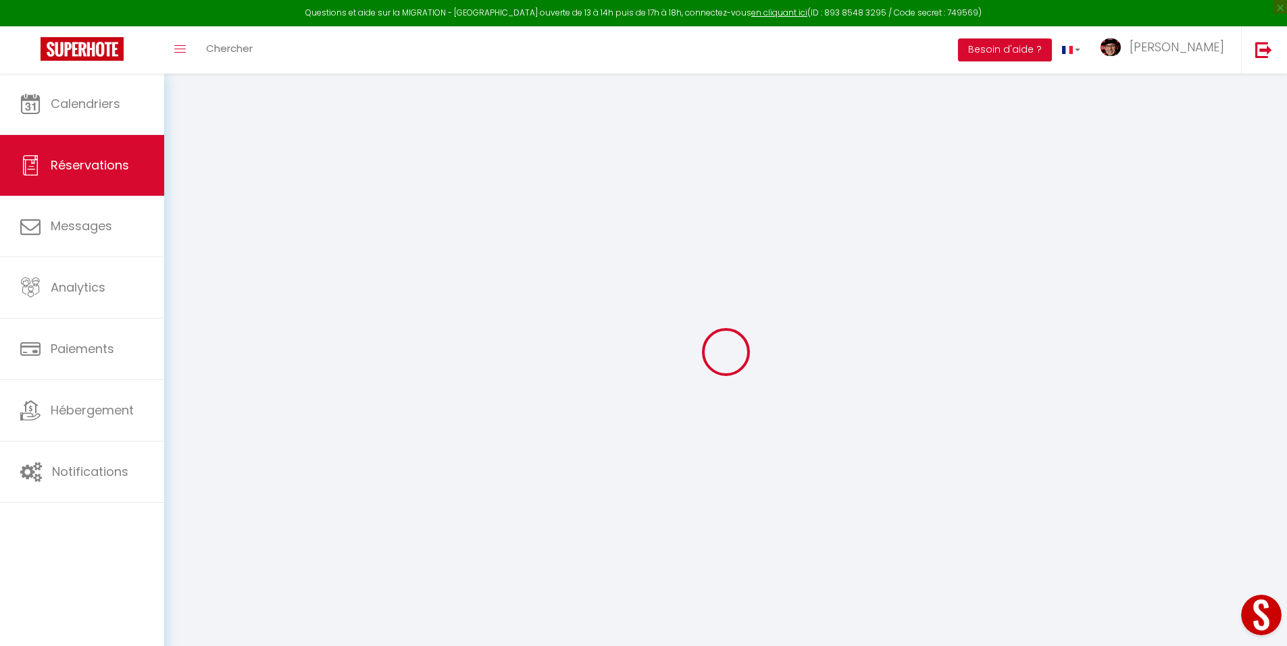
select select
type input "4"
type input "2"
select select "10"
select select
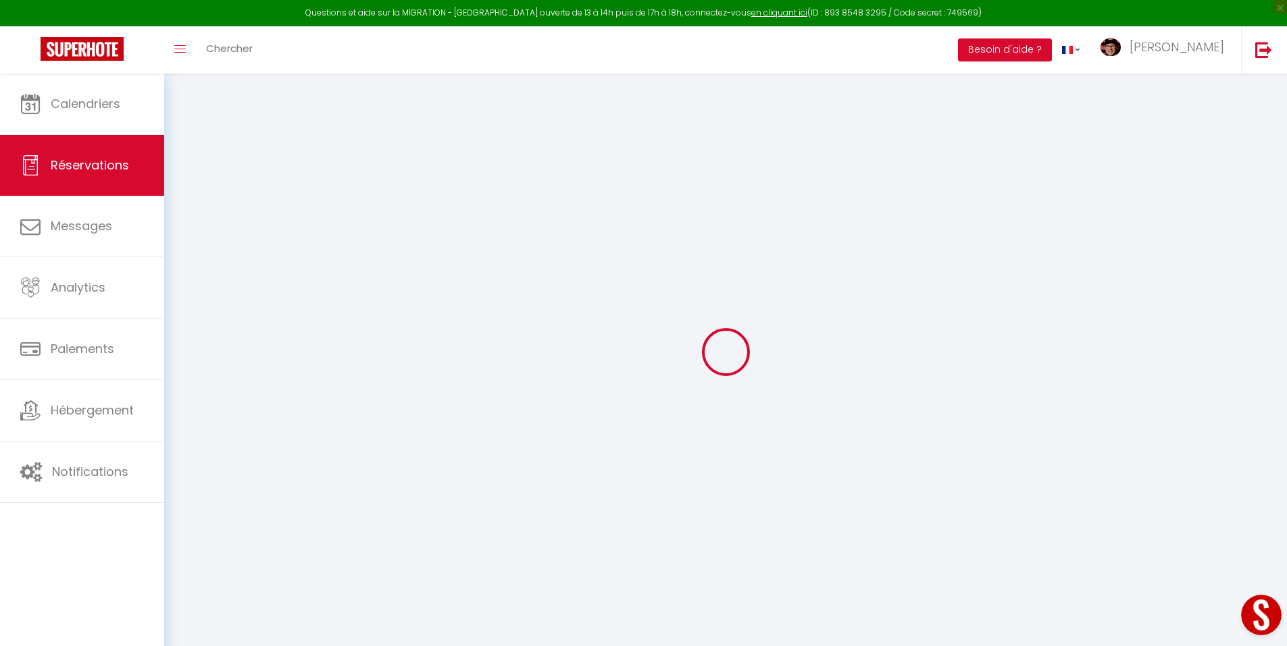
type input "109"
checkbox input "false"
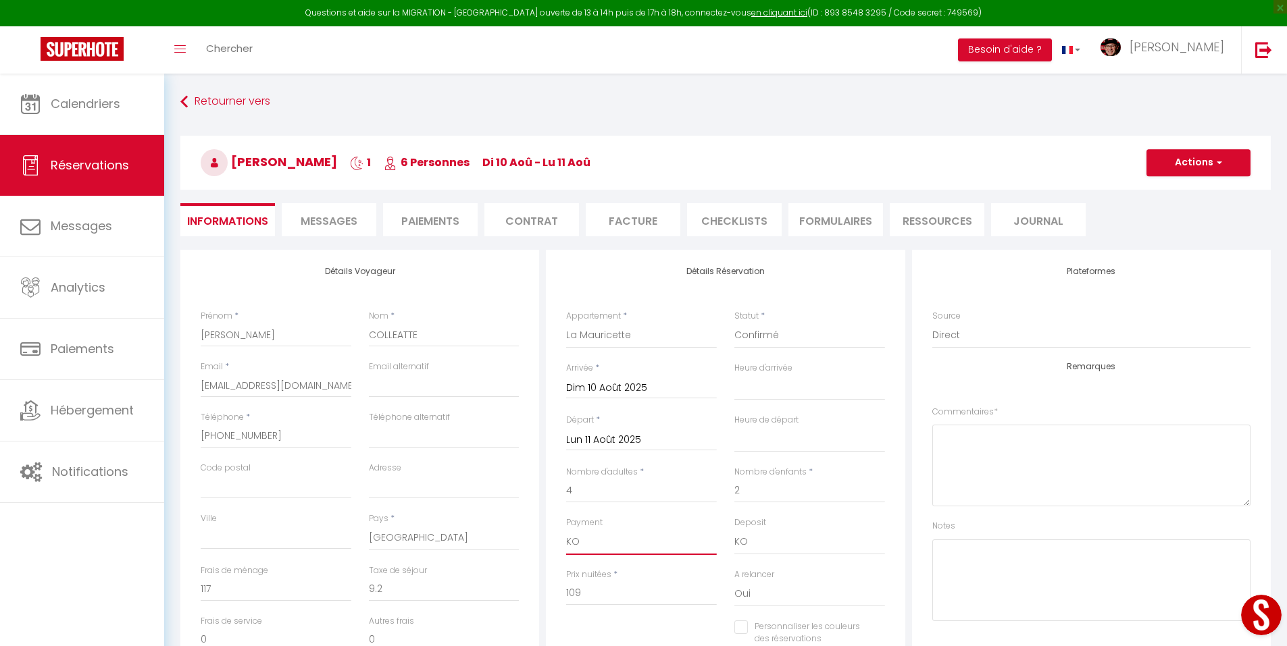
click at [622, 542] on select "OK KO" at bounding box center [641, 543] width 151 height 26
click at [566, 530] on select "OK KO" at bounding box center [641, 543] width 151 height 26
click at [769, 334] on select "Confirmé Non Confirmé [PERSON_NAME] par le voyageur No Show Request" at bounding box center [809, 336] width 151 height 26
click at [734, 323] on select "Confirmé Non Confirmé [PERSON_NAME] par le voyageur No Show Request" at bounding box center [809, 336] width 151 height 26
click at [329, 228] on span "Messages" at bounding box center [329, 221] width 57 height 16
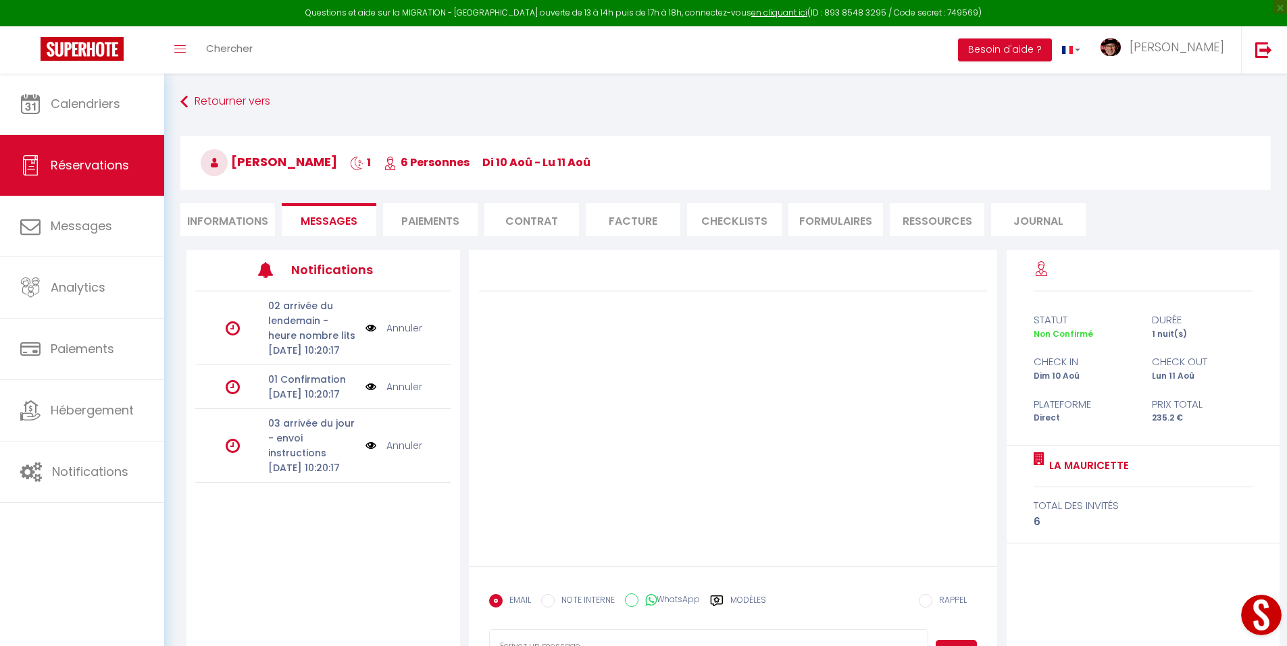
click at [230, 222] on li "Informations" at bounding box center [227, 219] width 95 height 33
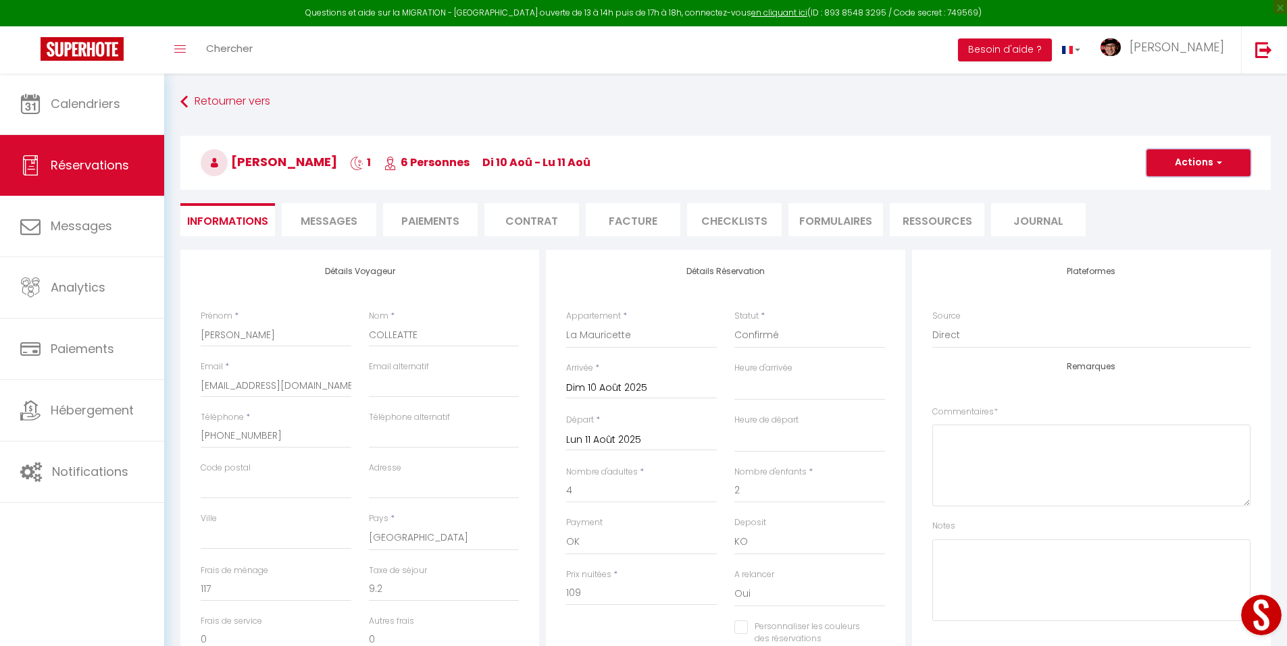
click at [1170, 168] on button "Actions" at bounding box center [1198, 162] width 104 height 27
click at [1171, 190] on link "Enregistrer" at bounding box center [1184, 193] width 107 height 18
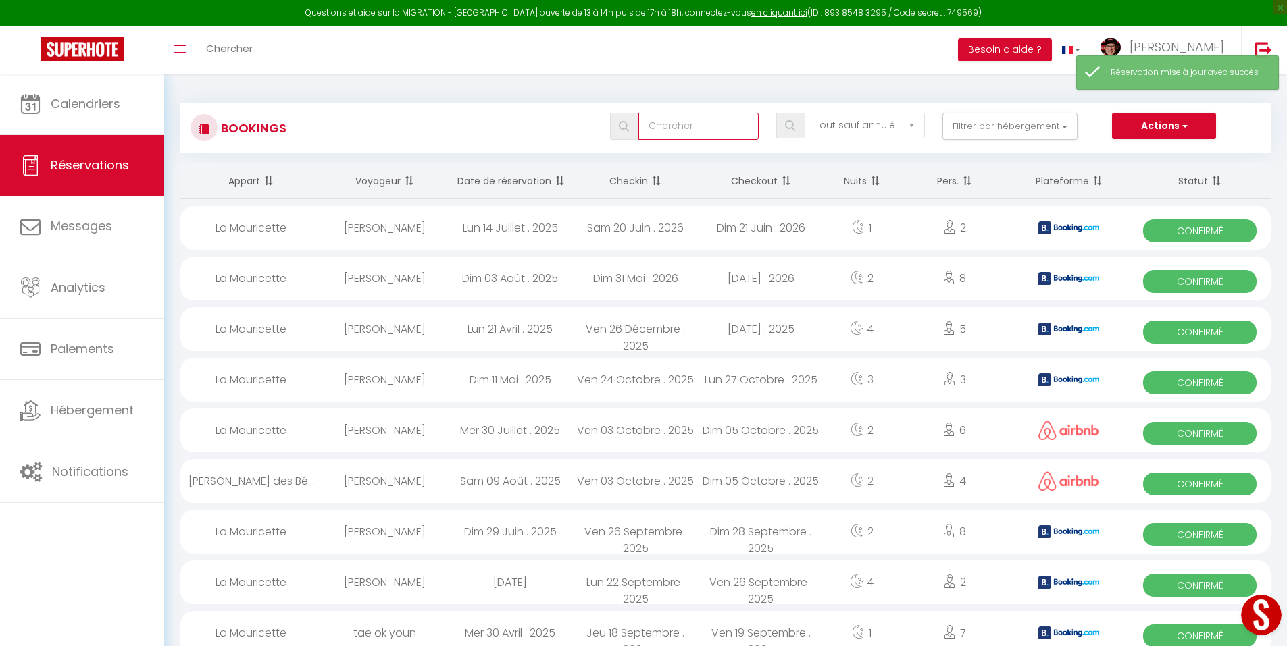
drag, startPoint x: 663, startPoint y: 124, endPoint x: 677, endPoint y: 128, distance: 15.4
click at [671, 123] on input "text" at bounding box center [698, 126] width 120 height 27
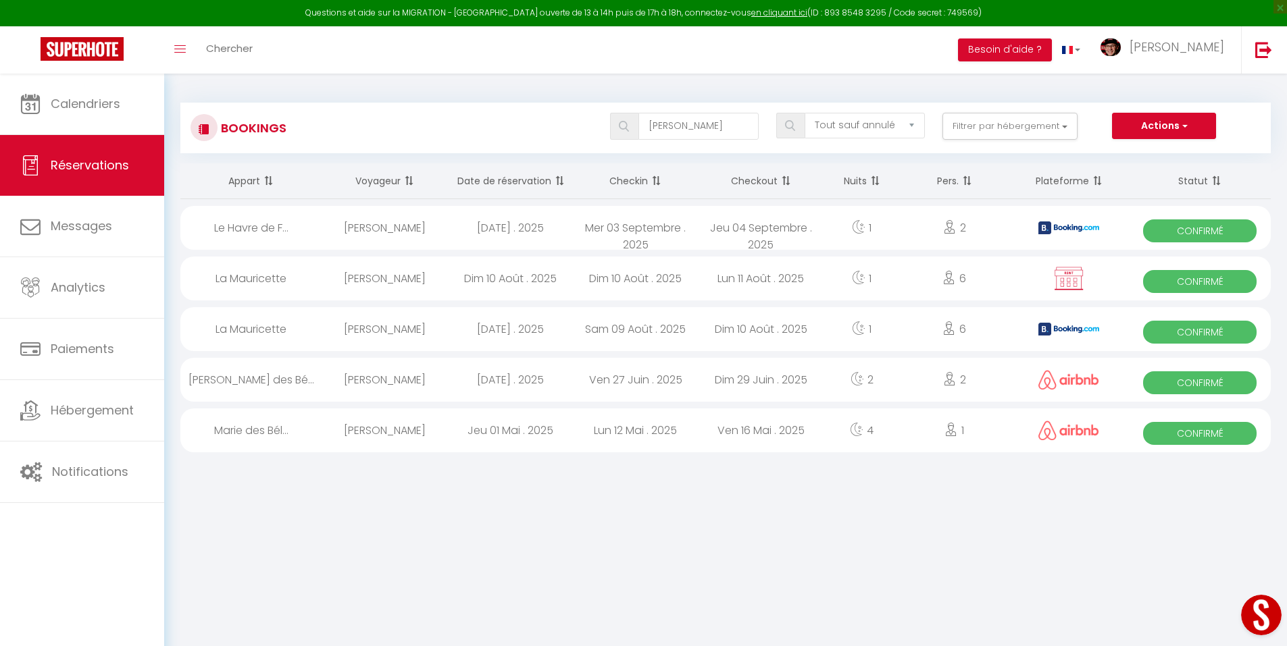
click at [744, 280] on div "Lun 11 Août . 2025" at bounding box center [761, 279] width 126 height 44
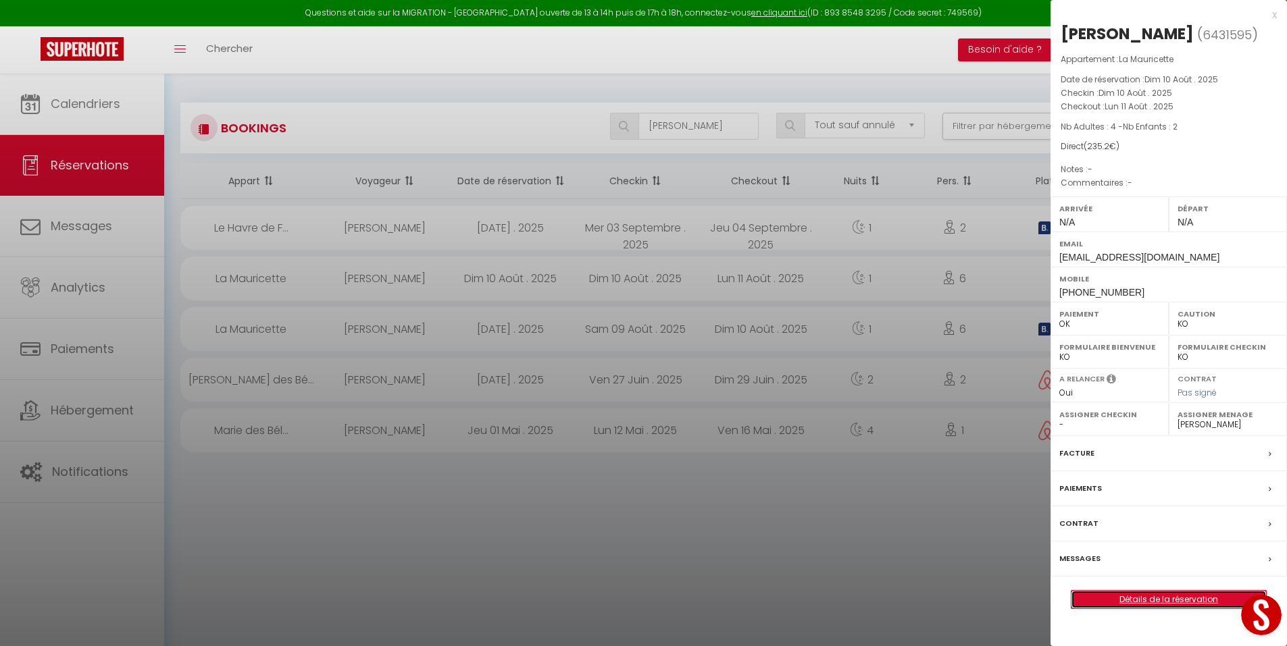
click at [1123, 601] on link "Détails de la réservation" at bounding box center [1168, 600] width 195 height 18
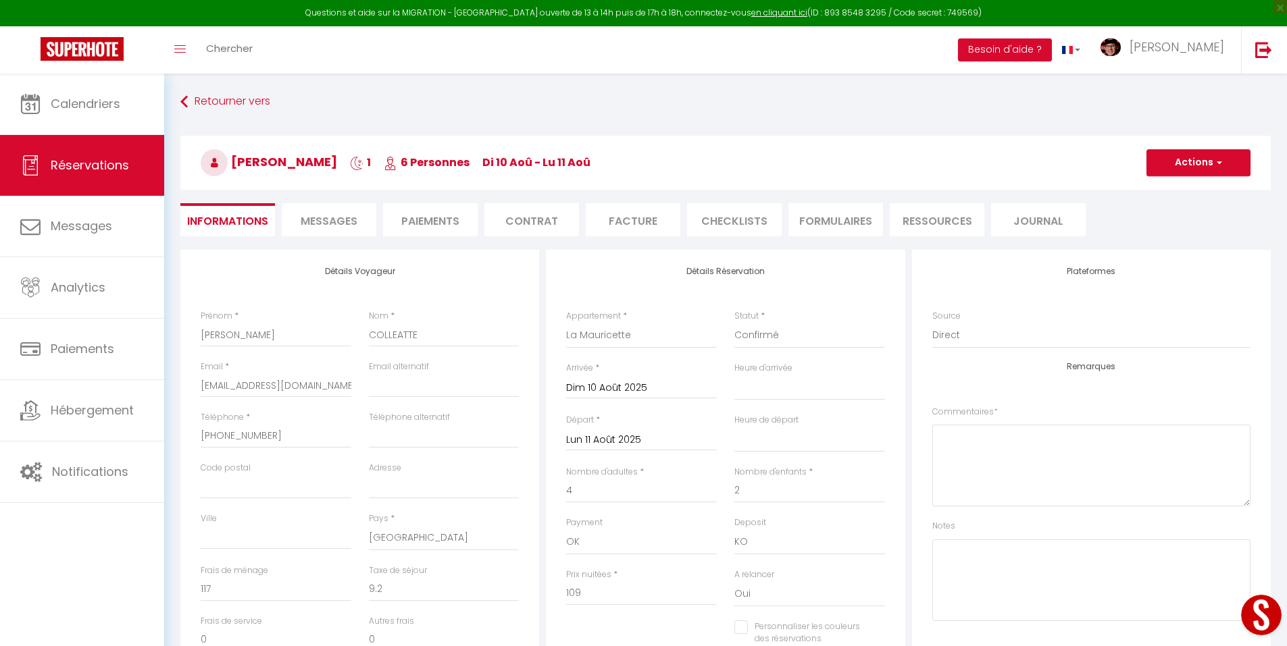
click at [332, 228] on span "Messages" at bounding box center [329, 221] width 57 height 16
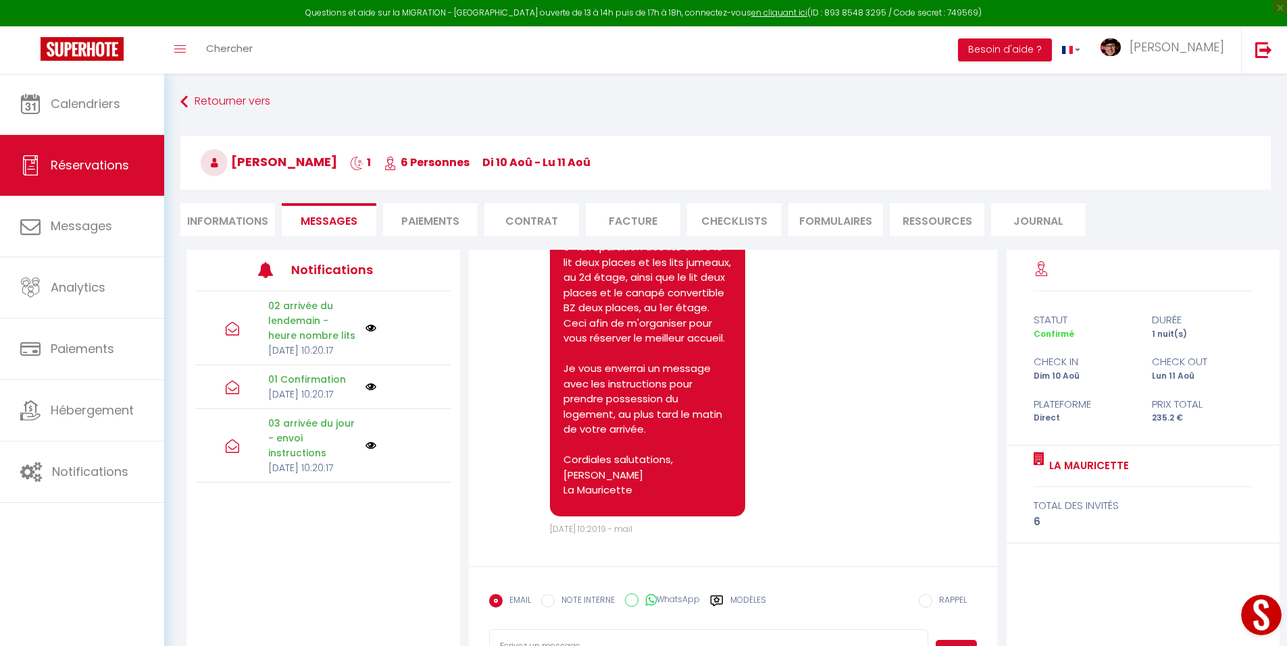
scroll to position [3653, 0]
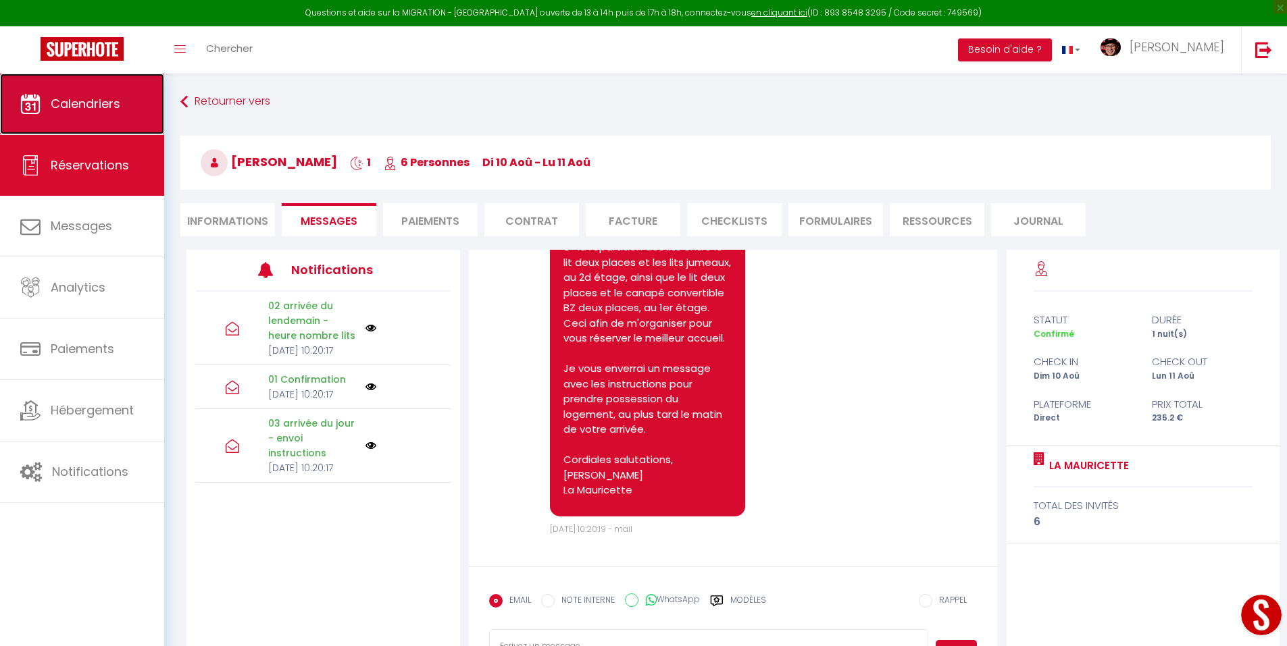
click at [107, 101] on span "Calendriers" at bounding box center [86, 103] width 70 height 17
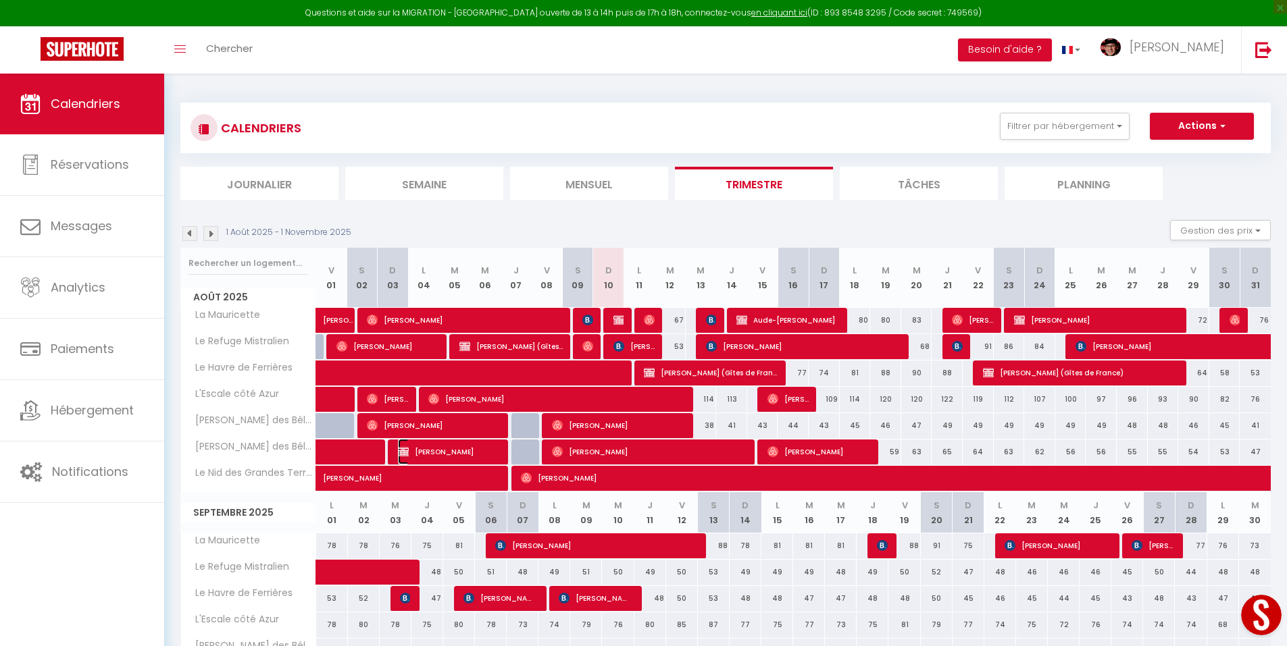
click at [439, 450] on span "[PERSON_NAME]" at bounding box center [449, 452] width 103 height 26
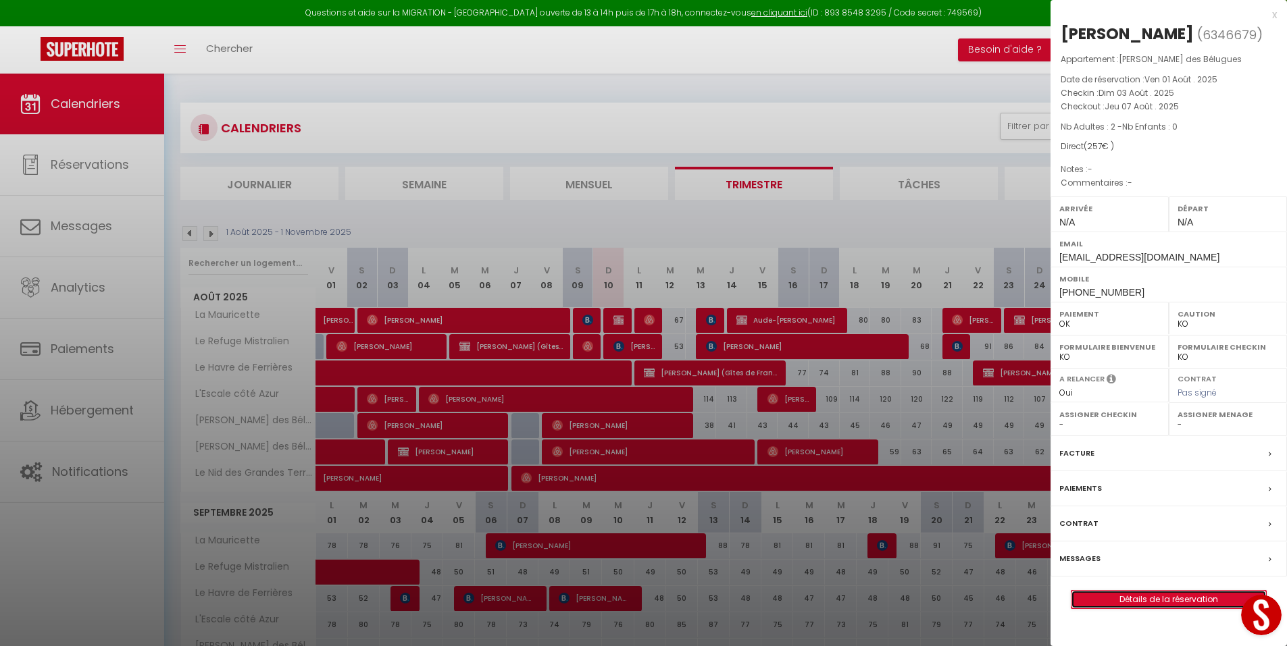
click at [1129, 600] on link "Détails de la réservation" at bounding box center [1168, 600] width 195 height 18
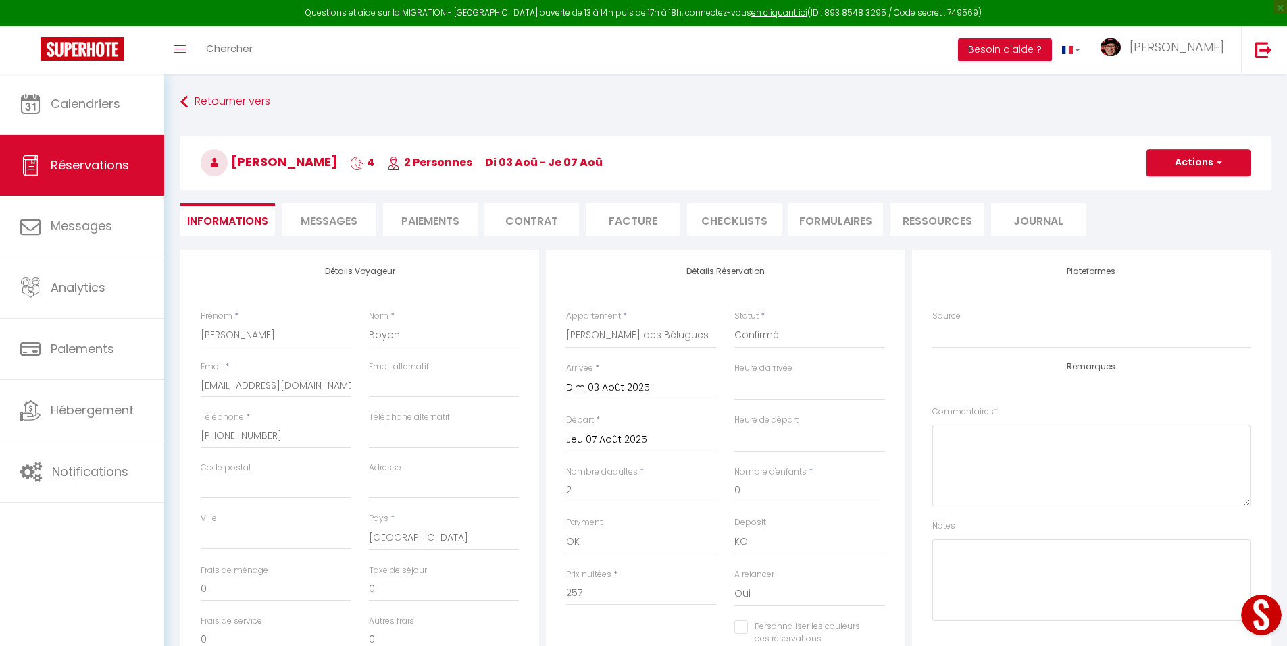
click at [322, 222] on span "Messages" at bounding box center [329, 221] width 57 height 16
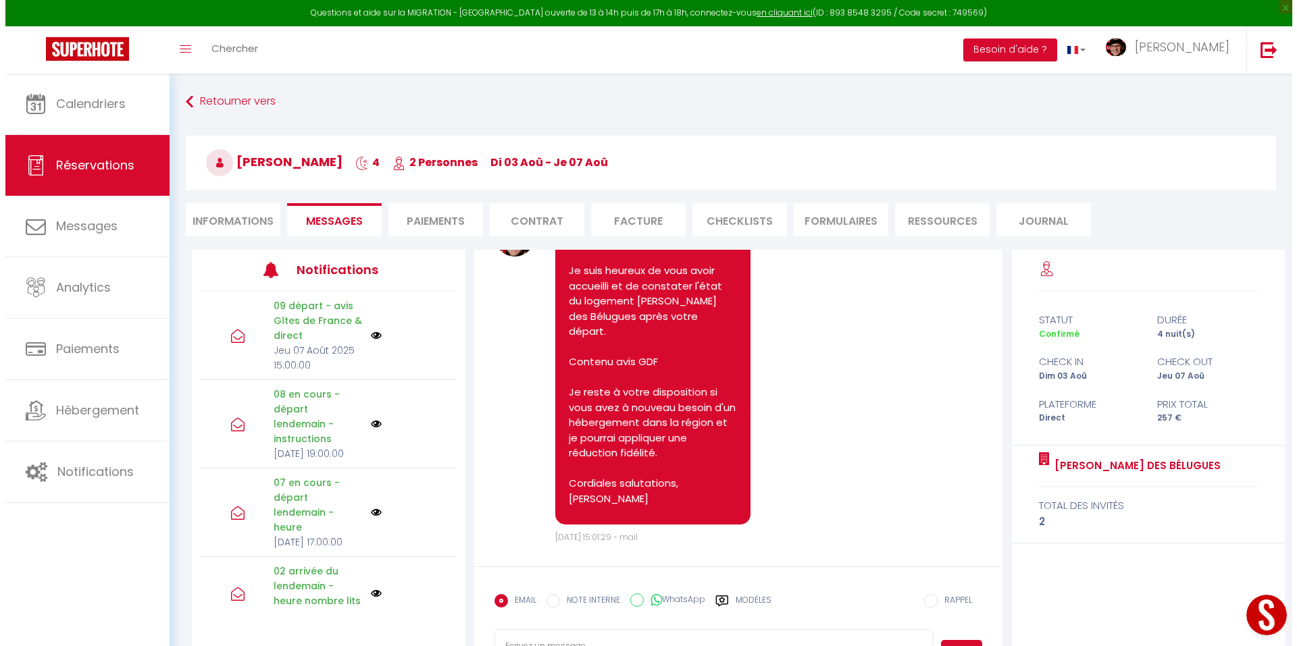
scroll to position [2313, 0]
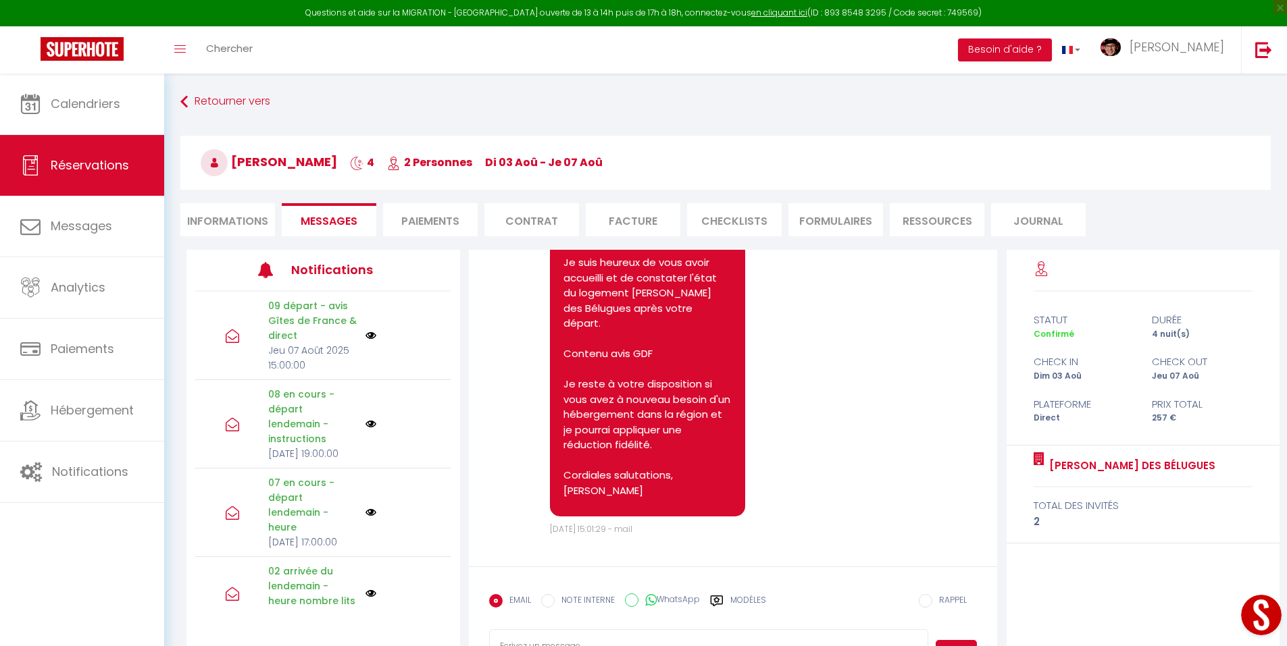
click at [366, 336] on img at bounding box center [370, 335] width 11 height 11
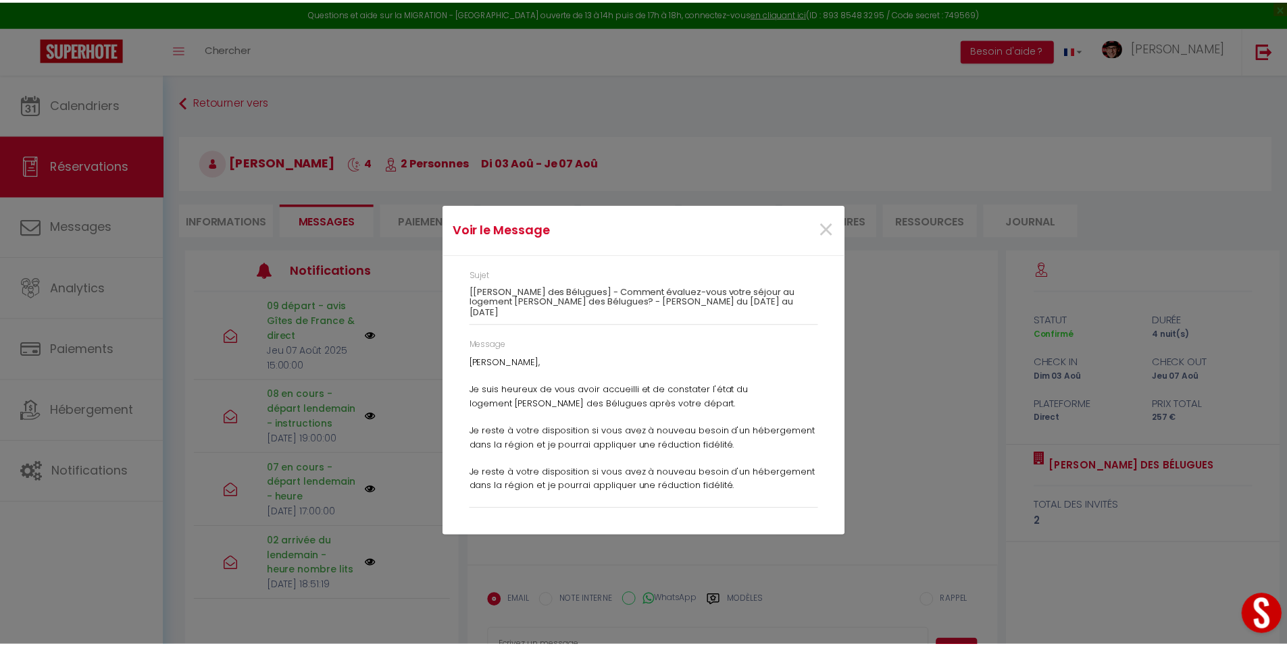
scroll to position [33, 0]
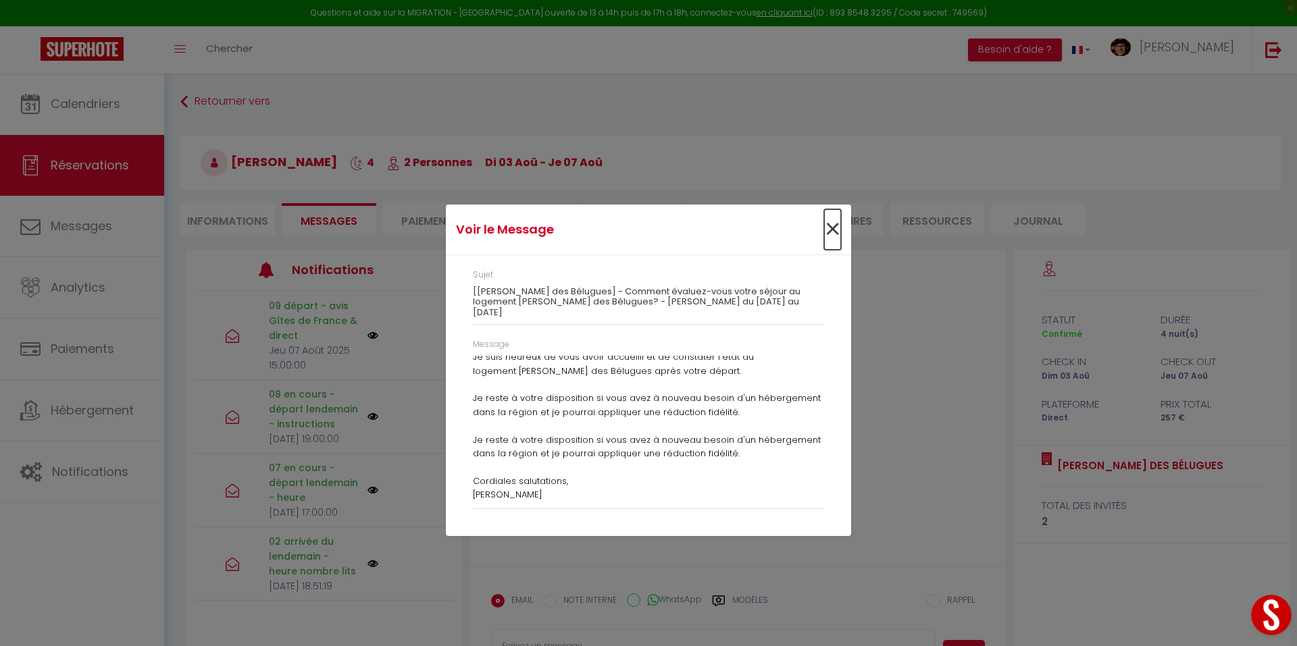
click at [837, 236] on span "×" at bounding box center [832, 229] width 17 height 41
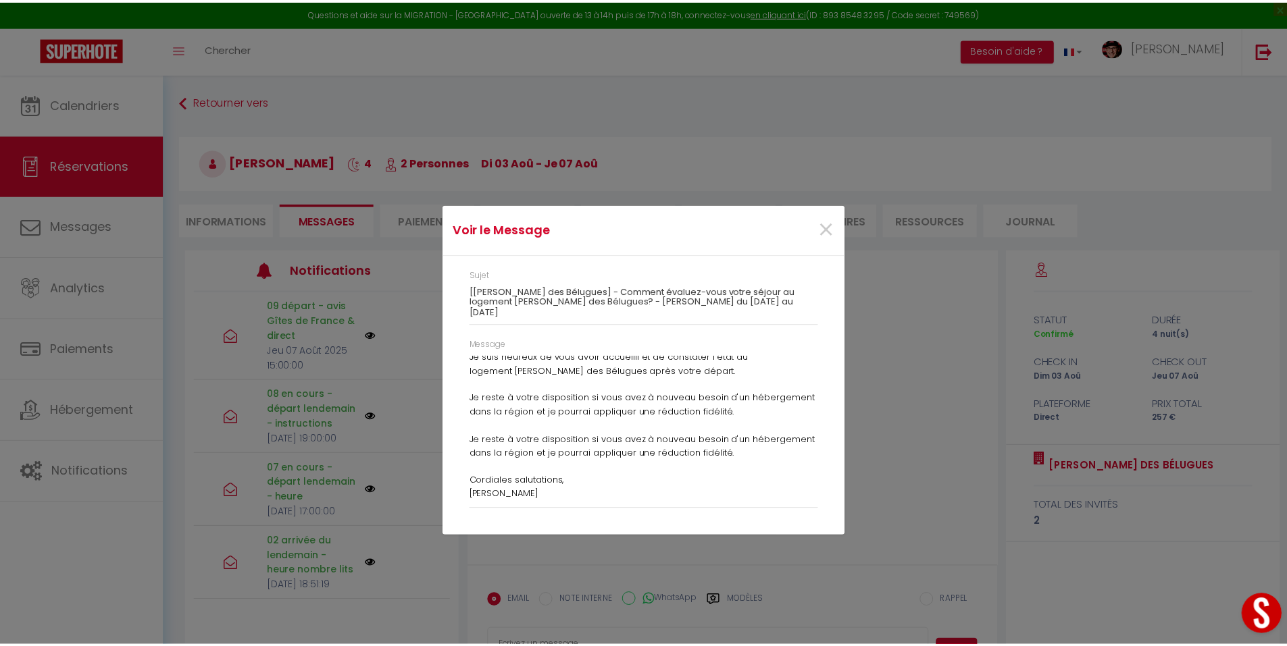
scroll to position [2313, 0]
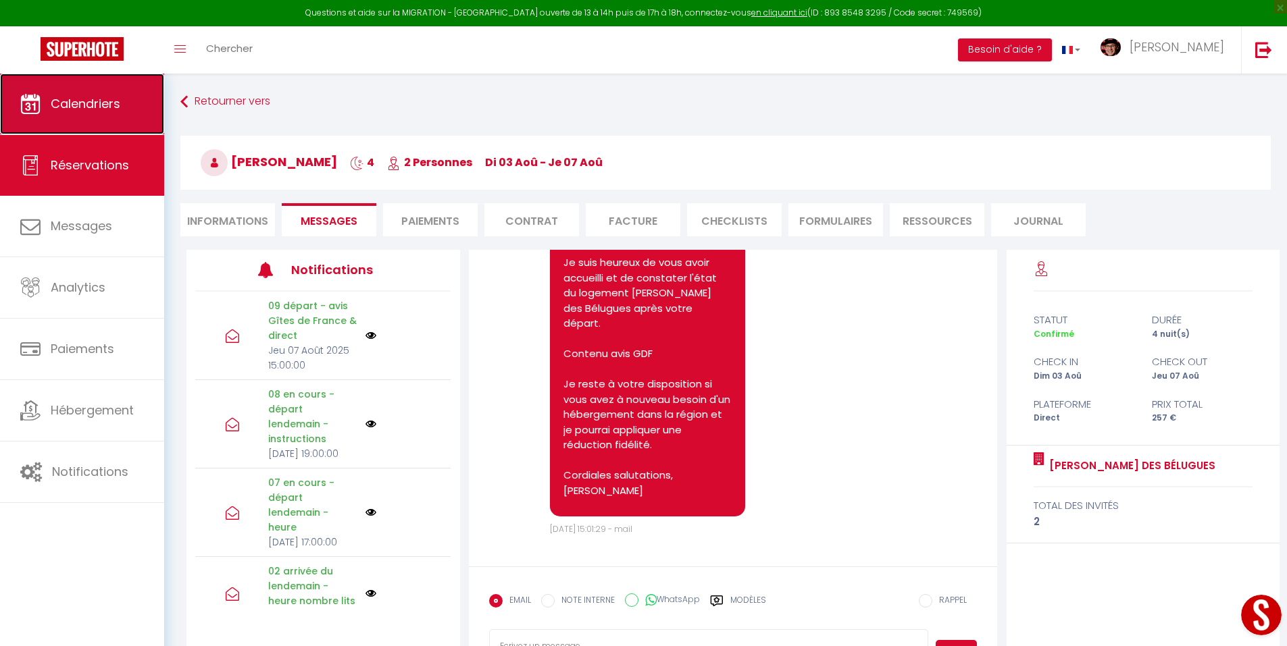
click at [104, 121] on link "Calendriers" at bounding box center [82, 104] width 164 height 61
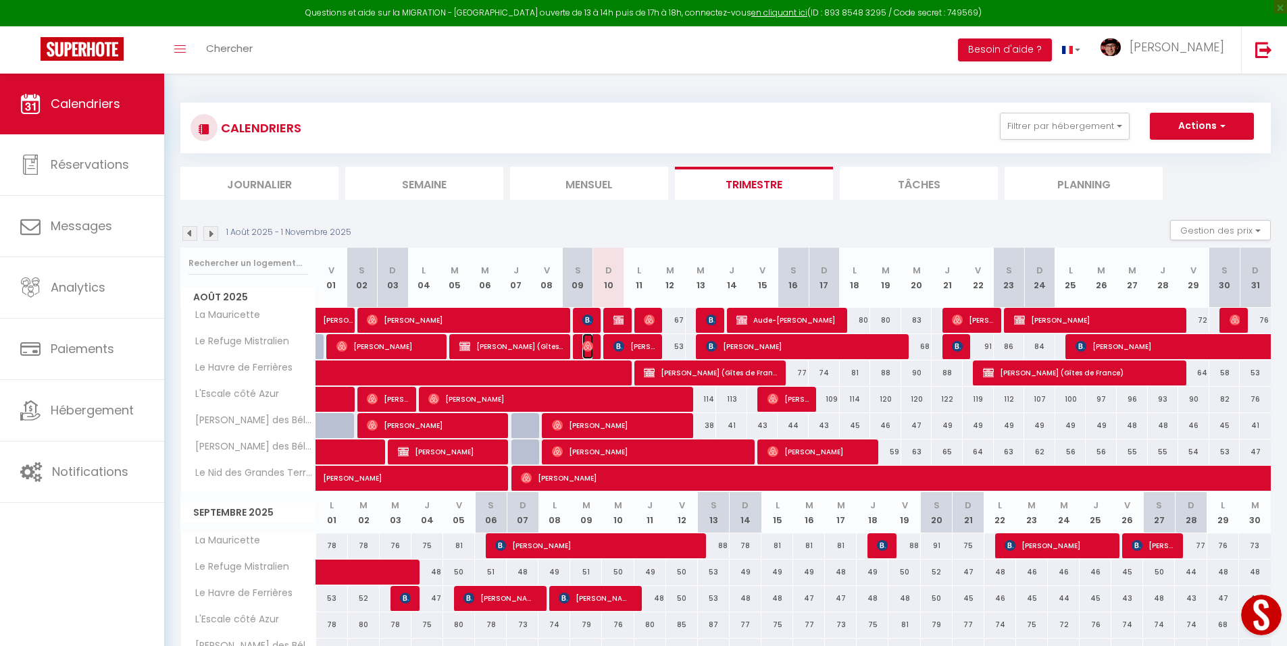
click at [584, 341] on img at bounding box center [587, 346] width 11 height 11
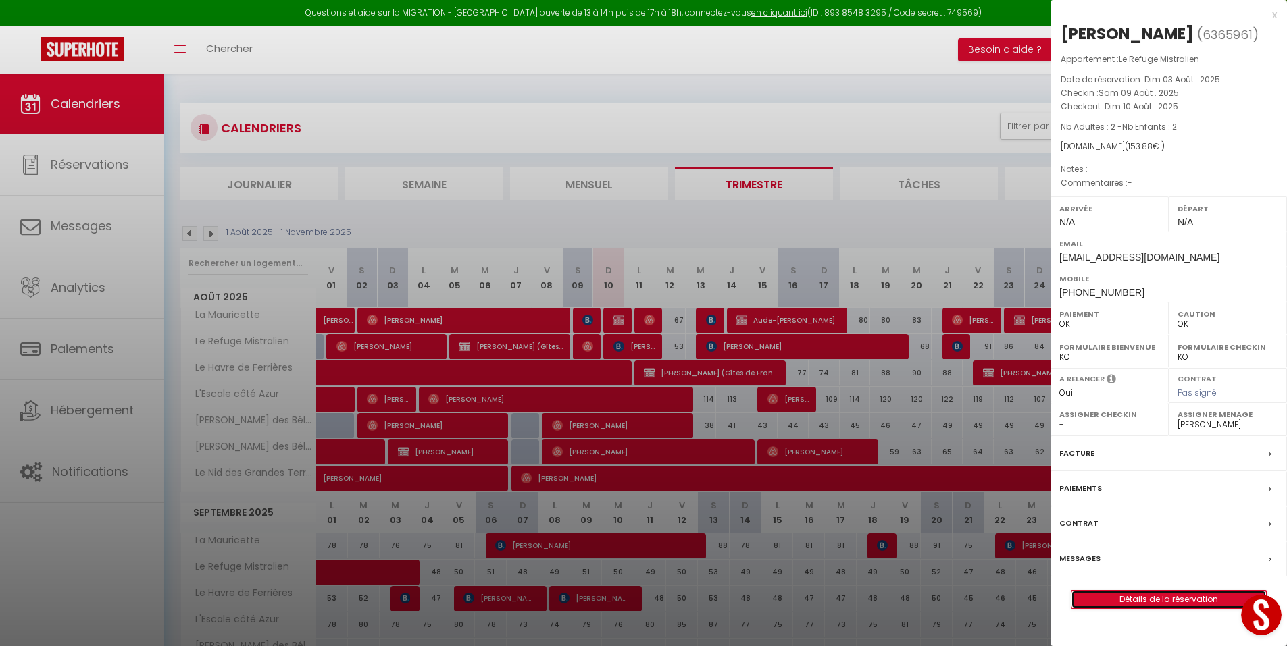
click at [1188, 595] on link "Détails de la réservation" at bounding box center [1168, 600] width 195 height 18
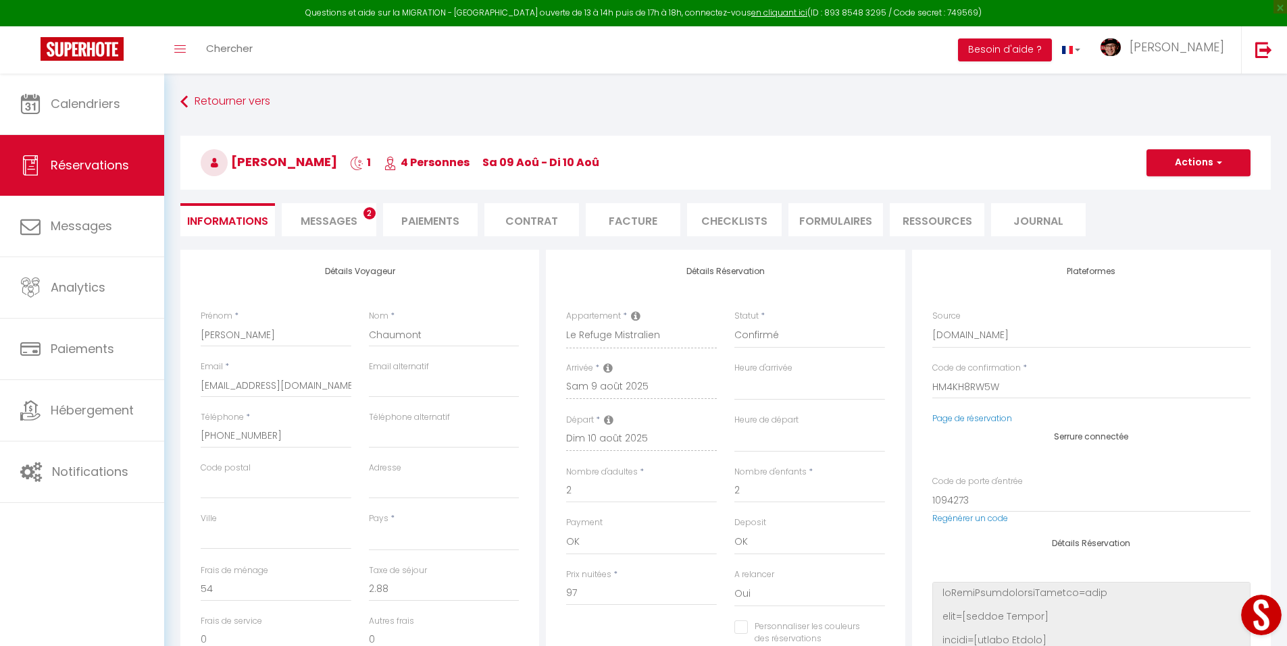
click at [337, 213] on span "Messages" at bounding box center [329, 221] width 57 height 16
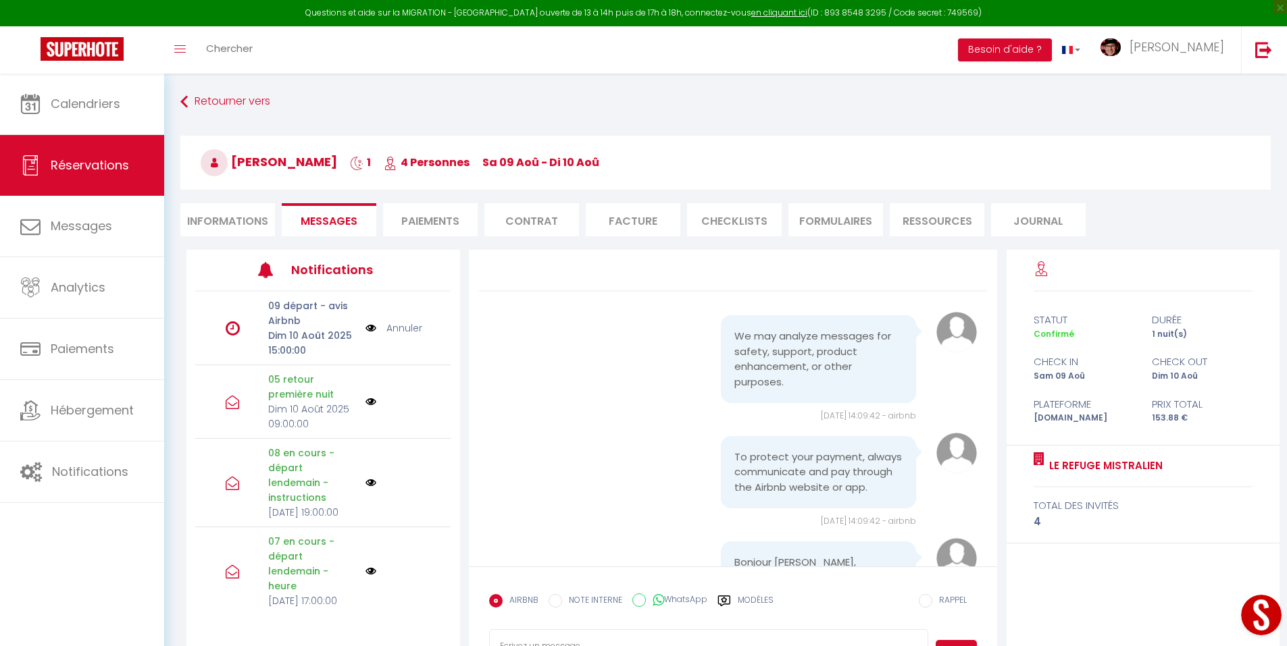
click at [729, 596] on icon at bounding box center [724, 601] width 14 height 14
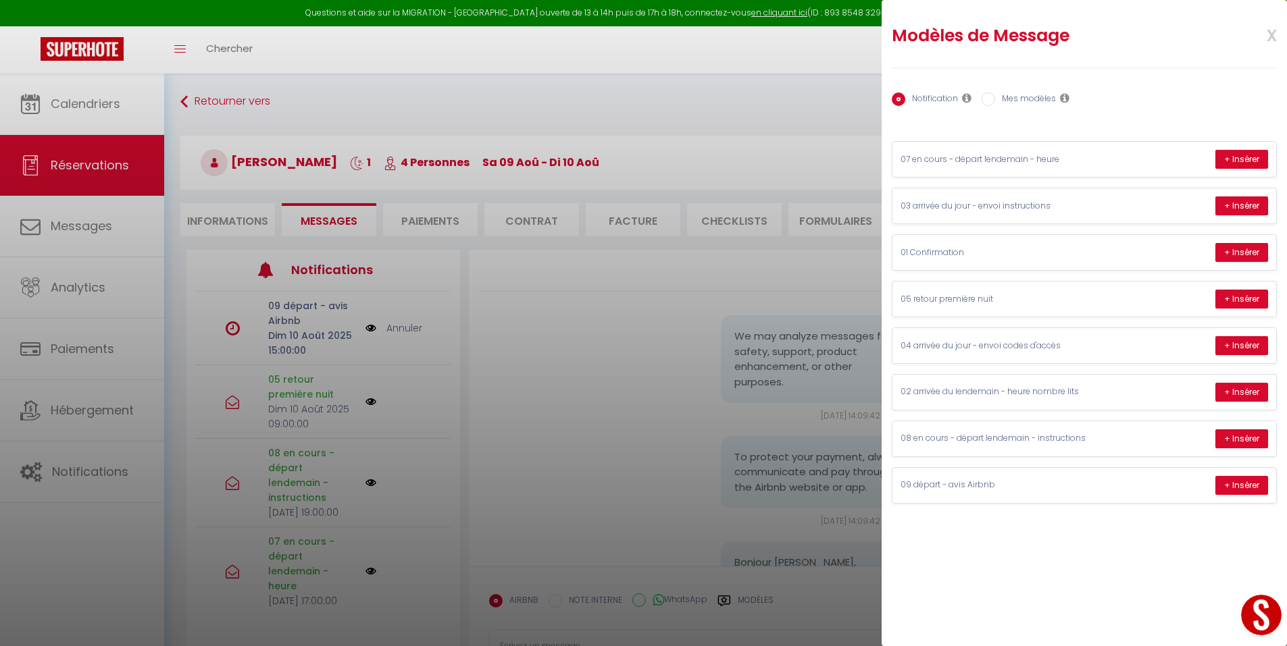
click at [1025, 98] on label "Mes modèles" at bounding box center [1025, 100] width 61 height 15
click at [995, 98] on input "Mes modèles" at bounding box center [988, 100] width 14 height 14
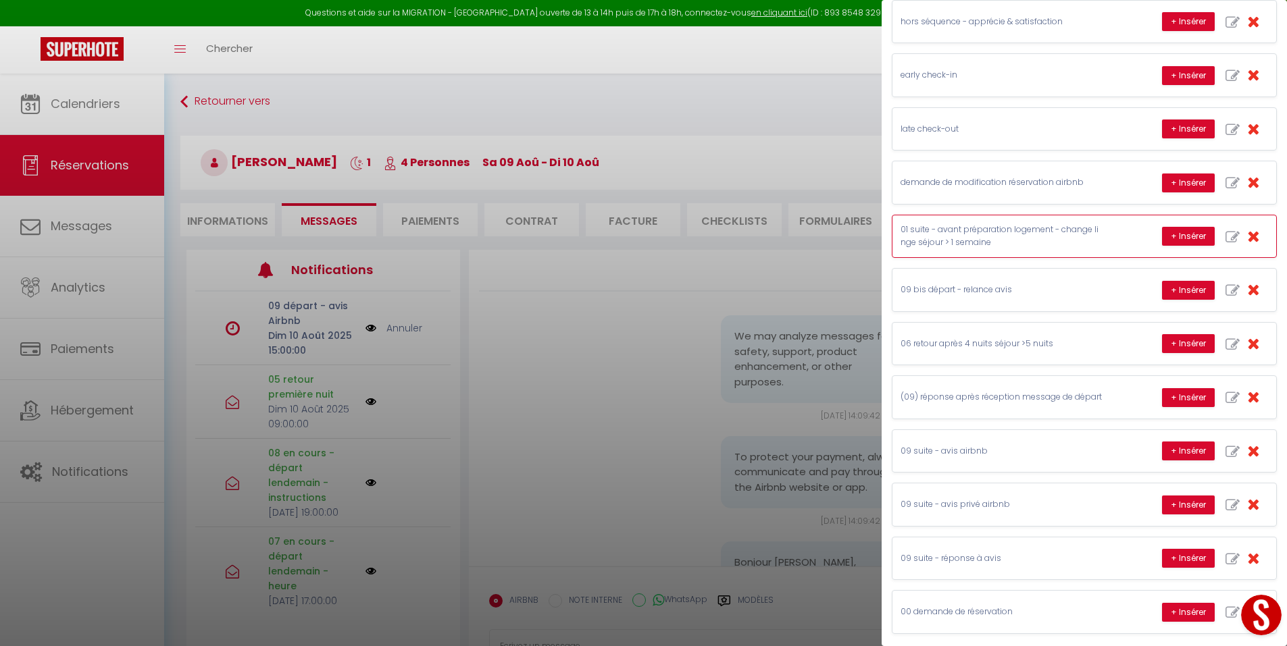
scroll to position [270, 0]
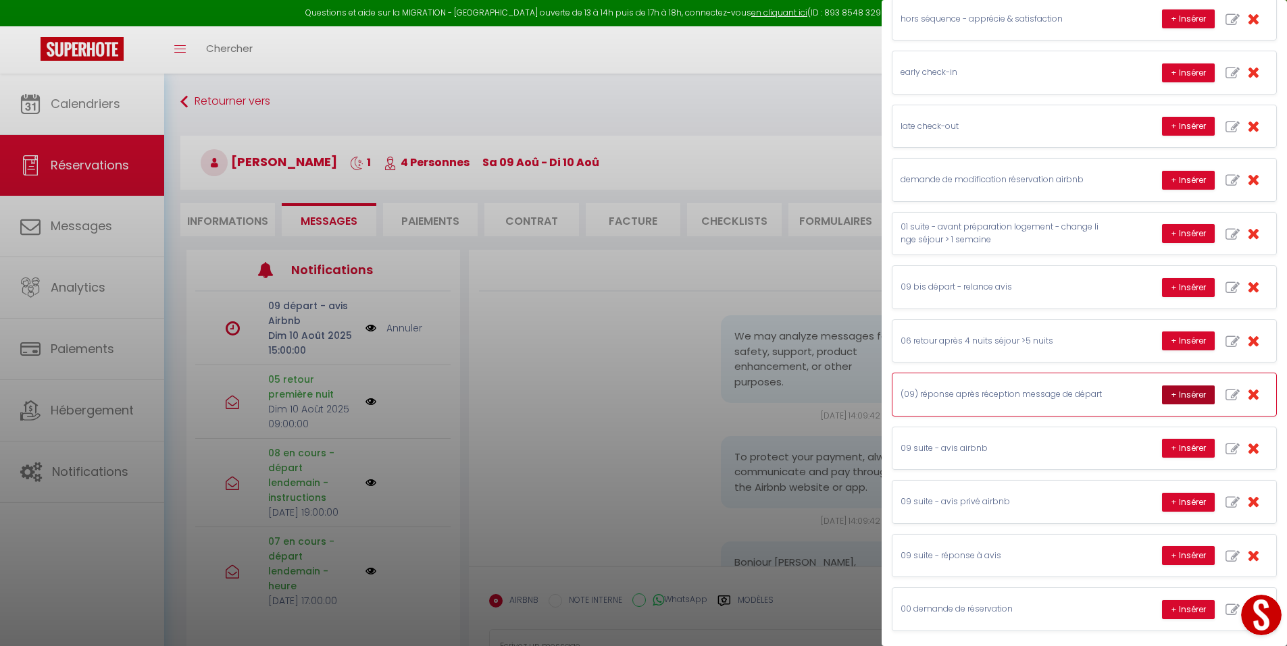
click at [1166, 394] on button "+ Insérer" at bounding box center [1188, 395] width 53 height 19
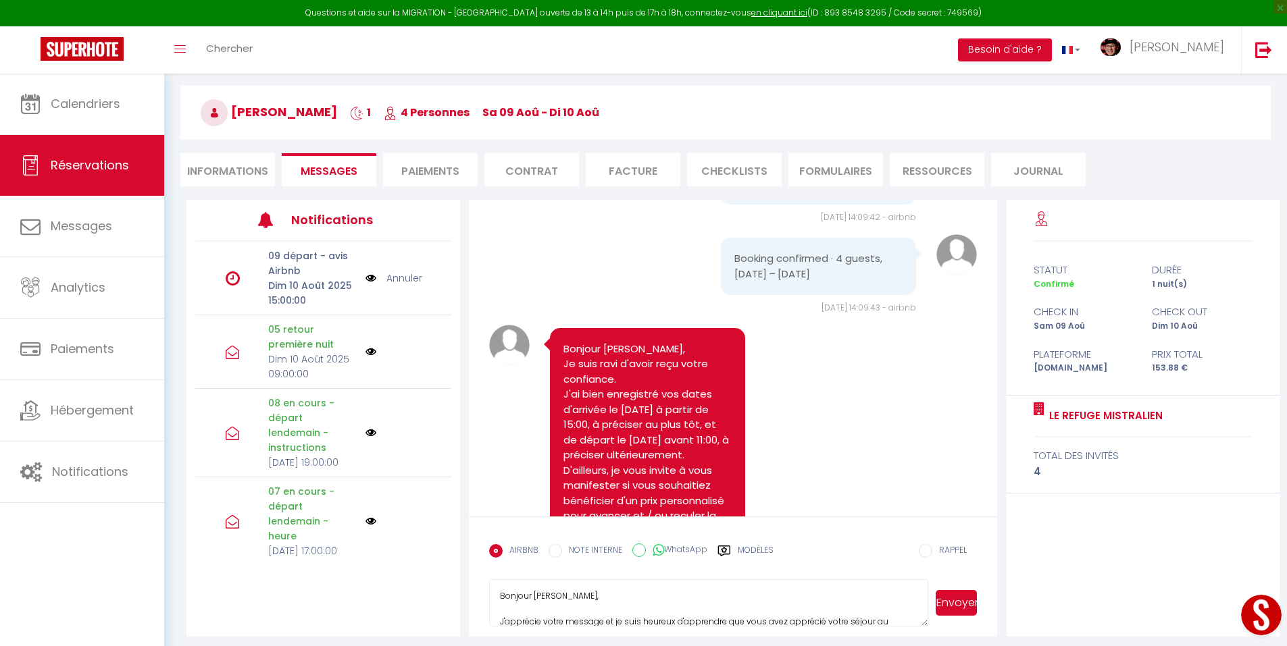
scroll to position [74, 0]
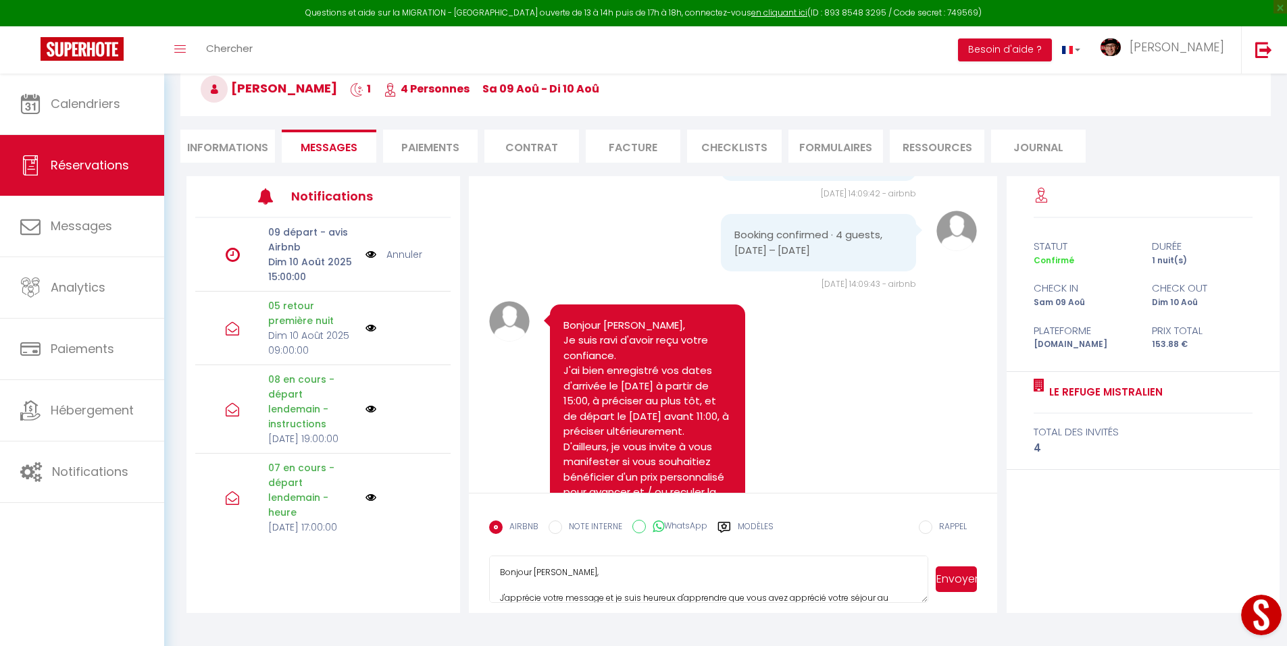
drag, startPoint x: 580, startPoint y: 575, endPoint x: 571, endPoint y: 571, distance: 10.3
click at [577, 574] on textarea "Bonjour [PERSON_NAME], J'apprécie votre message et je suis heureux d'apprendre …" at bounding box center [709, 579] width 440 height 47
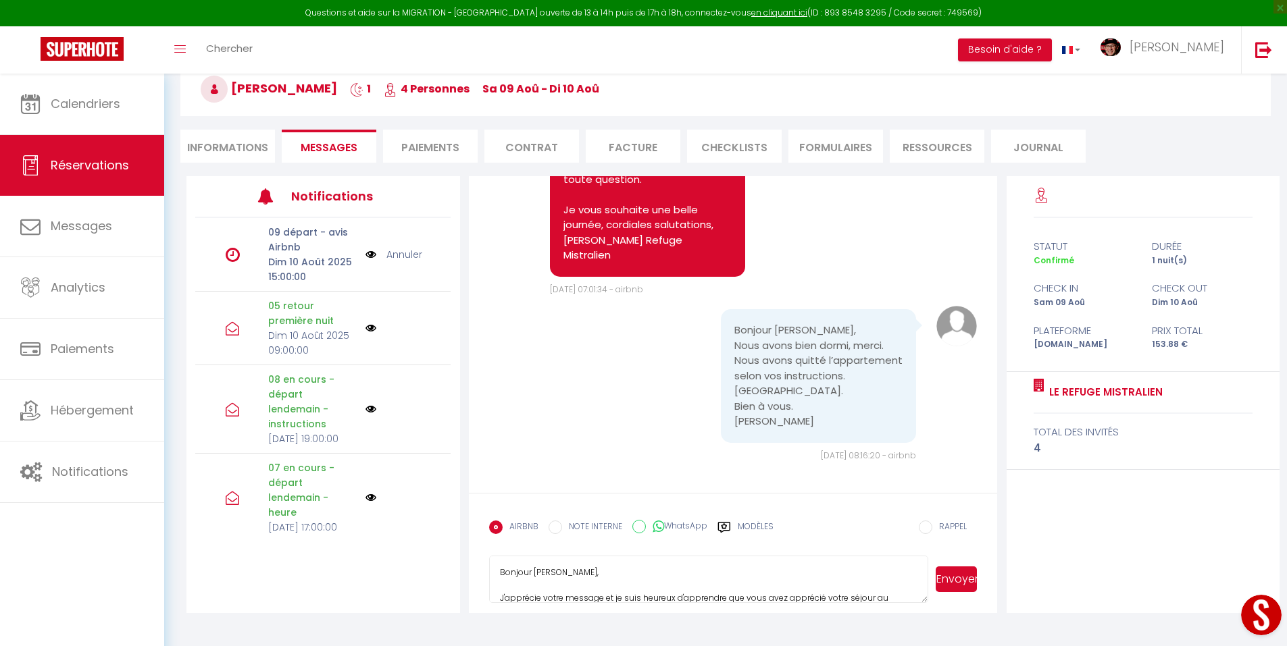
scroll to position [5821, 0]
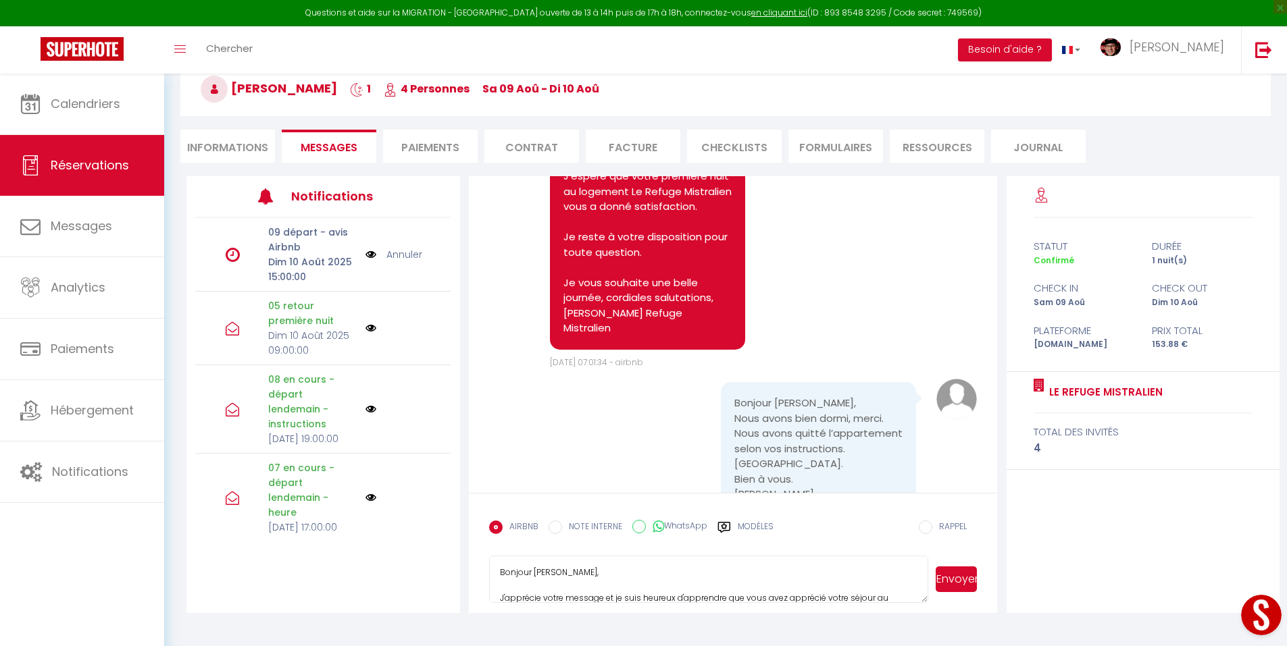
click at [519, 565] on textarea "Bonjour [PERSON_NAME], J'apprécie votre message et je suis heureux d'apprendre …" at bounding box center [709, 579] width 440 height 47
click at [518, 565] on textarea "Bonjour [PERSON_NAME], J'apprécie votre message et je suis heureux d'apprendre …" at bounding box center [709, 579] width 440 height 47
click at [517, 571] on textarea "Bonjour [PERSON_NAME], J'apprécie votre message et je suis heureux d'apprendre …" at bounding box center [709, 579] width 440 height 47
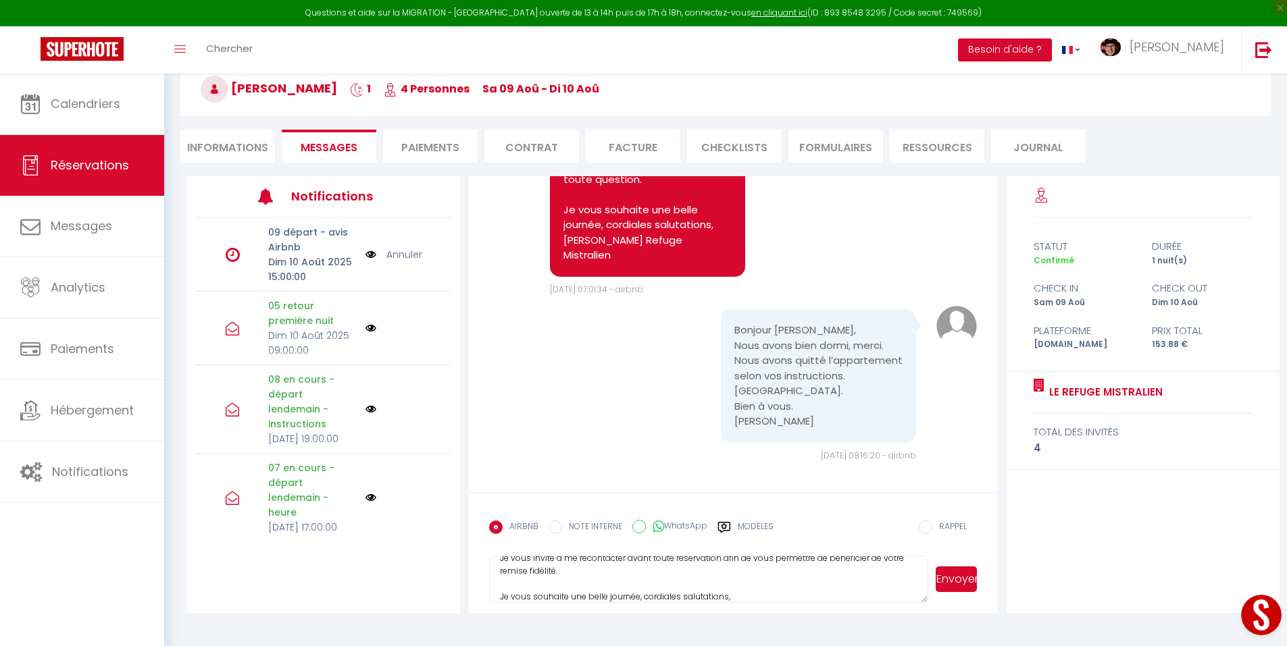
scroll to position [91, 0]
click at [948, 574] on button "Envoyer" at bounding box center [955, 580] width 41 height 26
